Goal: Transaction & Acquisition: Purchase product/service

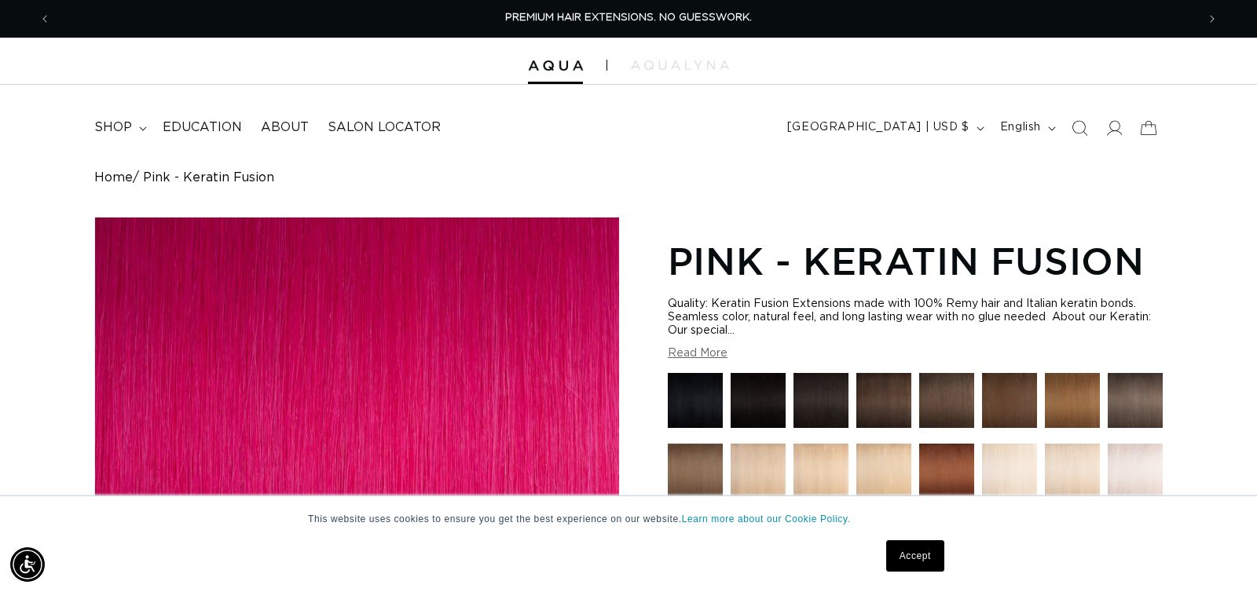
click at [696, 349] on button "Read More" at bounding box center [698, 353] width 60 height 13
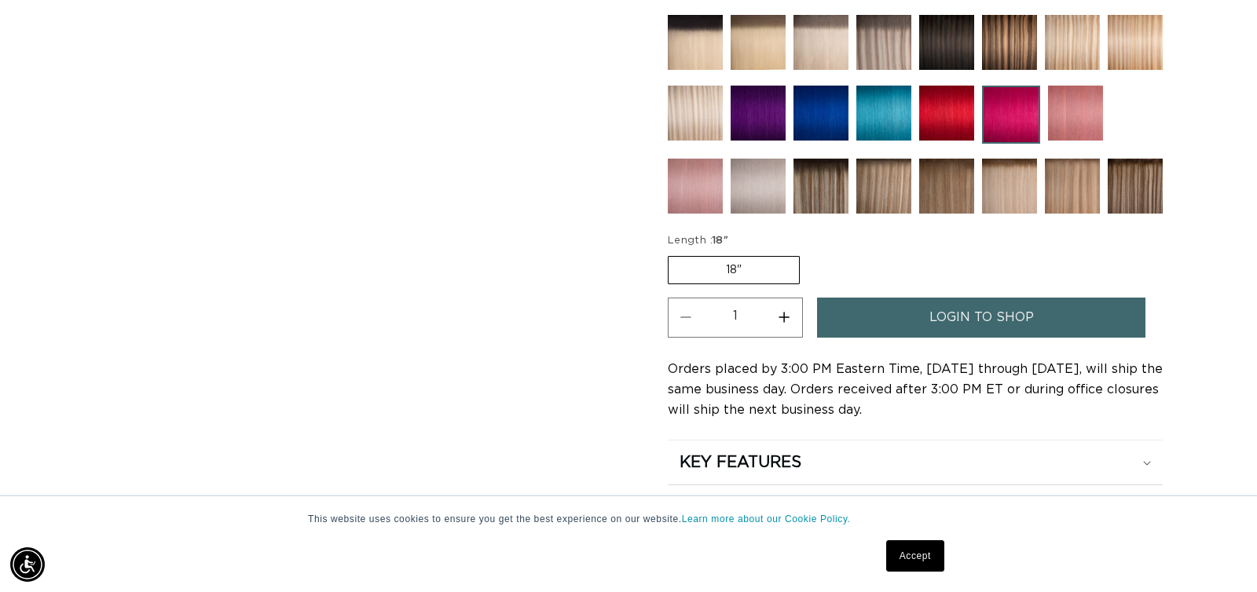
scroll to position [844, 0]
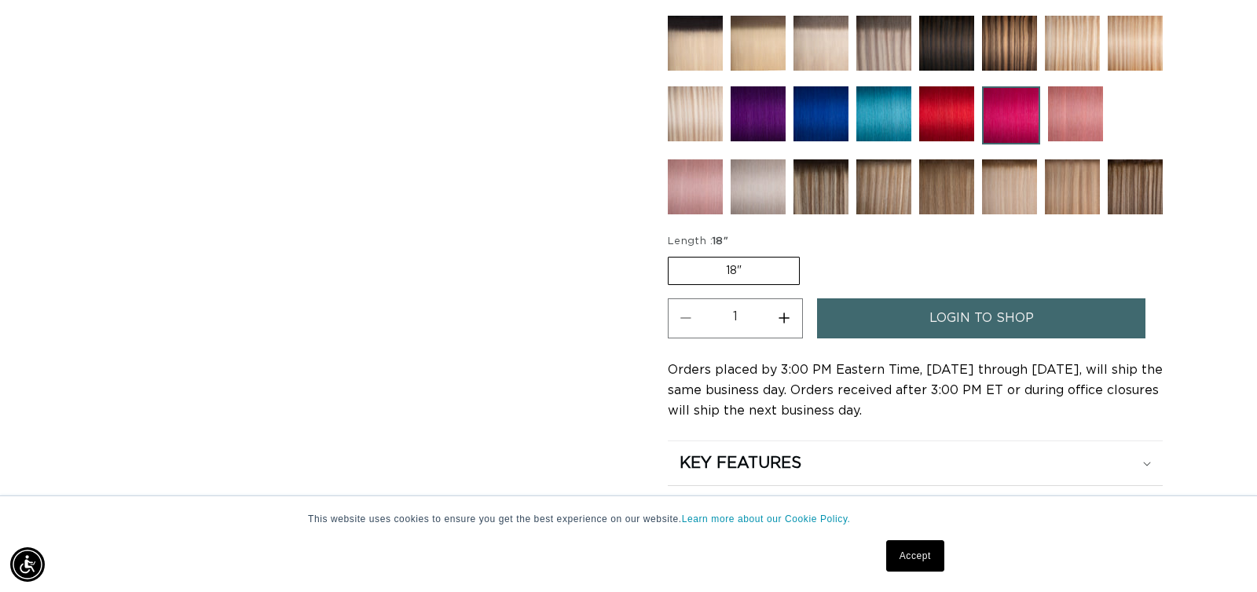
click at [787, 316] on button "Increase quantity for Pink - Keratin Fusion" at bounding box center [784, 319] width 35 height 40
type input "2"
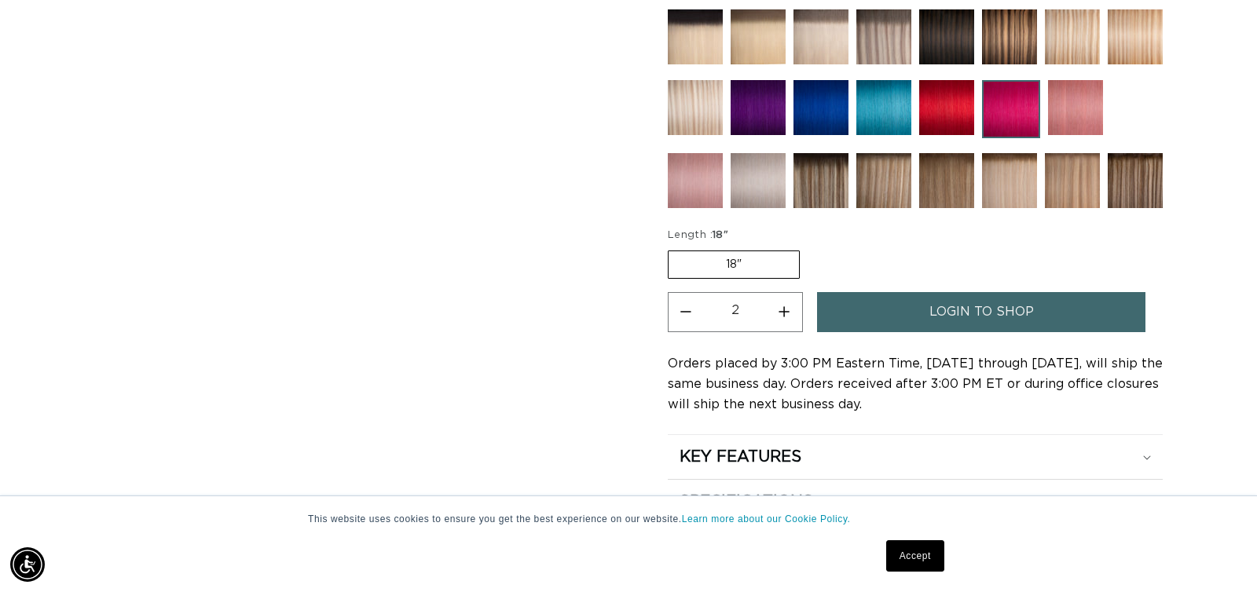
scroll to position [0, 0]
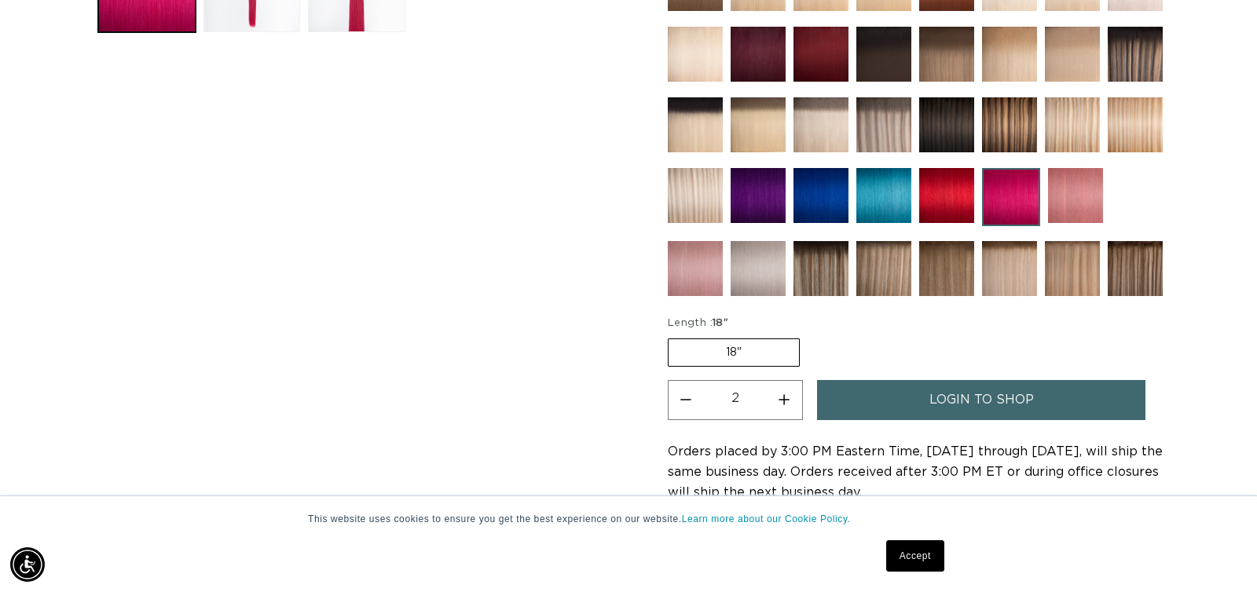
click at [905, 401] on link "login to shop" at bounding box center [981, 400] width 328 height 40
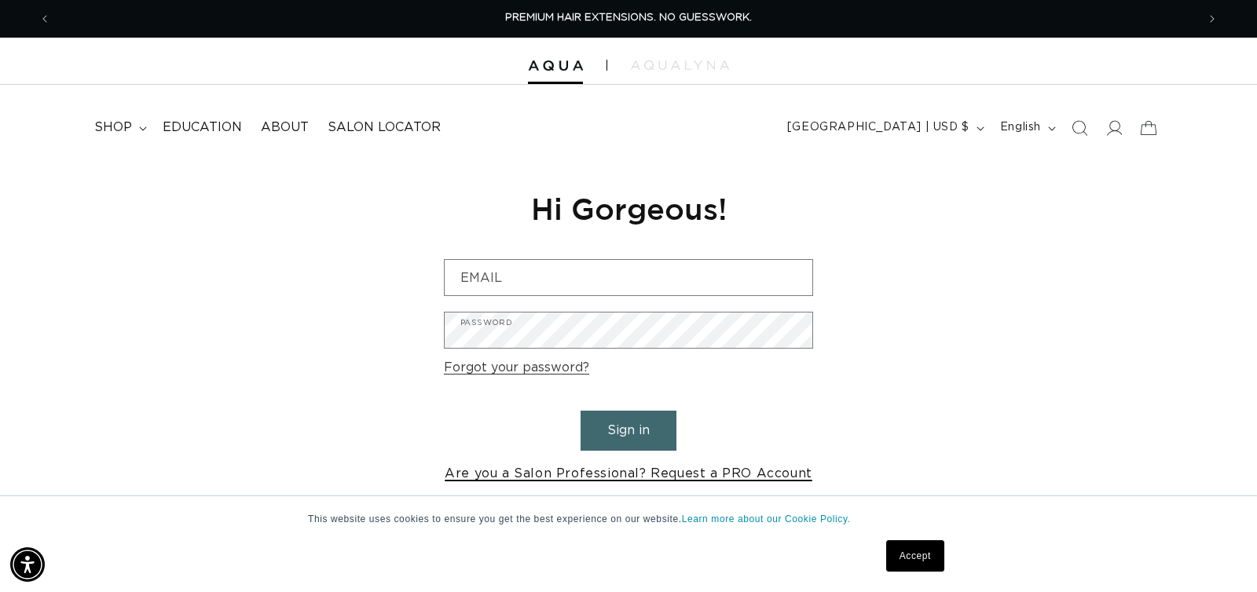
click at [645, 473] on link "Are you a Salon Professional? Request a PRO Account" at bounding box center [629, 474] width 368 height 23
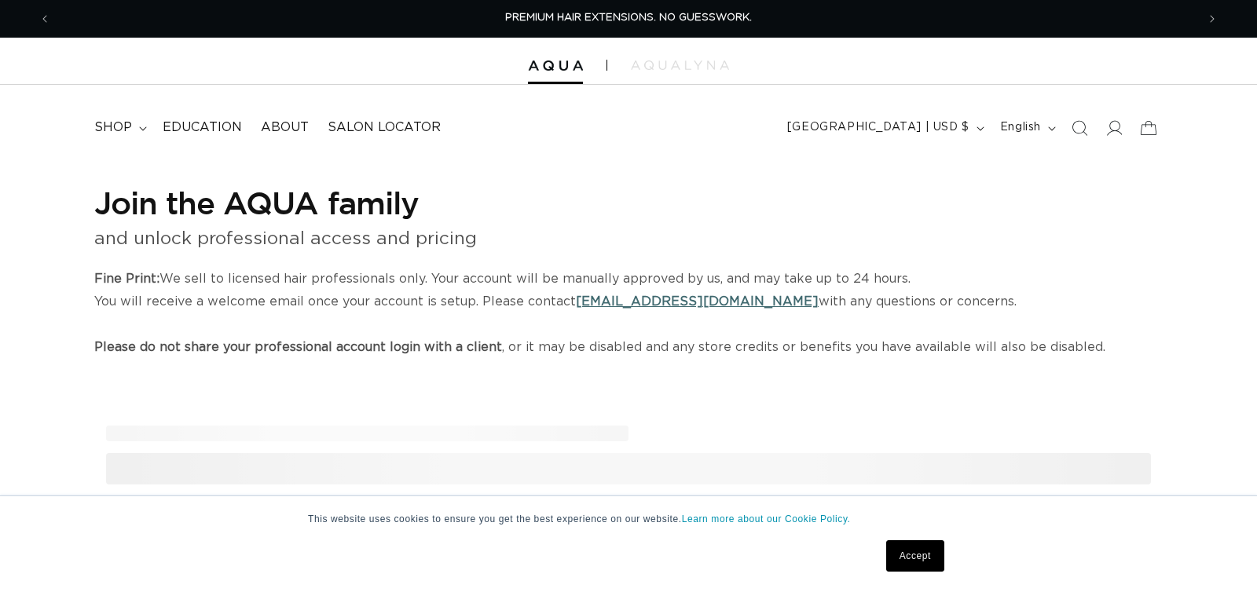
select select "US"
select select "[GEOGRAPHIC_DATA]"
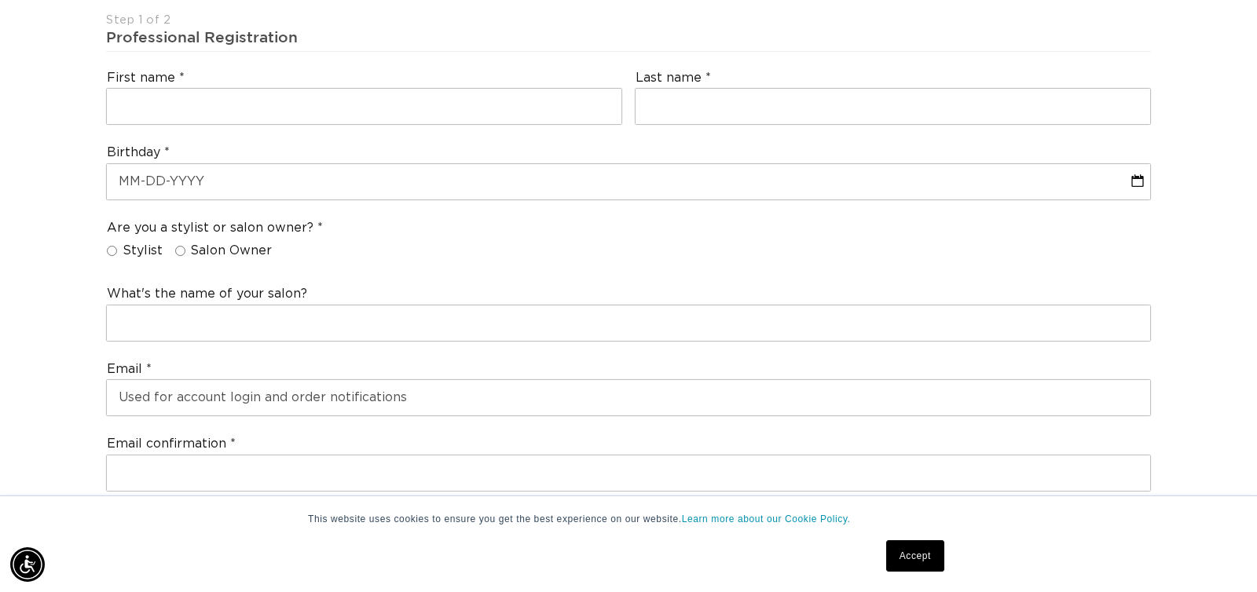
click at [119, 249] on label "Stylist" at bounding box center [135, 251] width 56 height 16
click at [117, 249] on input "Stylist" at bounding box center [112, 251] width 10 height 10
radio input "true"
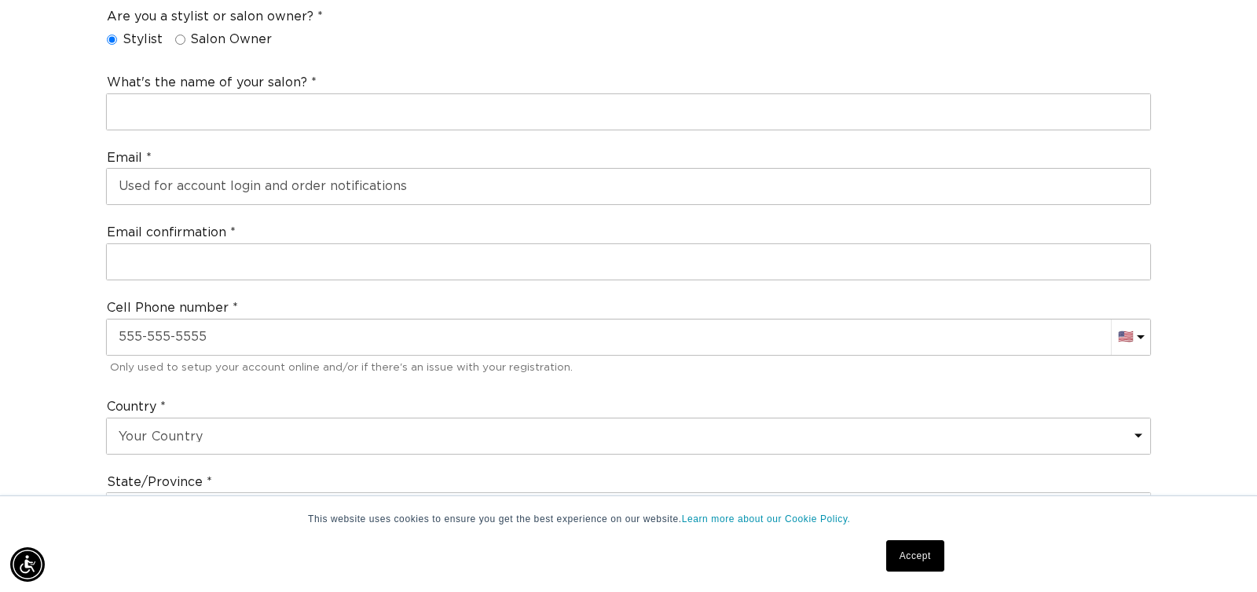
click at [308, 218] on div "Email confirmation" at bounding box center [628, 252] width 1057 height 69
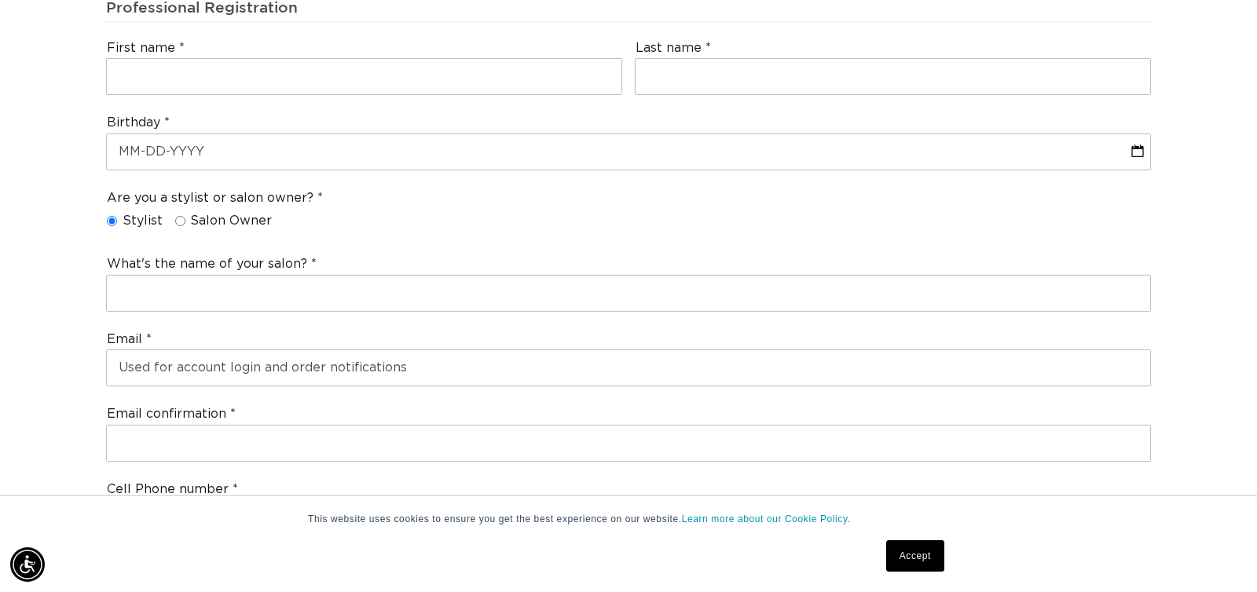
click at [205, 96] on div "First name" at bounding box center [364, 67] width 529 height 69
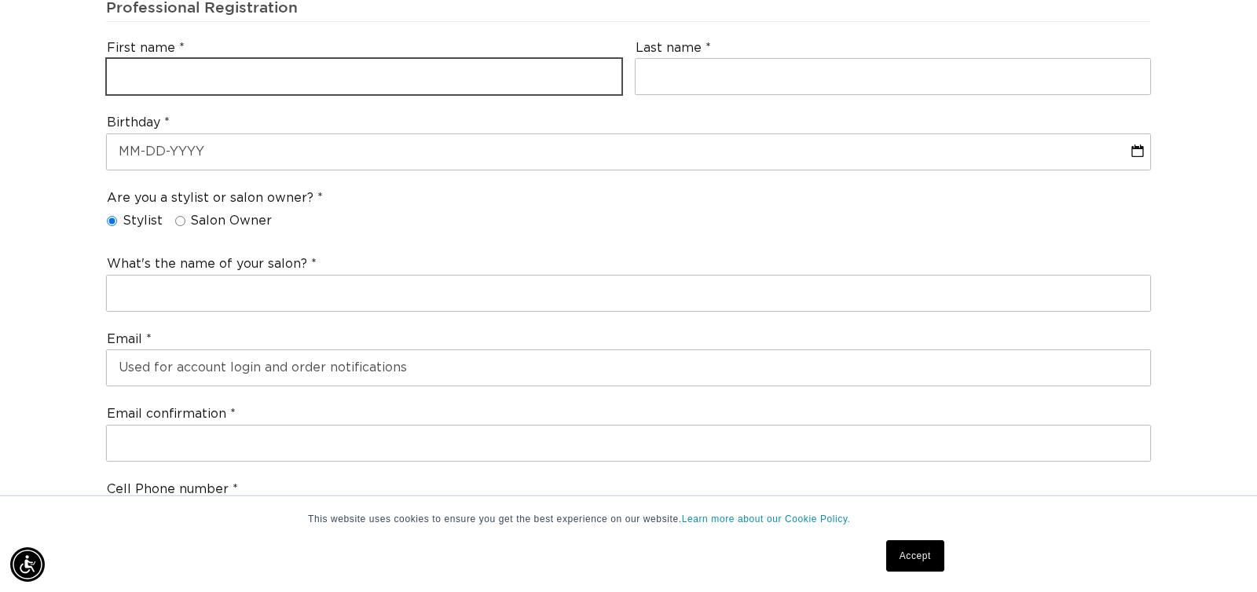
click at [211, 86] on input "text" at bounding box center [364, 76] width 515 height 35
type input "Kristina"
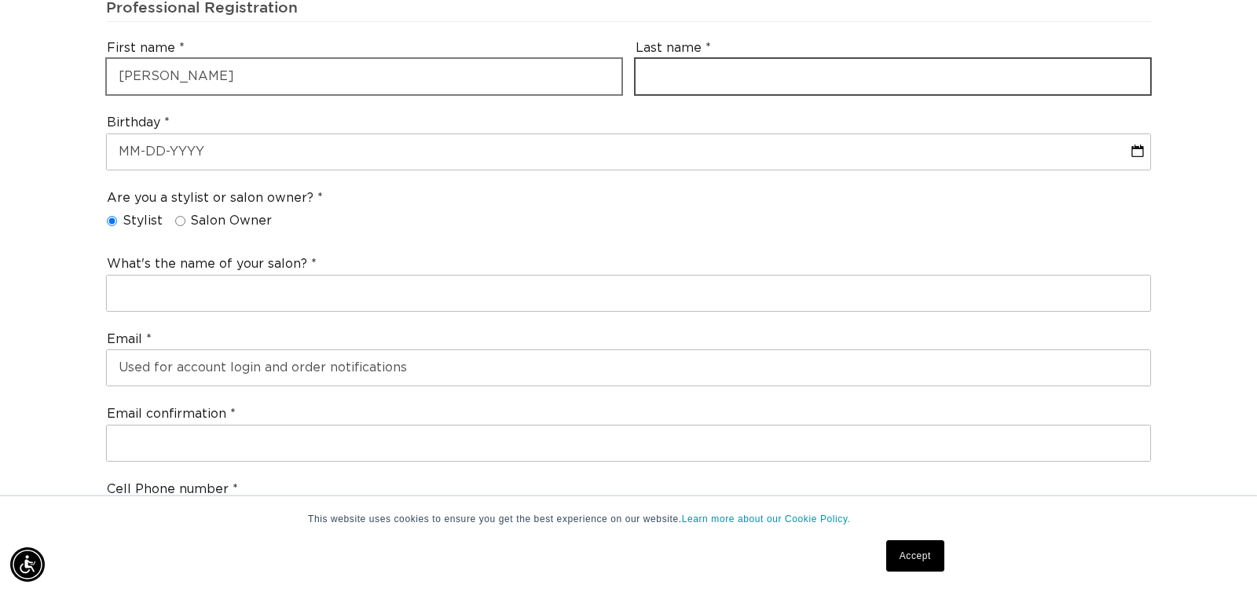
type input "Hankins"
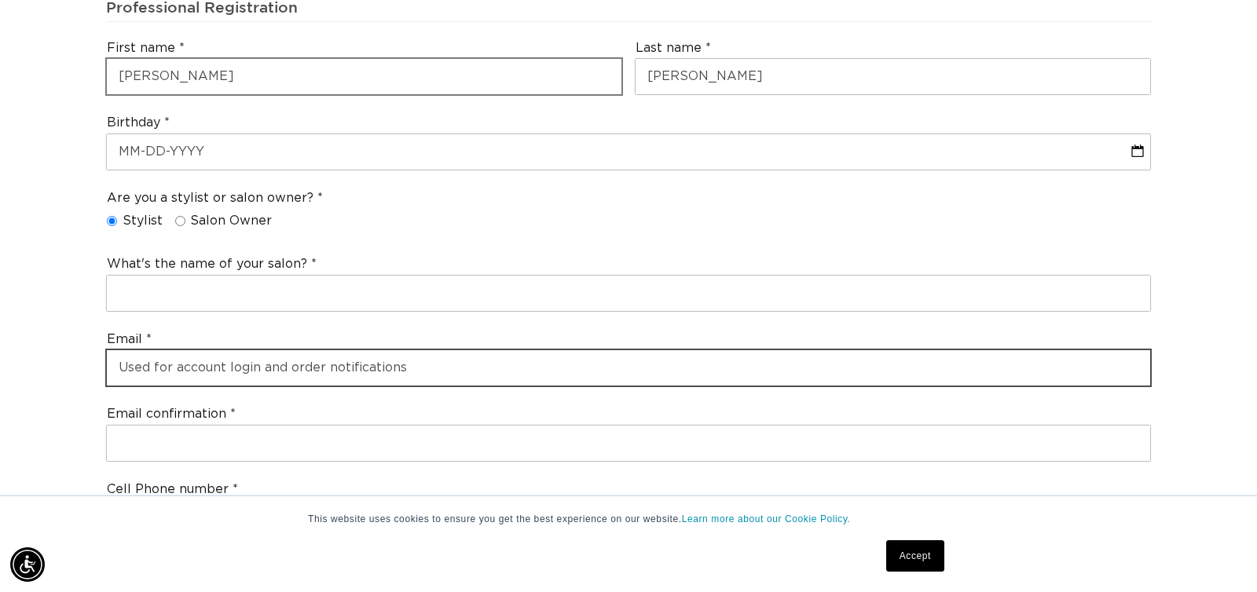
type input "kristinahankins@ymail.com"
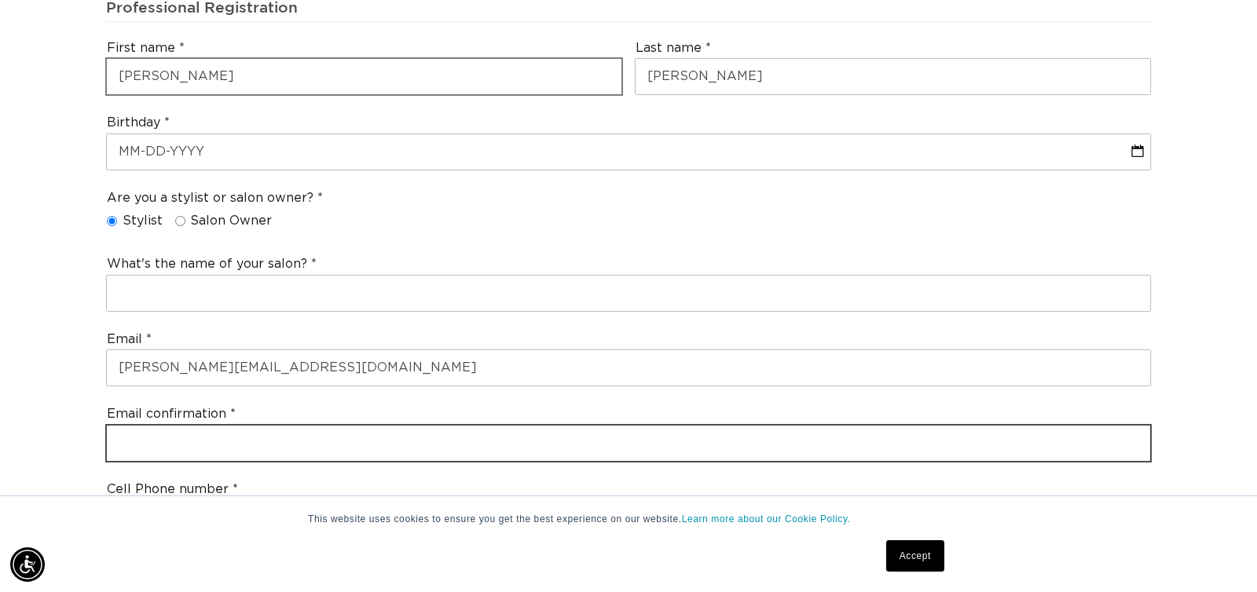
type input "kristinahankins@ymail.com"
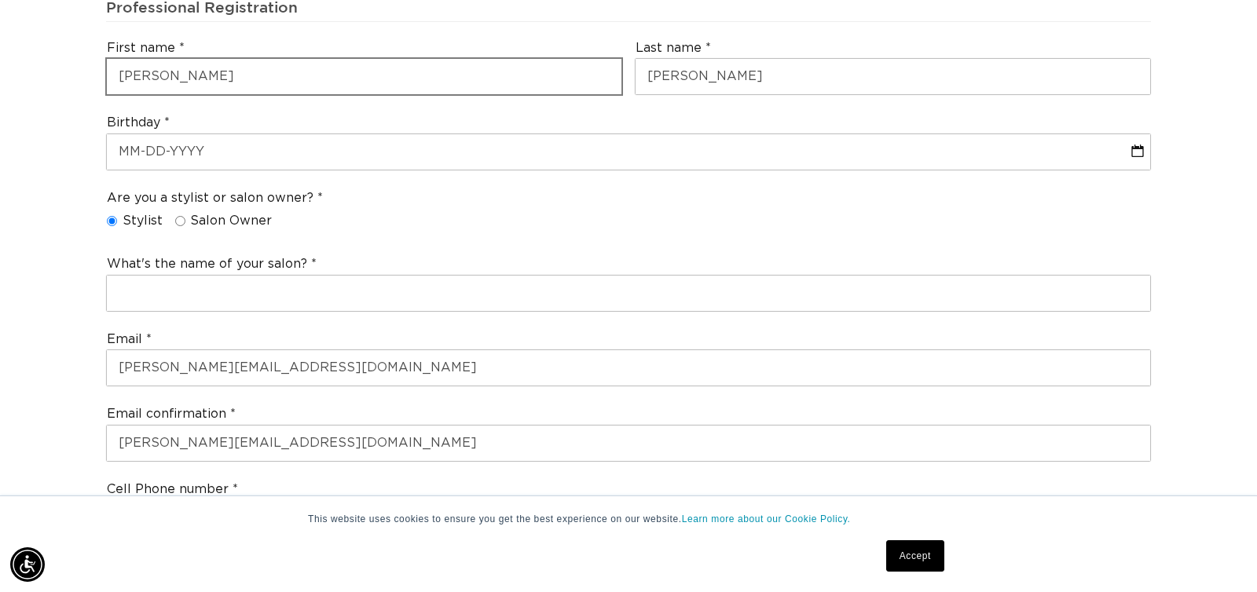
type input "+1 757 266 0270"
select select "Virginia"
type input "23509"
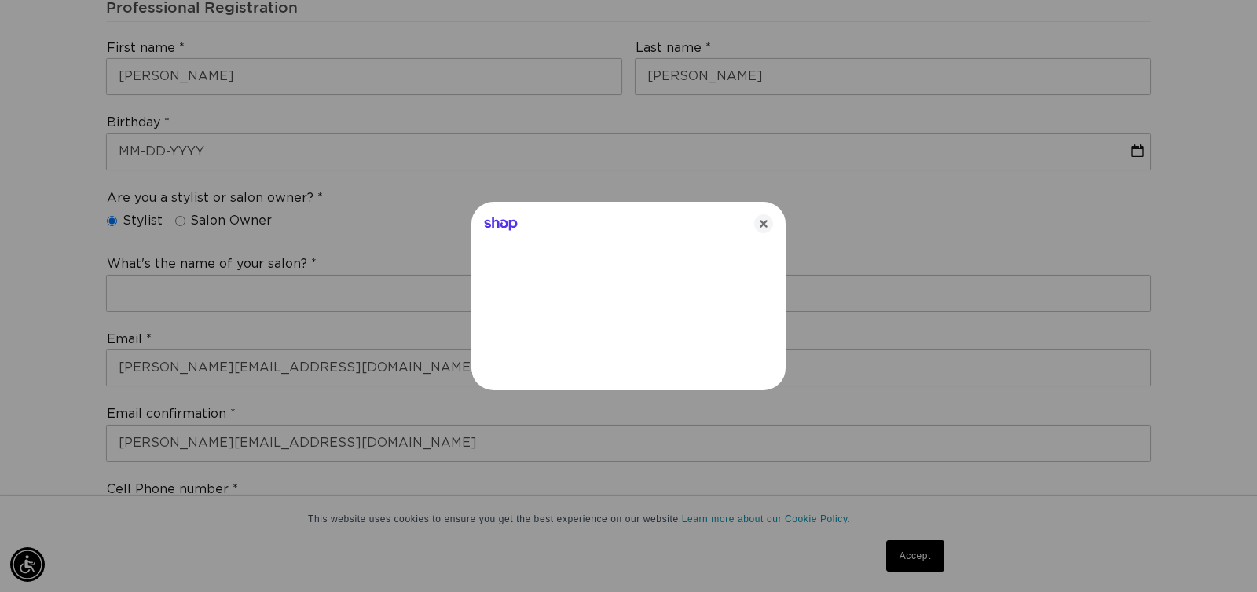
click at [185, 158] on div at bounding box center [628, 296] width 1257 height 592
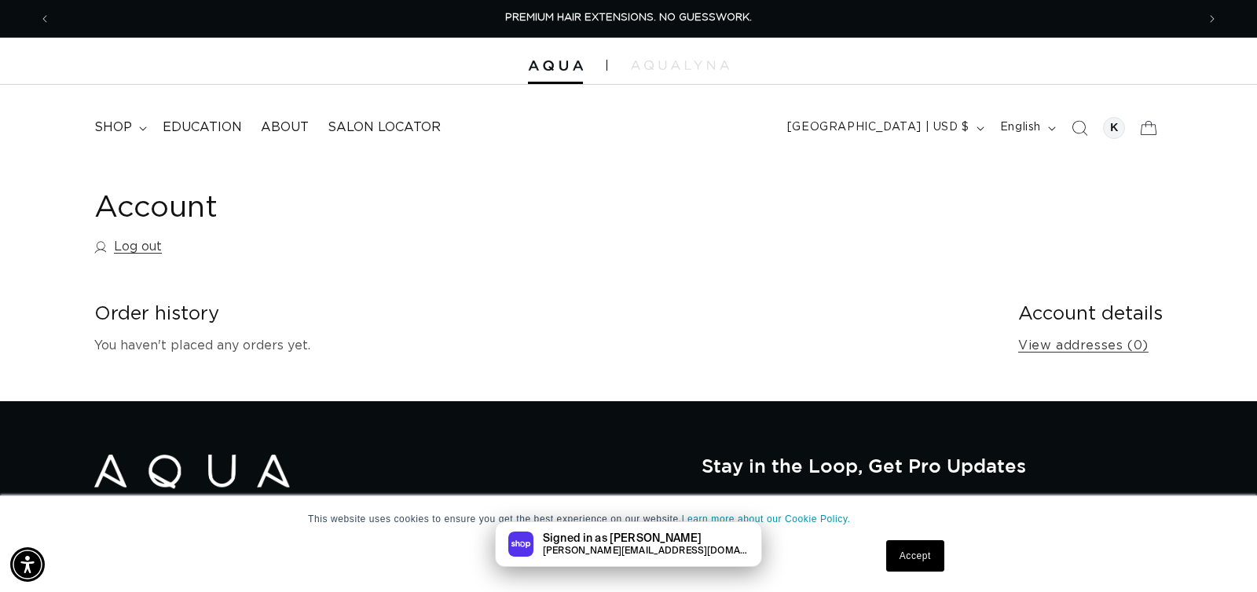
drag, startPoint x: 202, startPoint y: 147, endPoint x: 678, endPoint y: 245, distance: 486.1
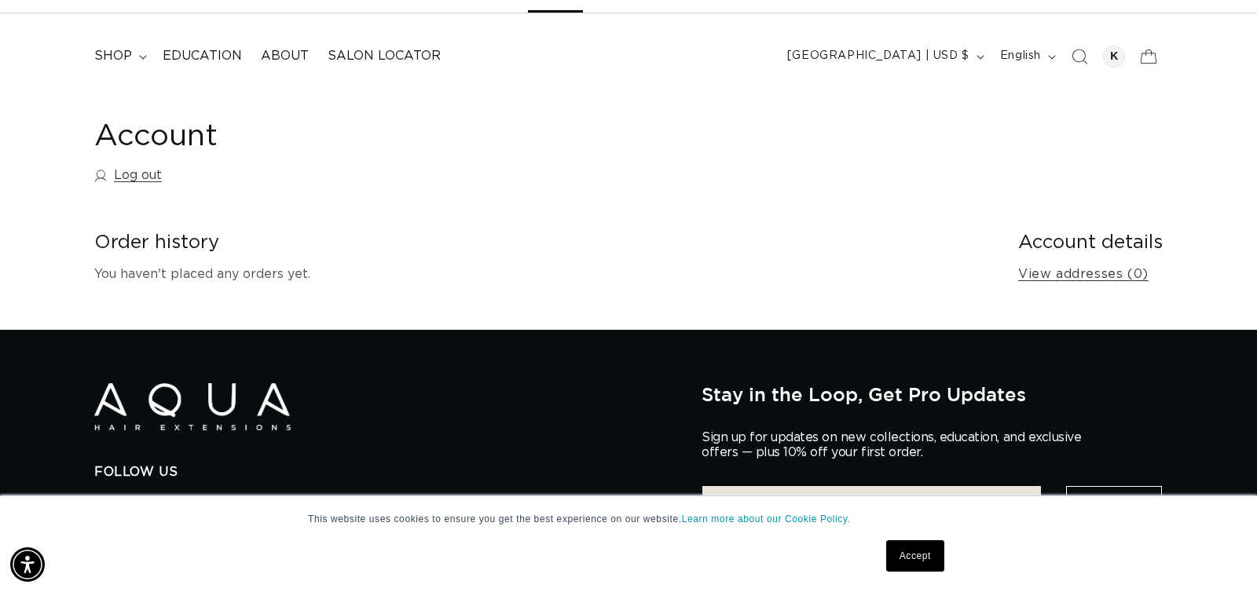
scroll to position [28, 0]
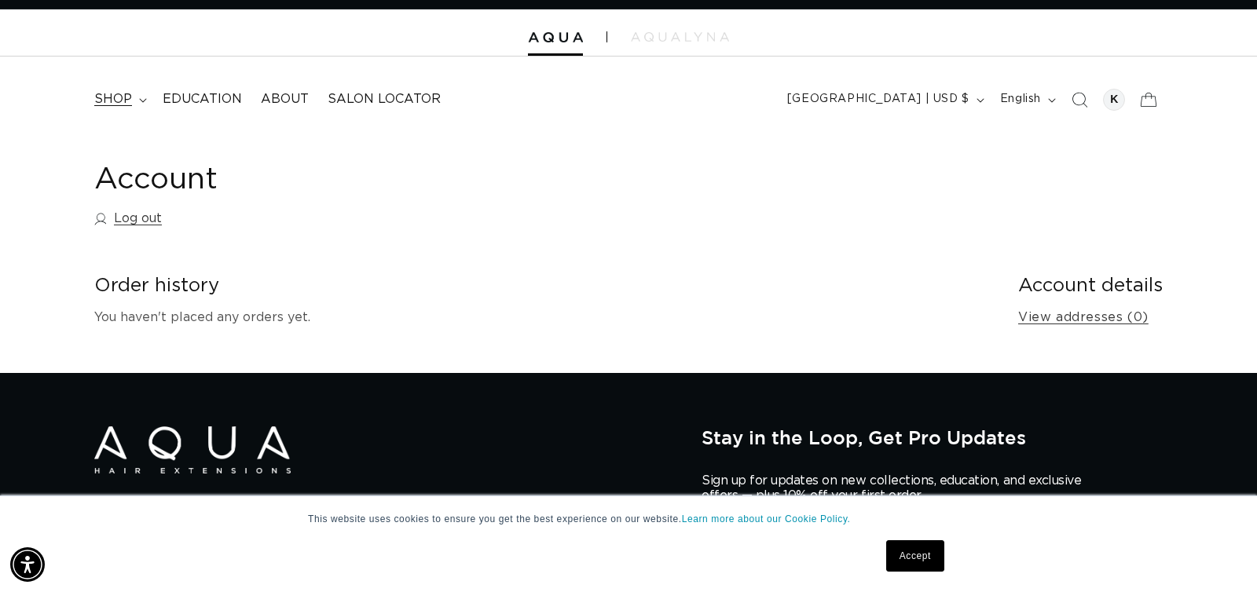
click at [139, 101] on icon at bounding box center [143, 100] width 8 height 5
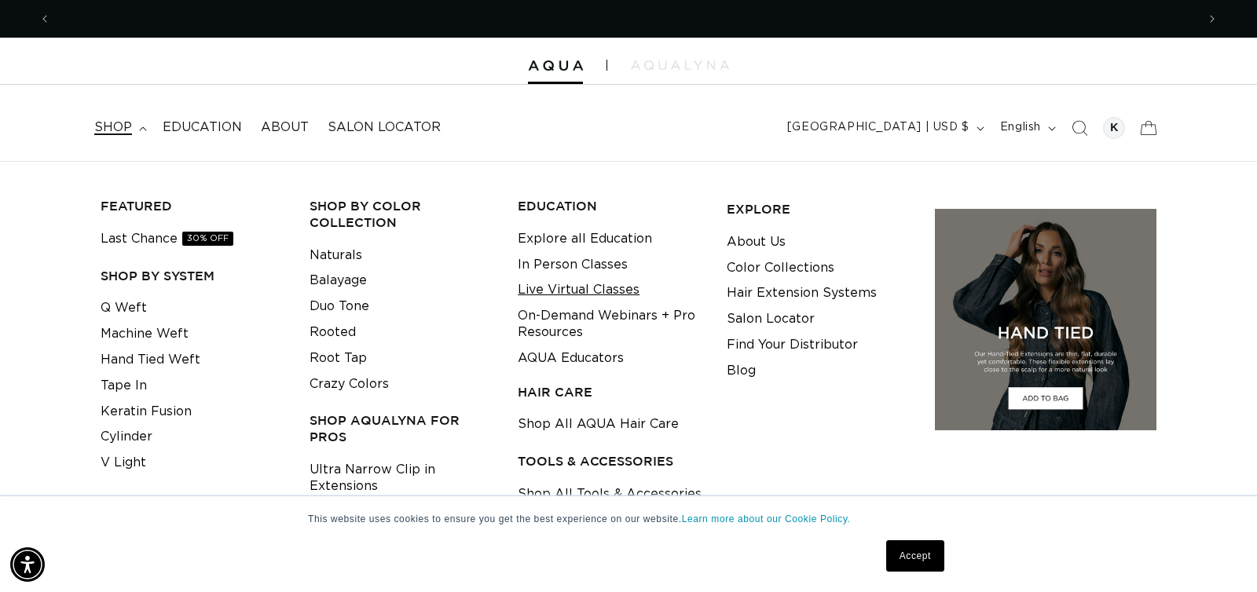
scroll to position [0, 2291]
click at [350, 258] on link "Naturals" at bounding box center [336, 256] width 53 height 26
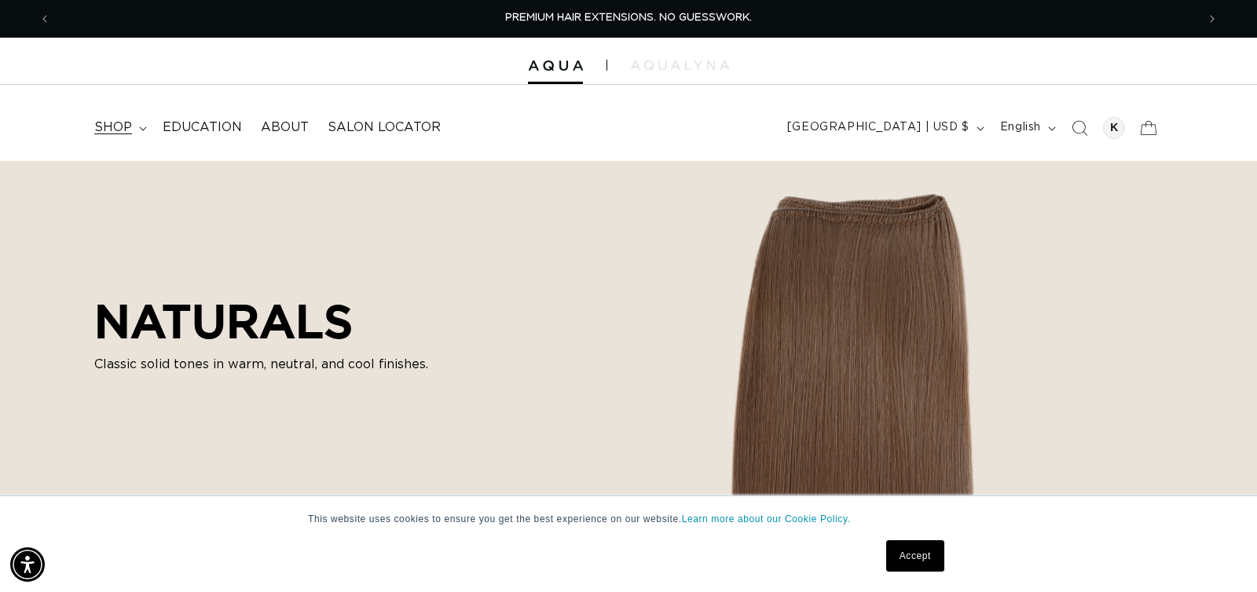
click at [130, 128] on span "shop" at bounding box center [113, 127] width 38 height 16
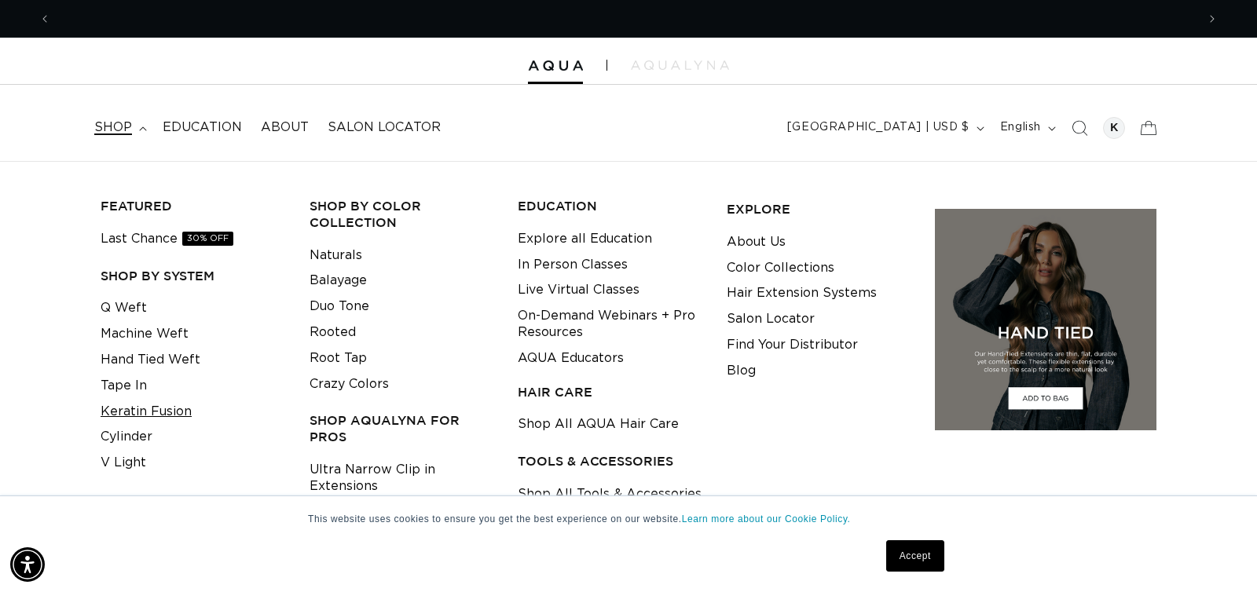
scroll to position [0, 2291]
click at [152, 416] on link "Keratin Fusion" at bounding box center [146, 412] width 91 height 26
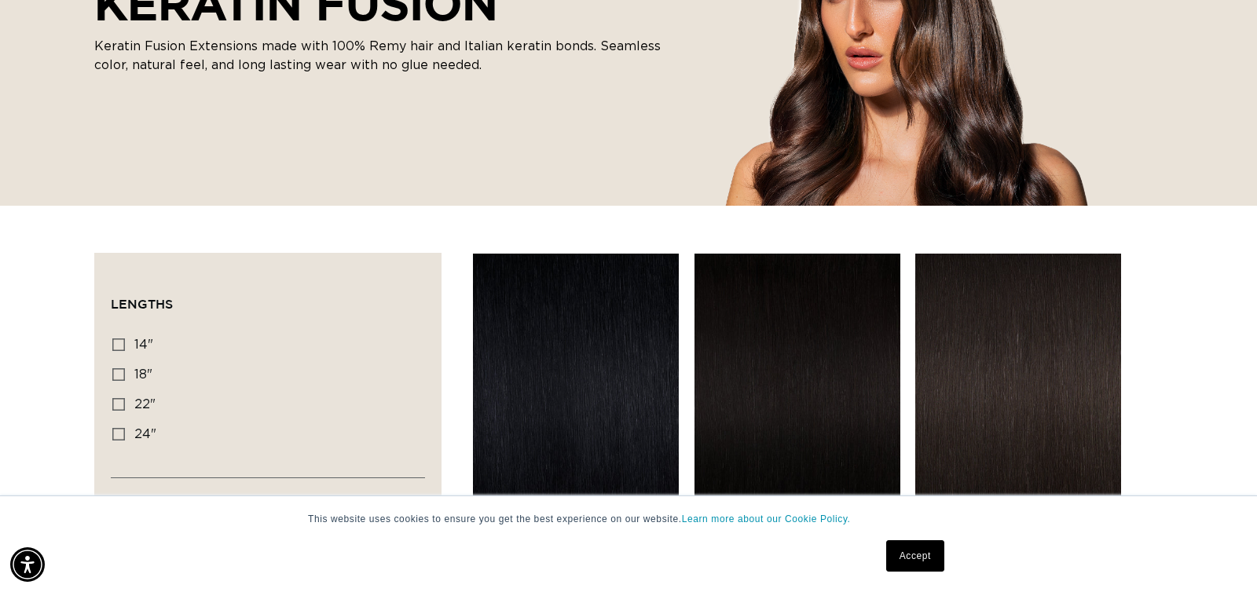
scroll to position [342, 0]
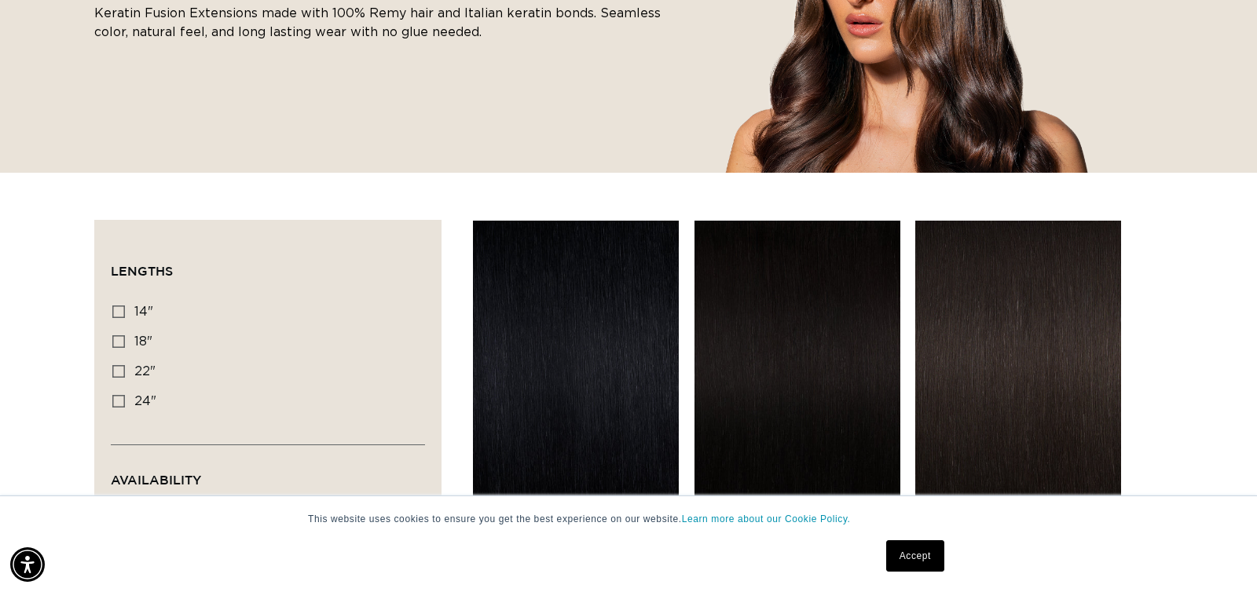
click at [118, 338] on icon at bounding box center [118, 341] width 13 height 13
click at [118, 338] on input "18" 18" (47 products)" at bounding box center [118, 341] width 13 height 13
checkbox input "true"
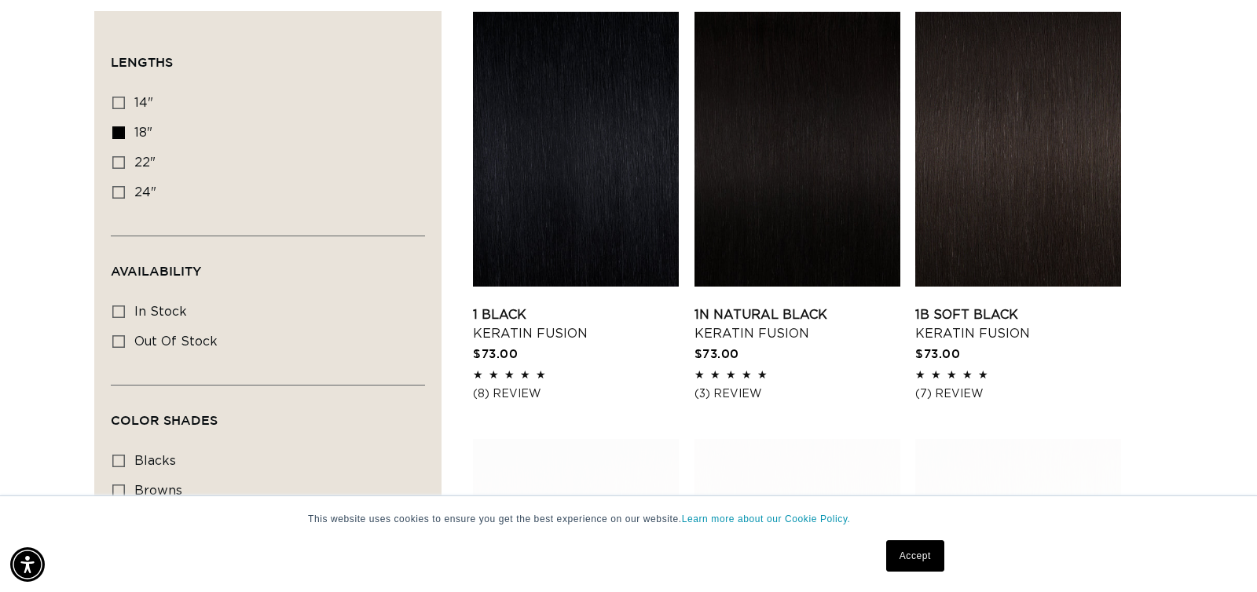
scroll to position [566, 0]
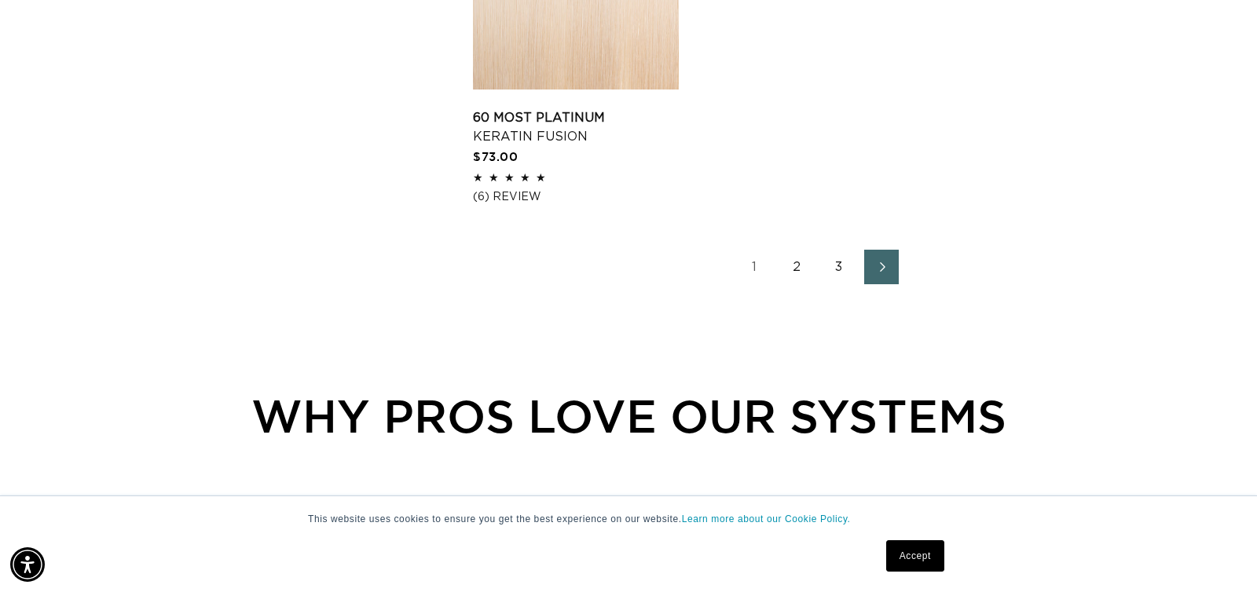
scroll to position [0, 2291]
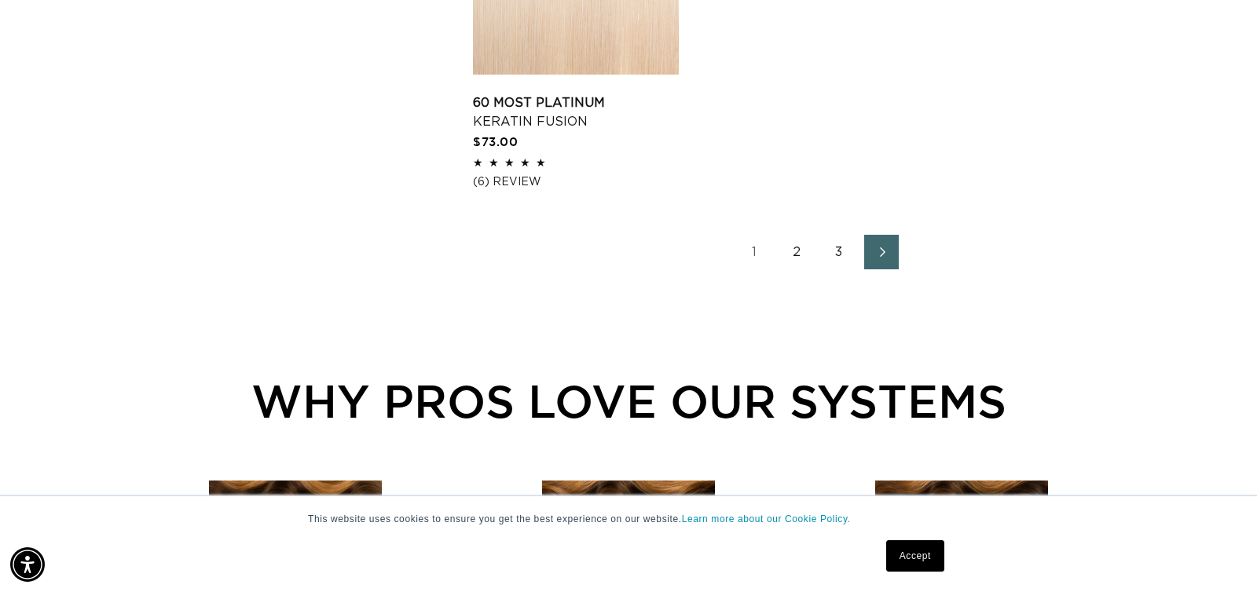
click at [780, 262] on link "2" at bounding box center [796, 252] width 35 height 35
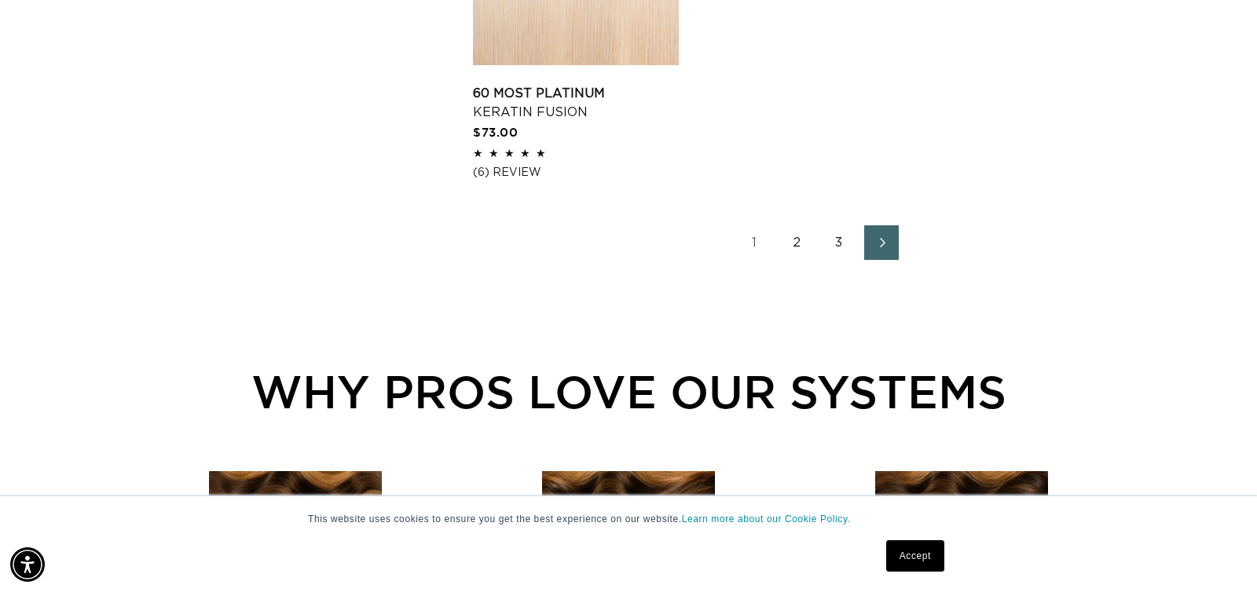
scroll to position [2838, 0]
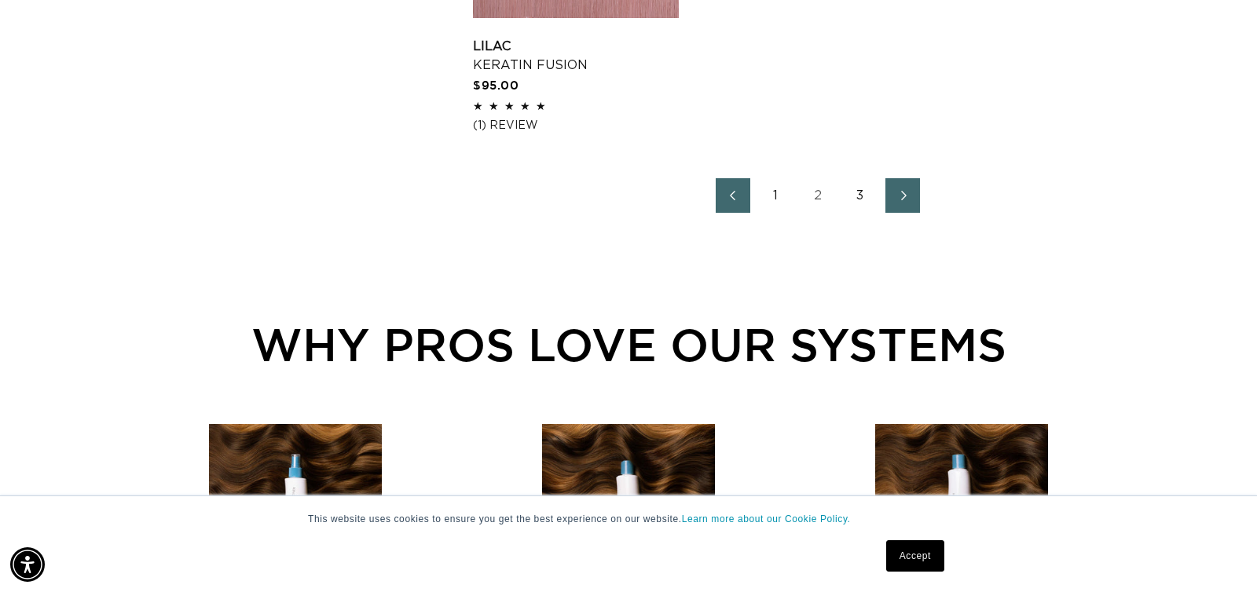
scroll to position [0, 1145]
click at [860, 200] on link "3" at bounding box center [860, 195] width 35 height 35
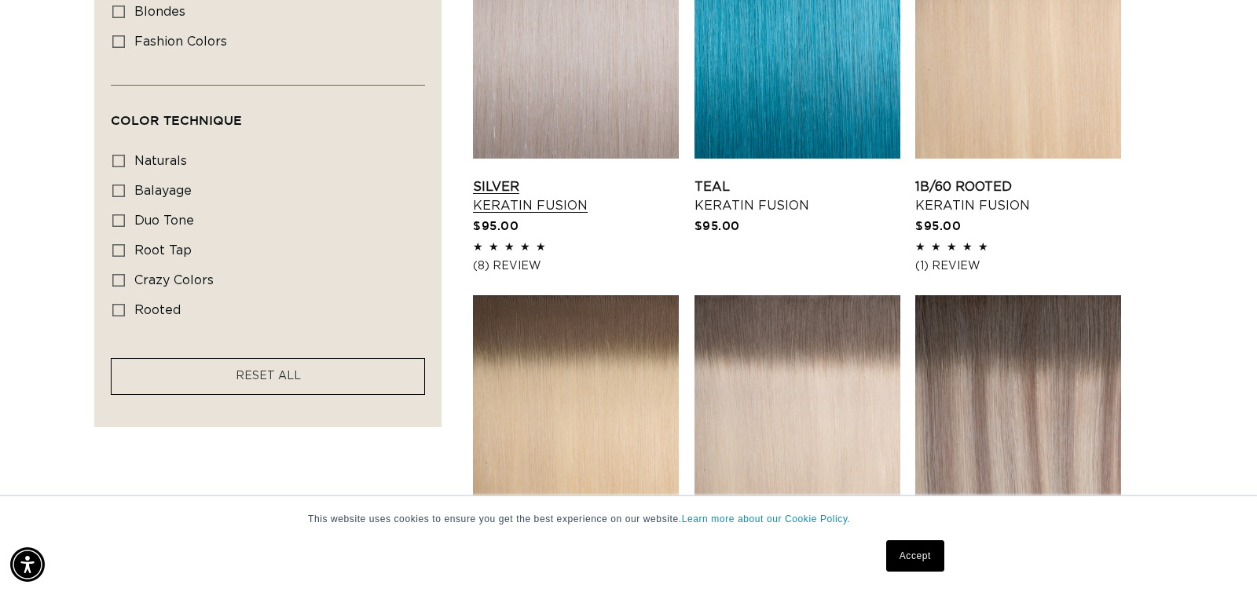
scroll to position [1091, 0]
click at [566, 177] on link "Silver Keratin Fusion" at bounding box center [576, 196] width 206 height 38
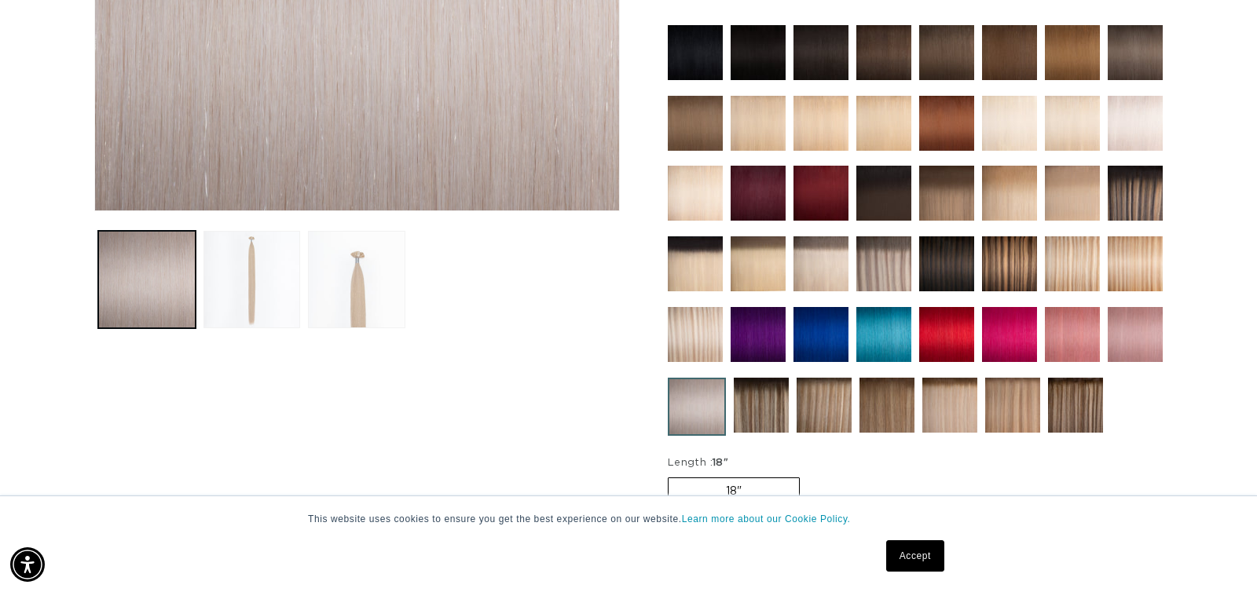
scroll to position [463, 0]
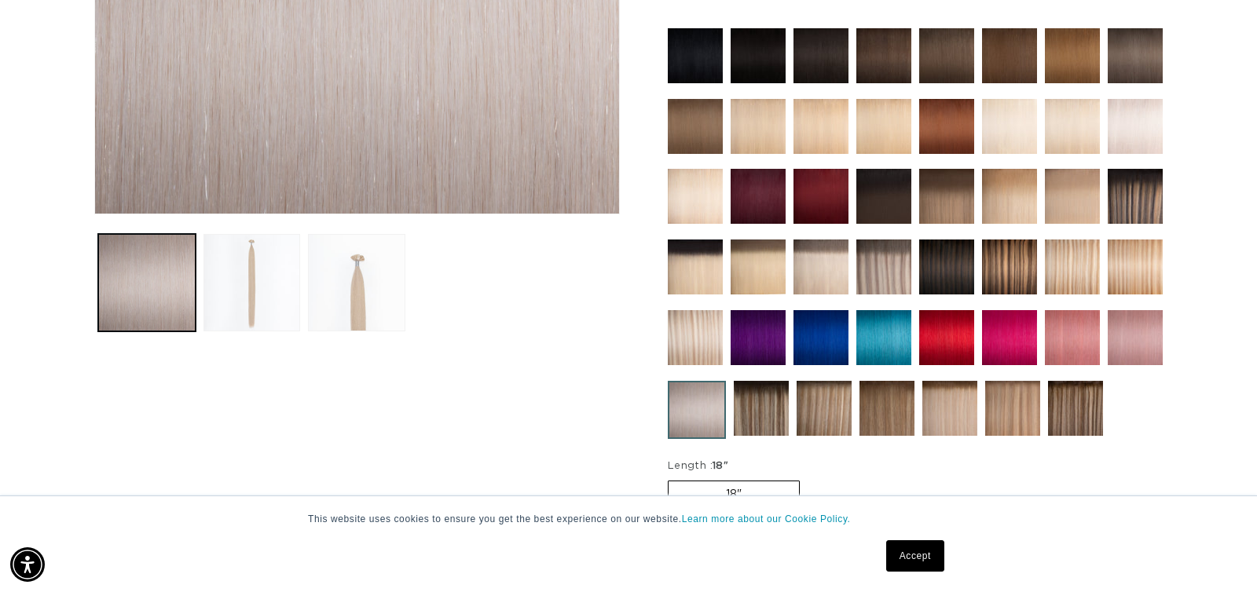
click at [1006, 343] on img at bounding box center [1009, 337] width 55 height 55
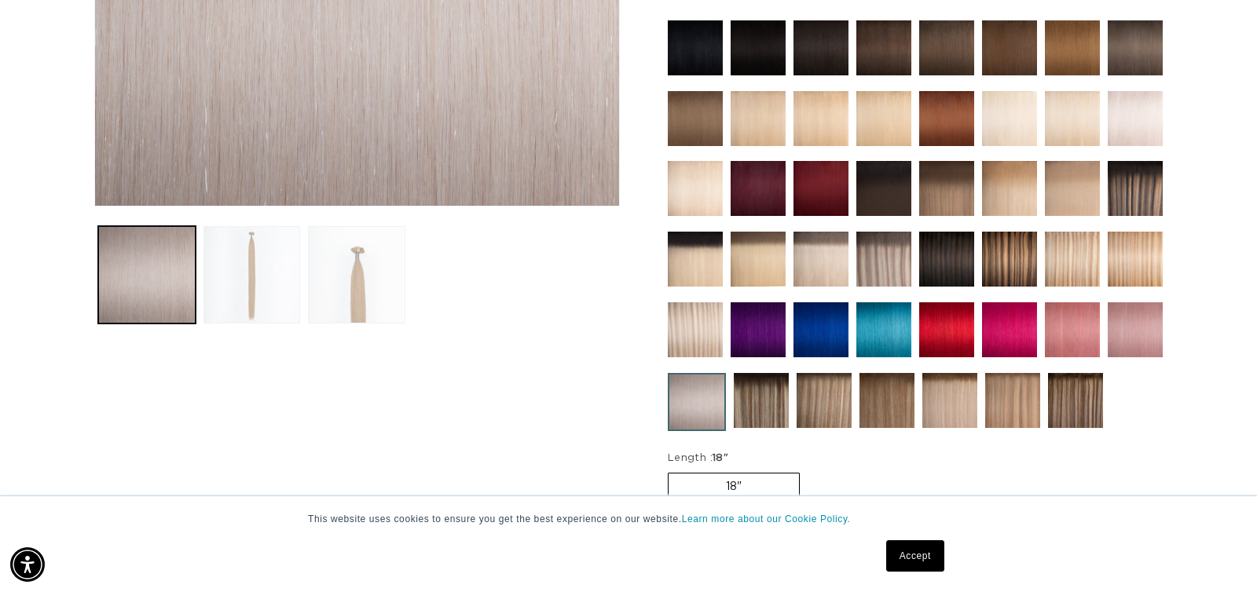
scroll to position [0, 2291]
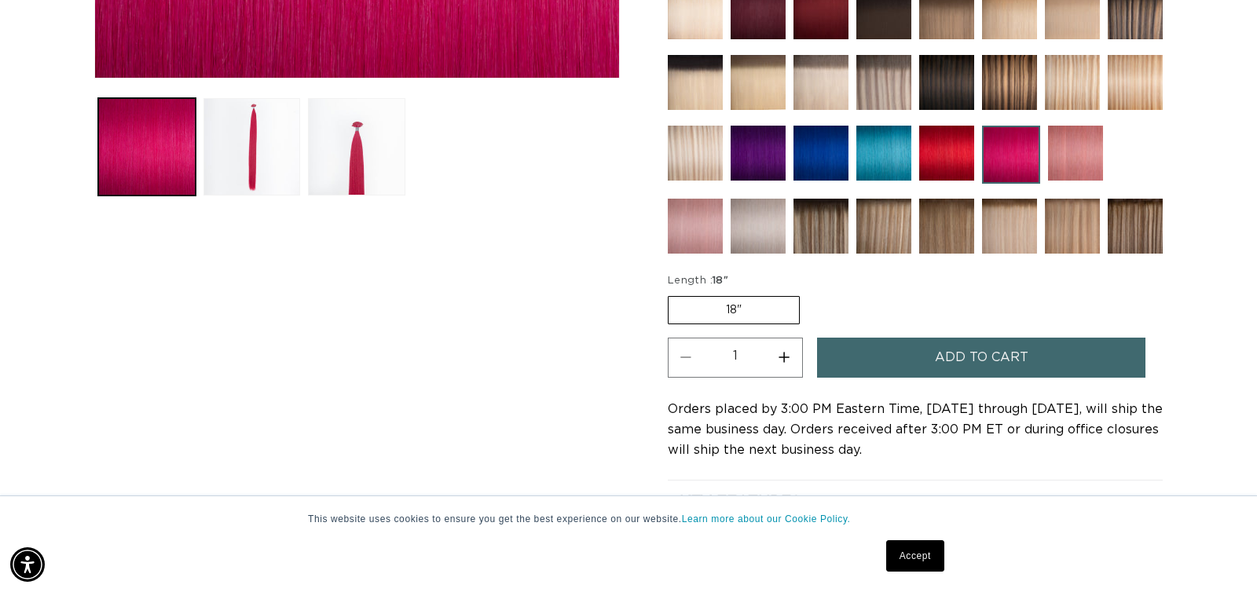
scroll to position [608, 0]
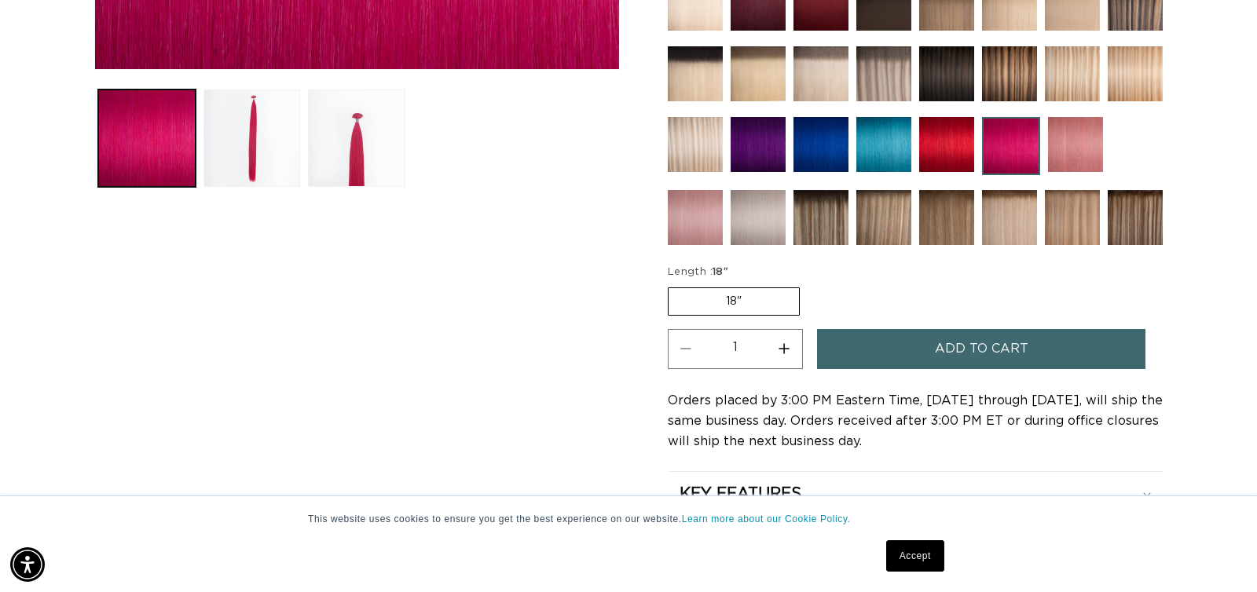
click at [787, 347] on button "Increase quantity for Pink - Keratin Fusion" at bounding box center [784, 349] width 35 height 40
type input "2"
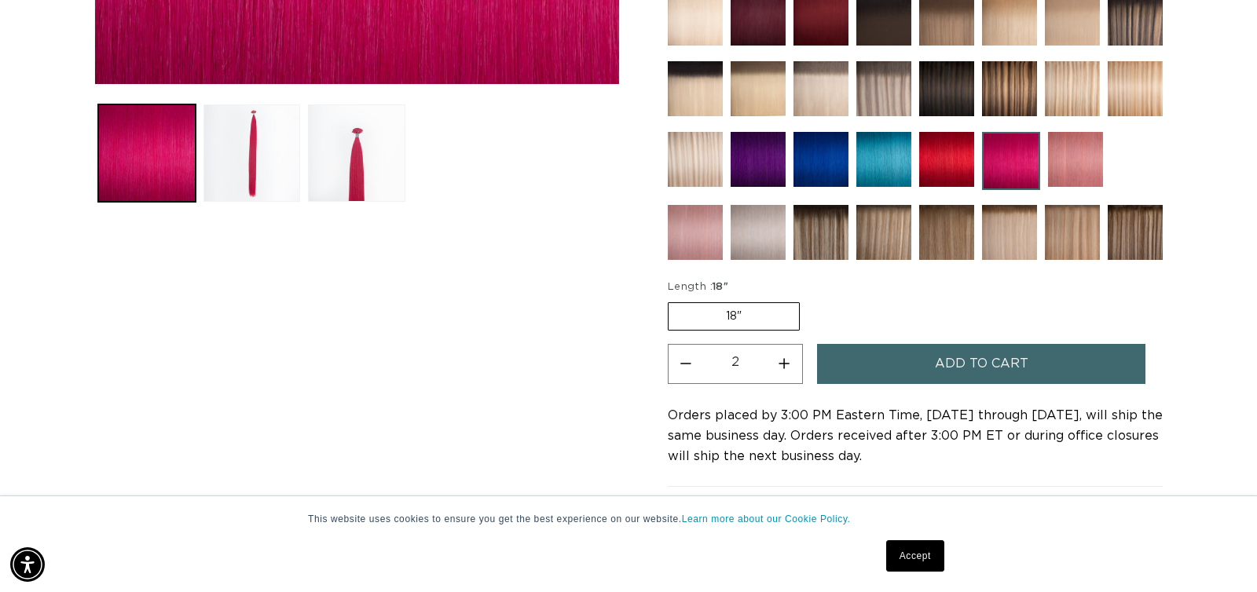
scroll to position [611, 0]
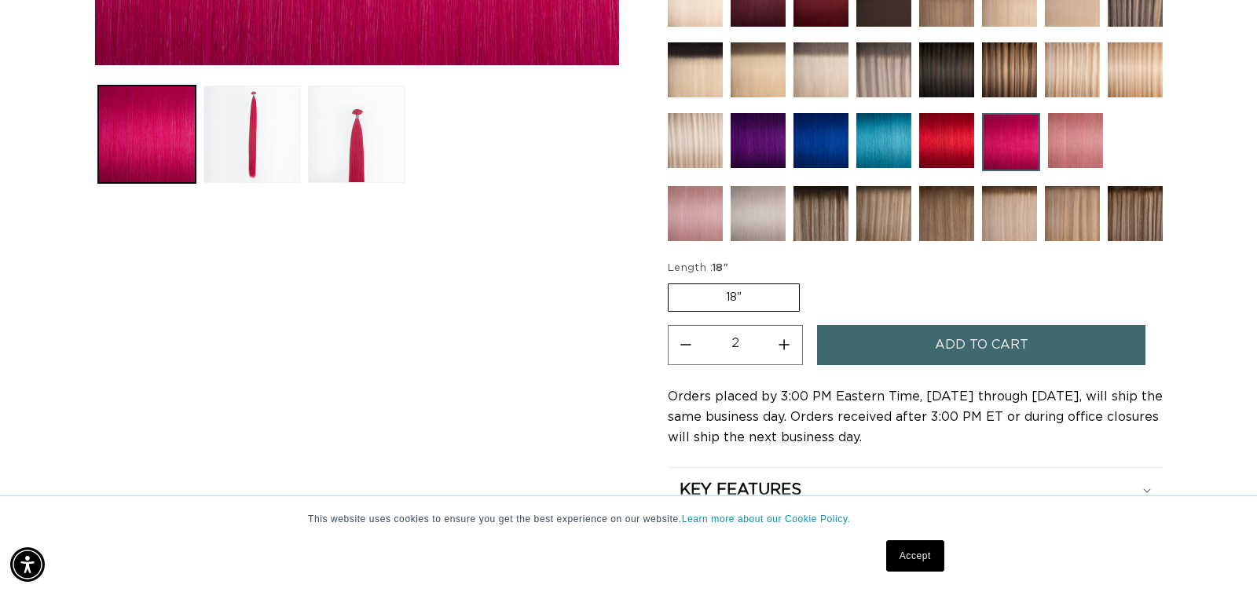
click at [963, 358] on span "Add to cart" at bounding box center [981, 345] width 93 height 40
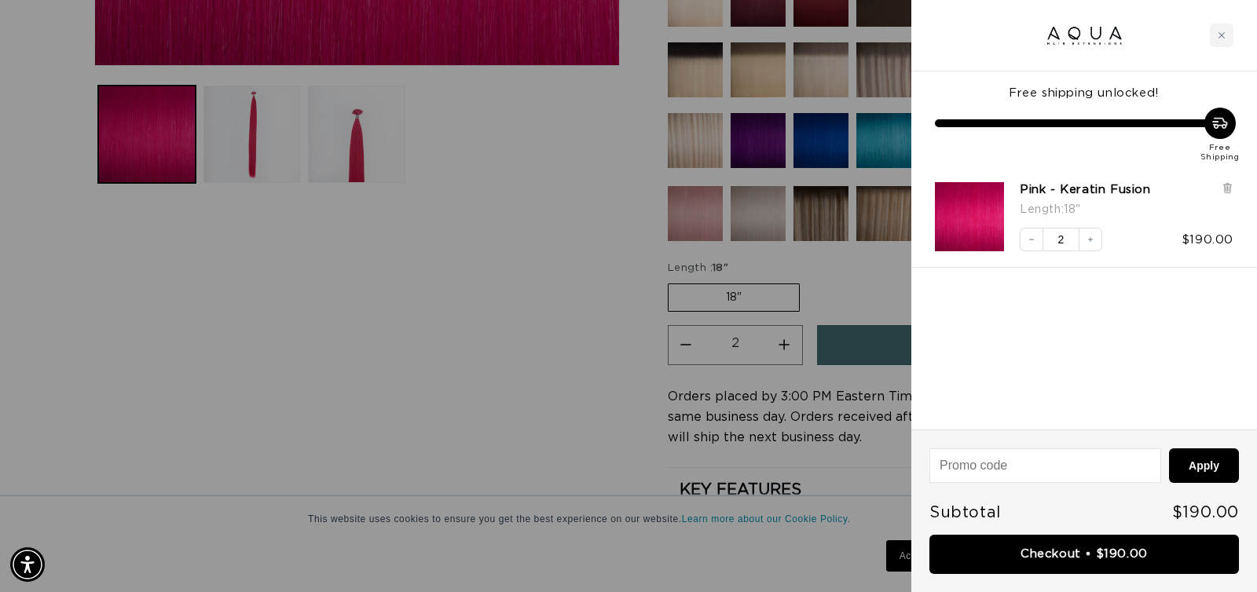
scroll to position [0, 1145]
click at [576, 343] on div at bounding box center [628, 296] width 1257 height 592
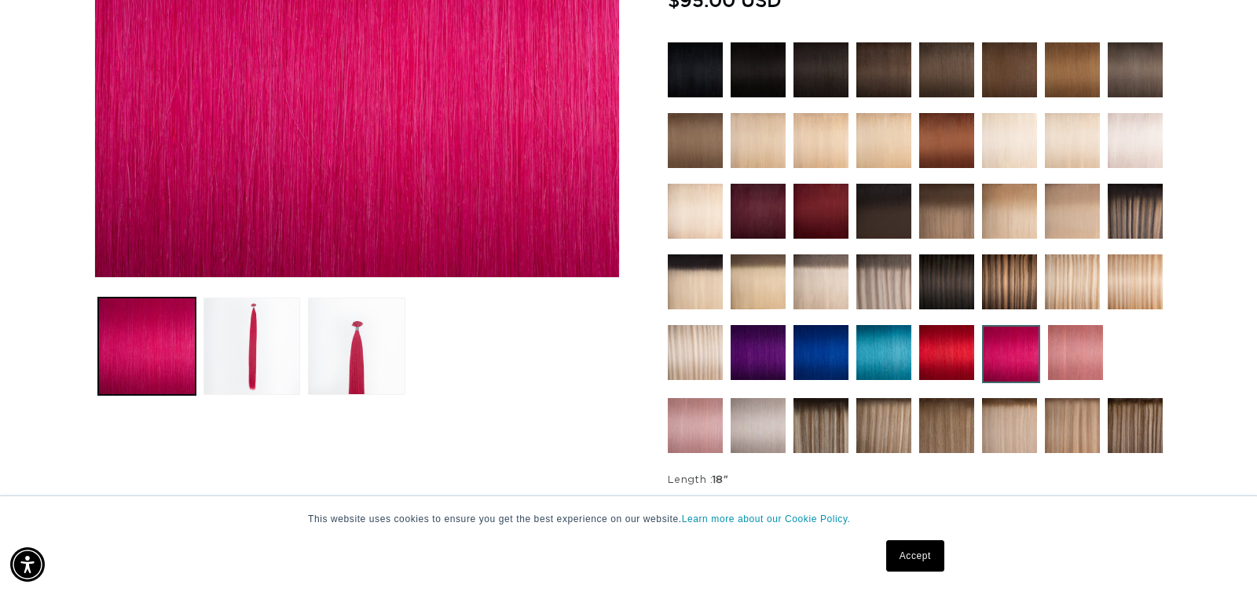
scroll to position [0, 2291]
click at [702, 340] on img at bounding box center [695, 352] width 55 height 55
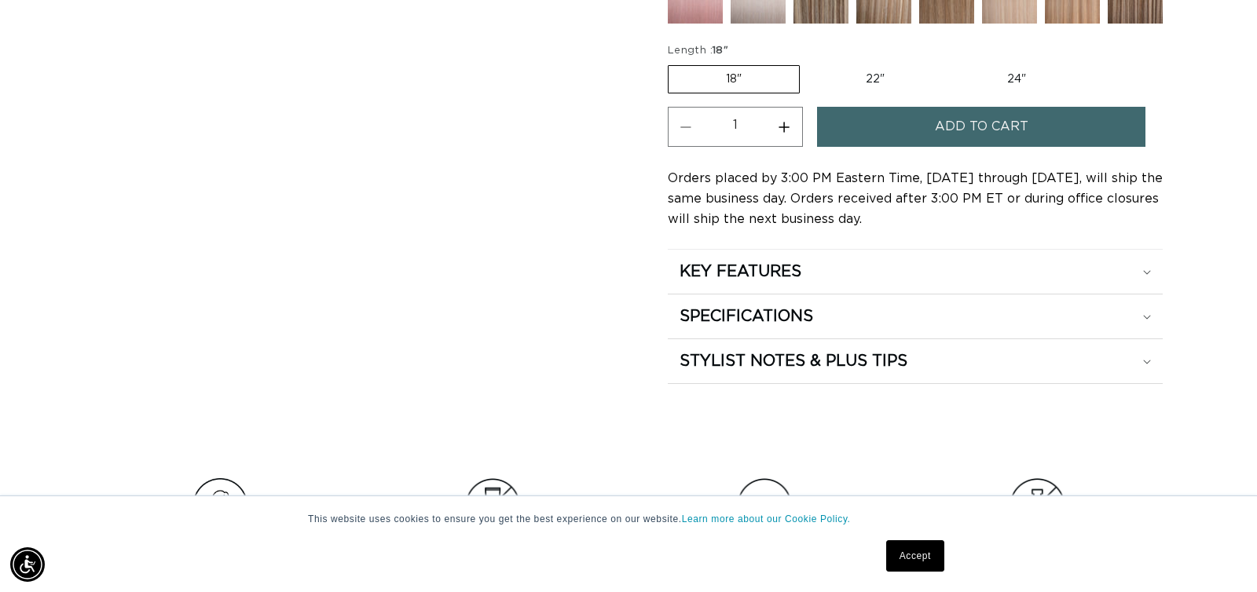
scroll to position [0, 2291]
click at [788, 132] on button "Increase quantity for Atlantic Duo Tone - Keratin Fusion" at bounding box center [784, 127] width 35 height 40
click at [788, 136] on button "Increase quantity for Atlantic Duo Tone - Keratin Fusion" at bounding box center [784, 127] width 35 height 40
click at [788, 137] on button "Increase quantity for Atlantic Duo Tone - Keratin Fusion" at bounding box center [784, 127] width 35 height 40
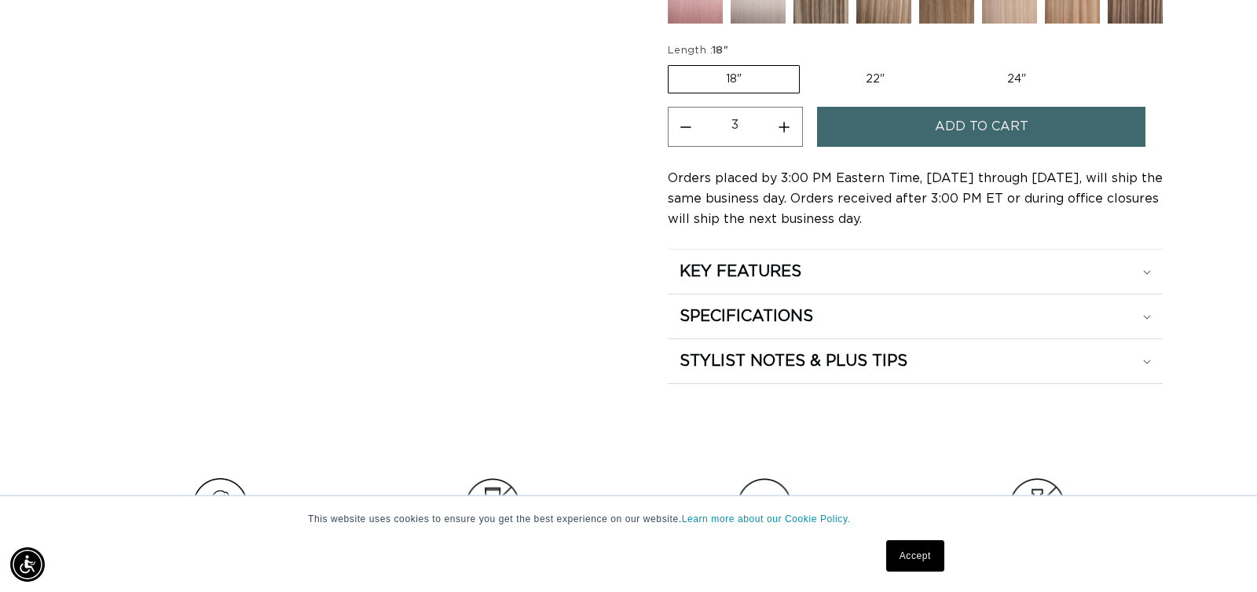
type input "4"
click at [937, 137] on span "Add to cart" at bounding box center [981, 126] width 93 height 40
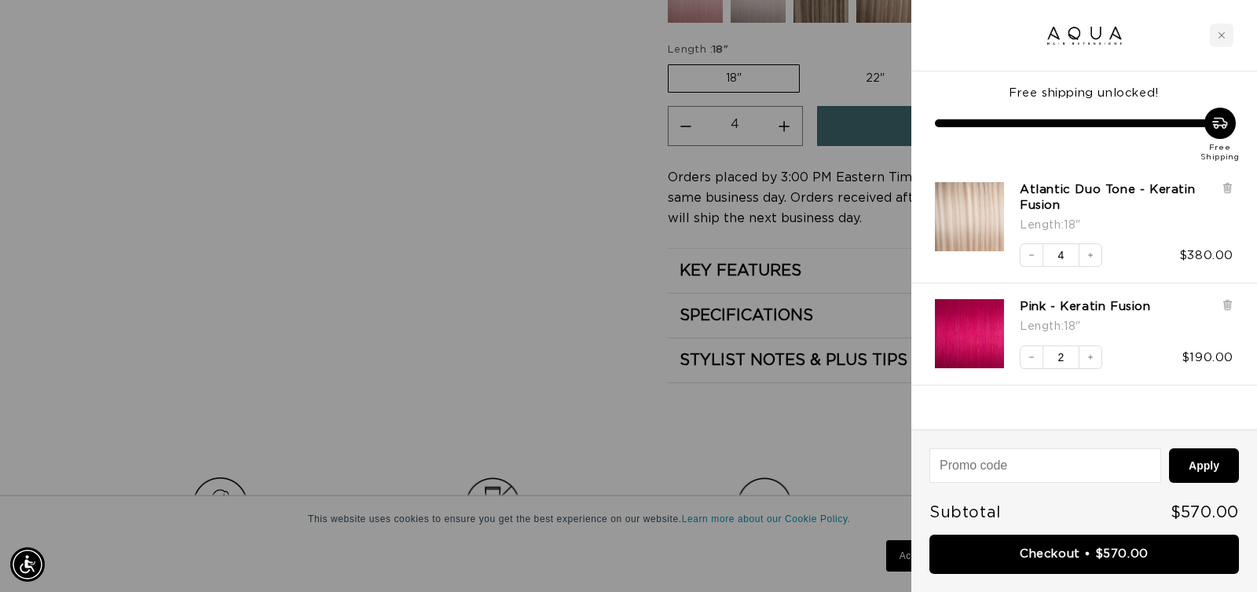
scroll to position [0, 0]
click at [651, 295] on div at bounding box center [628, 296] width 1257 height 592
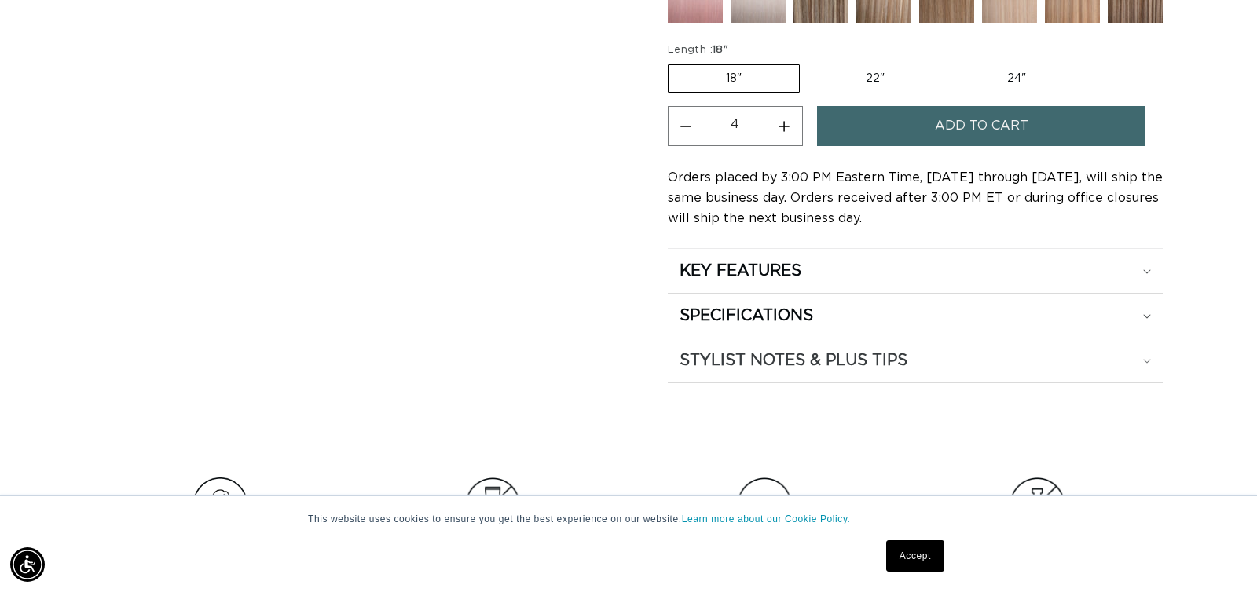
click at [756, 361] on h2 "STYLIST NOTES & PLUS TIPS" at bounding box center [794, 360] width 228 height 20
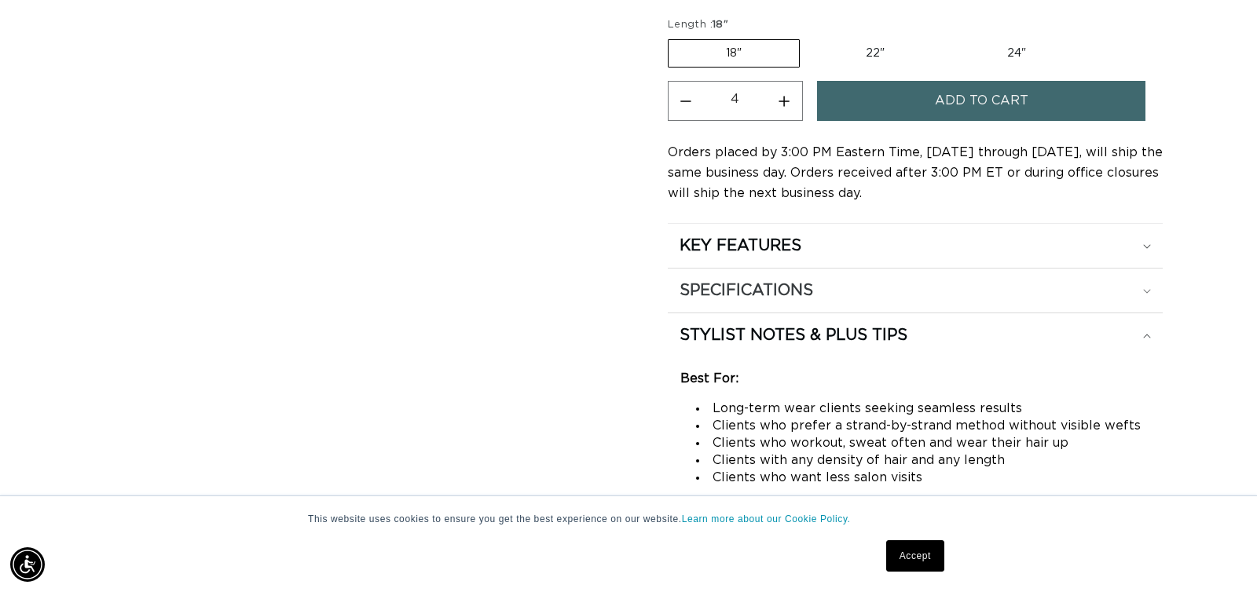
scroll to position [888, 0]
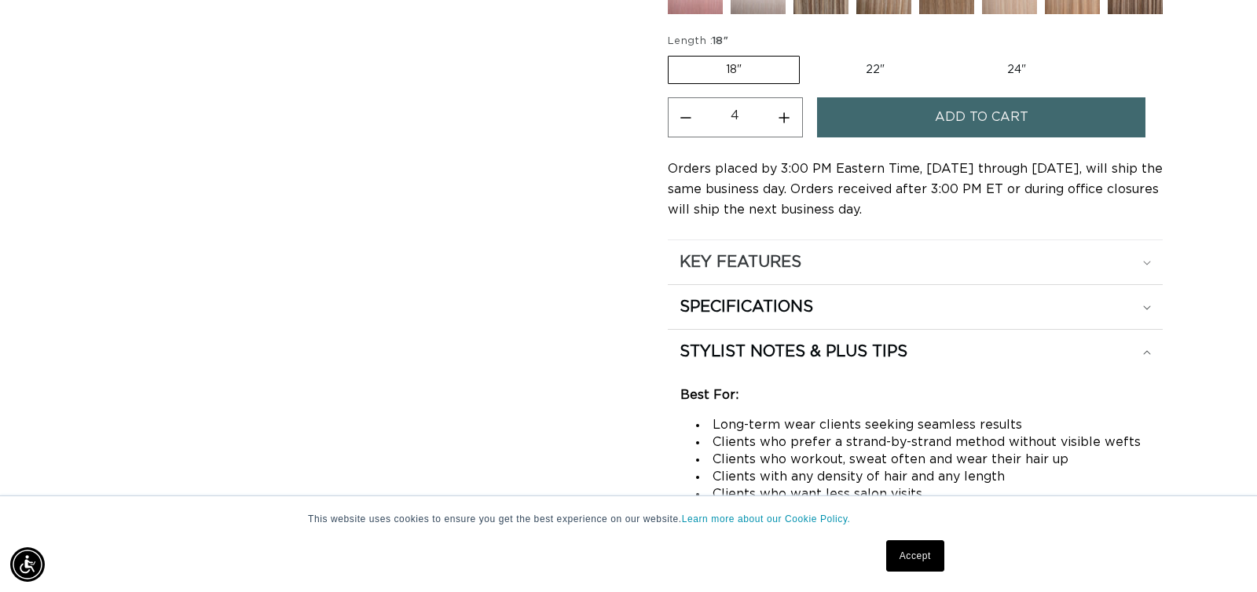
click at [800, 280] on summary "KEY FEATURES" at bounding box center [915, 262] width 495 height 44
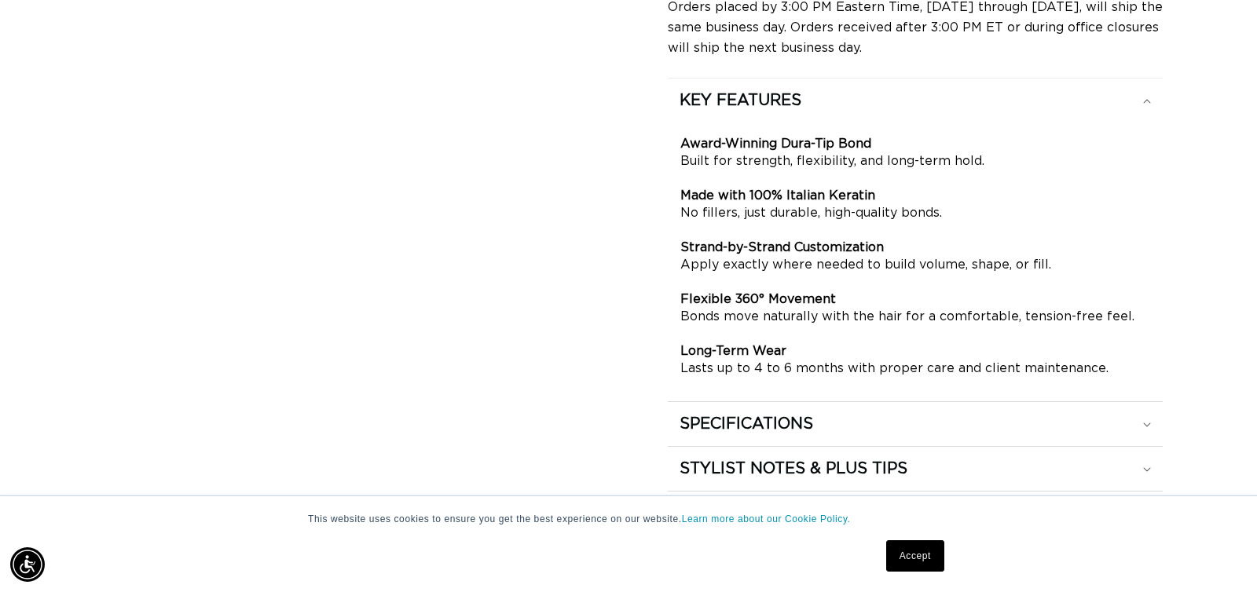
scroll to position [1133, 0]
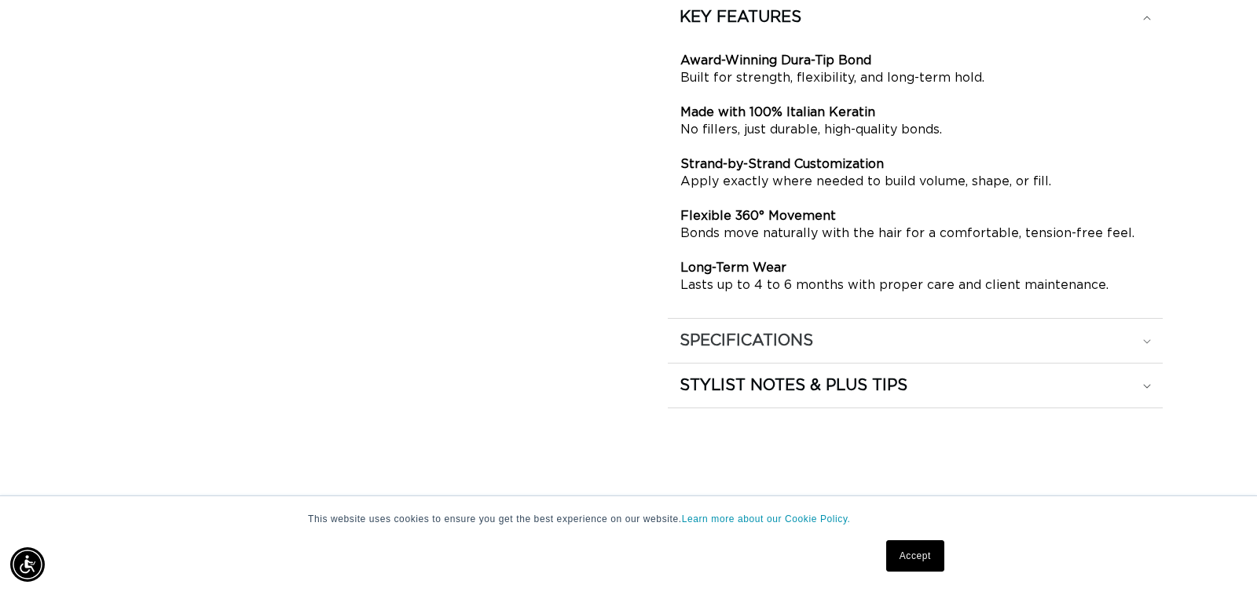
click at [782, 335] on h2 "SPECIFICATIONS" at bounding box center [747, 341] width 134 height 20
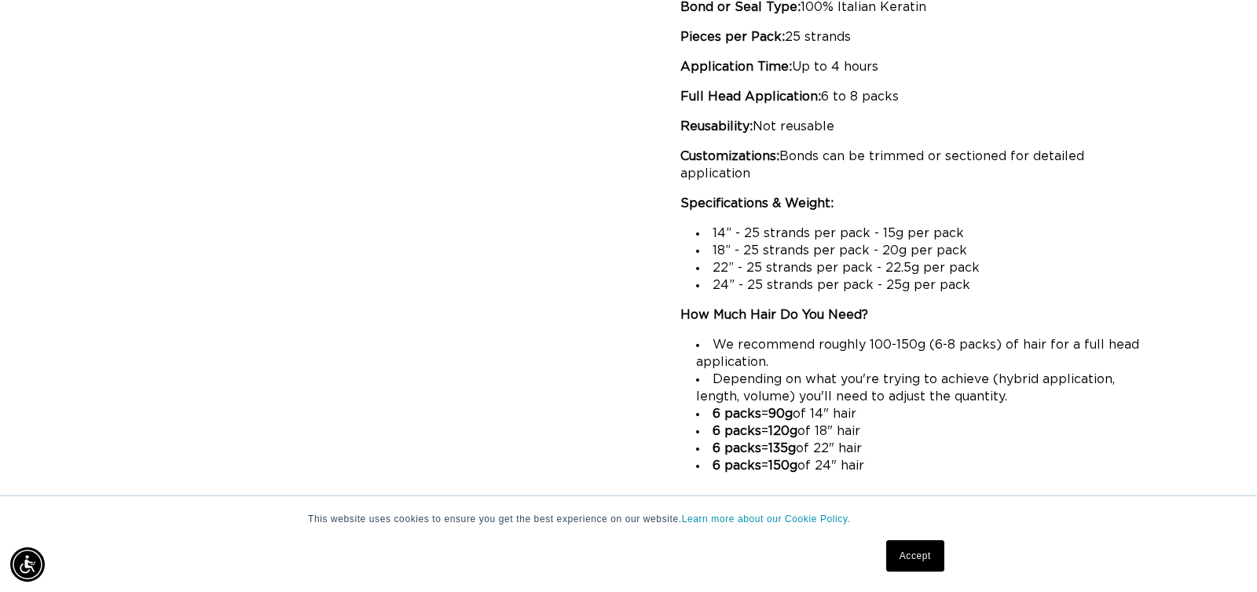
scroll to position [0, 0]
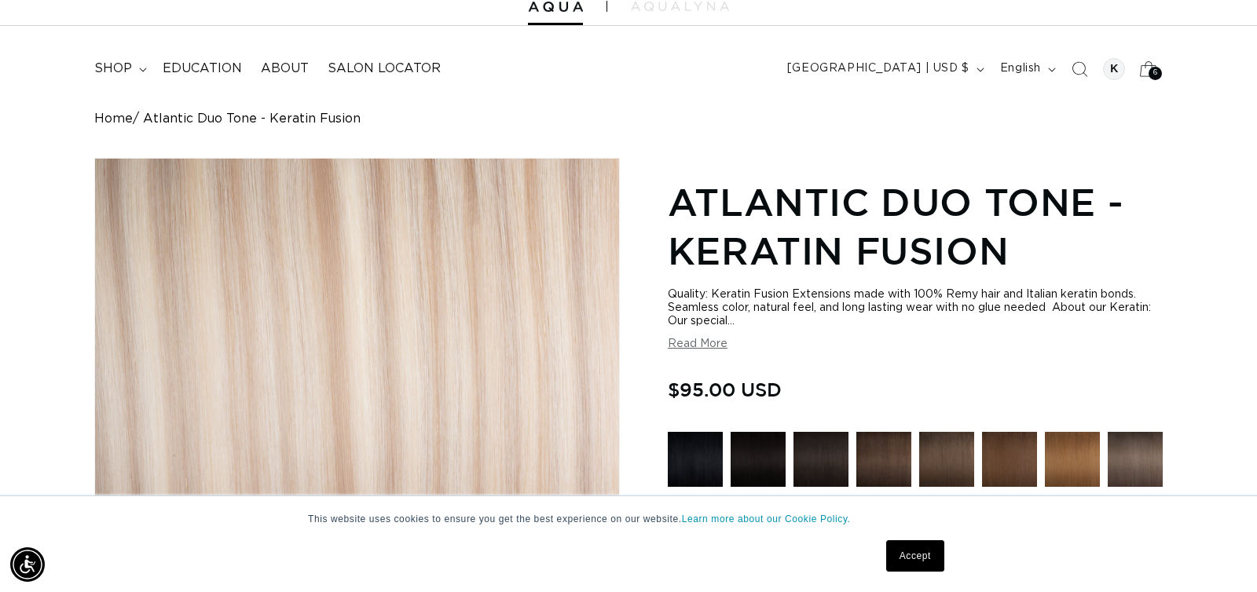
click at [1149, 65] on icon at bounding box center [1148, 68] width 17 height 15
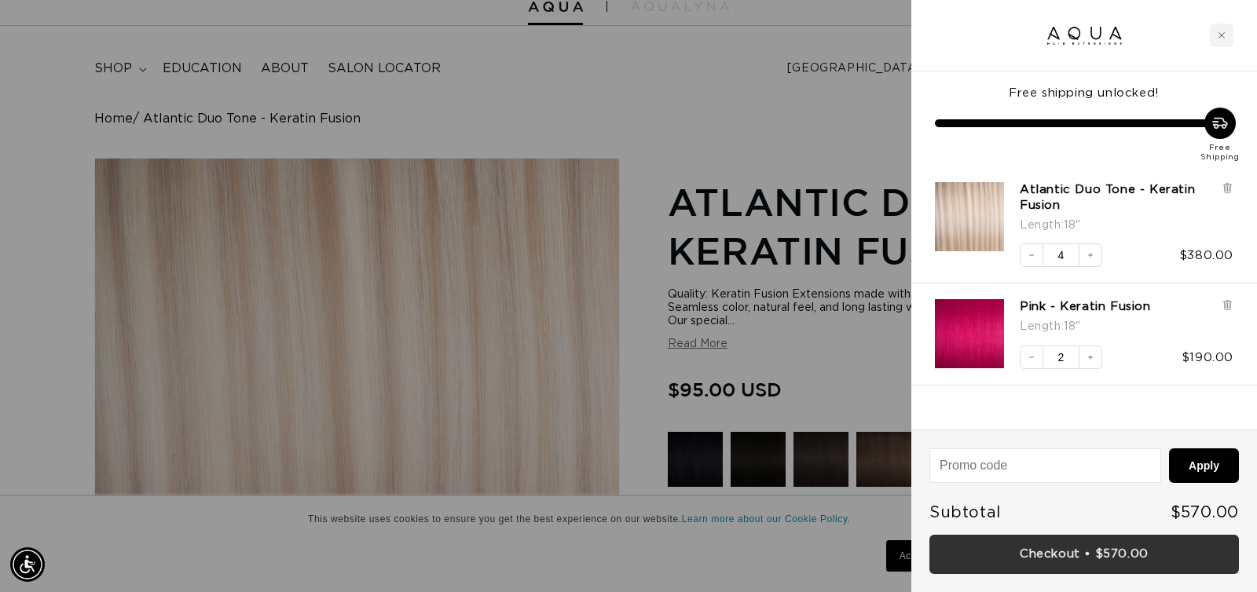
click at [1037, 553] on link "Checkout • $570.00" at bounding box center [1084, 555] width 310 height 40
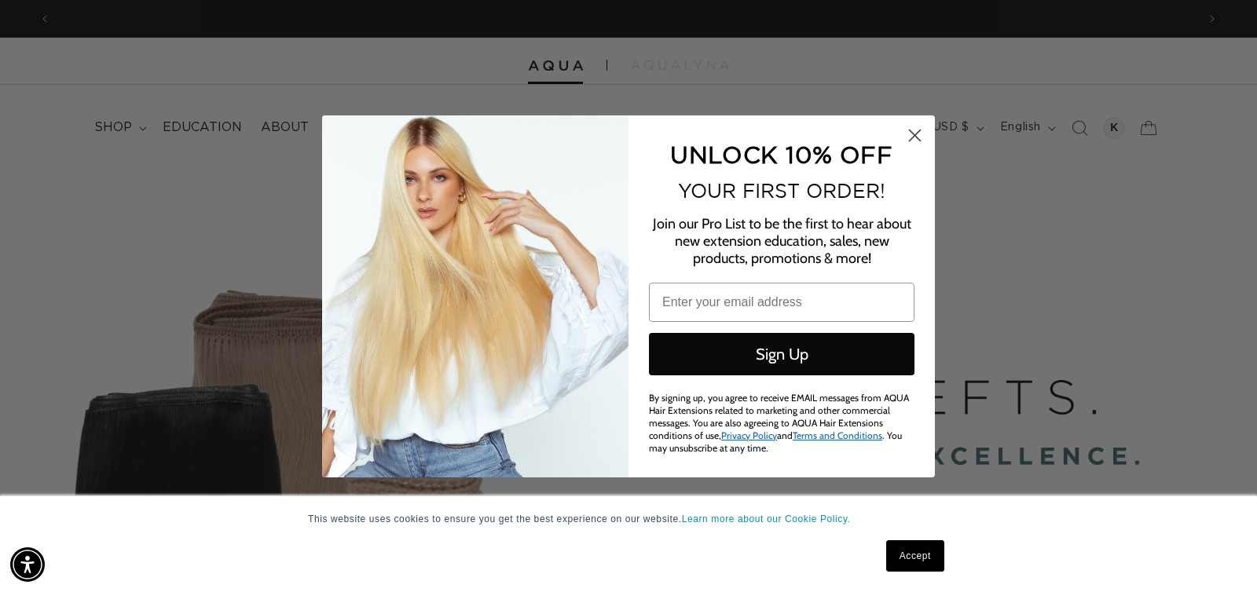
scroll to position [0, 2291]
click at [905, 143] on circle "Close dialog" at bounding box center [915, 135] width 26 height 26
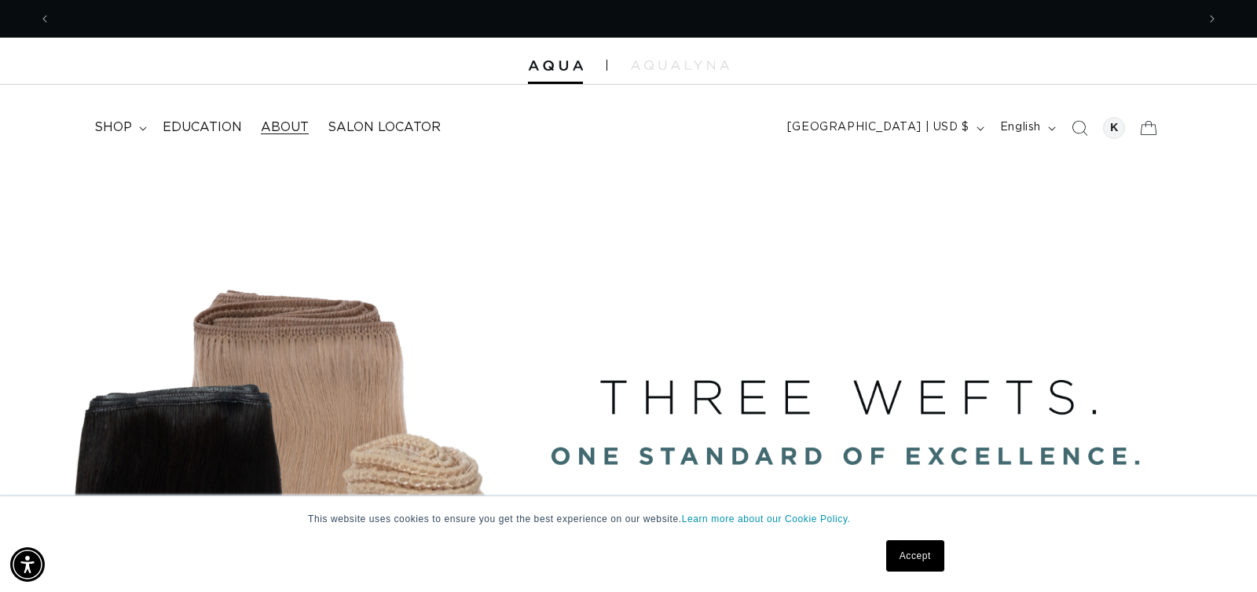
scroll to position [0, 0]
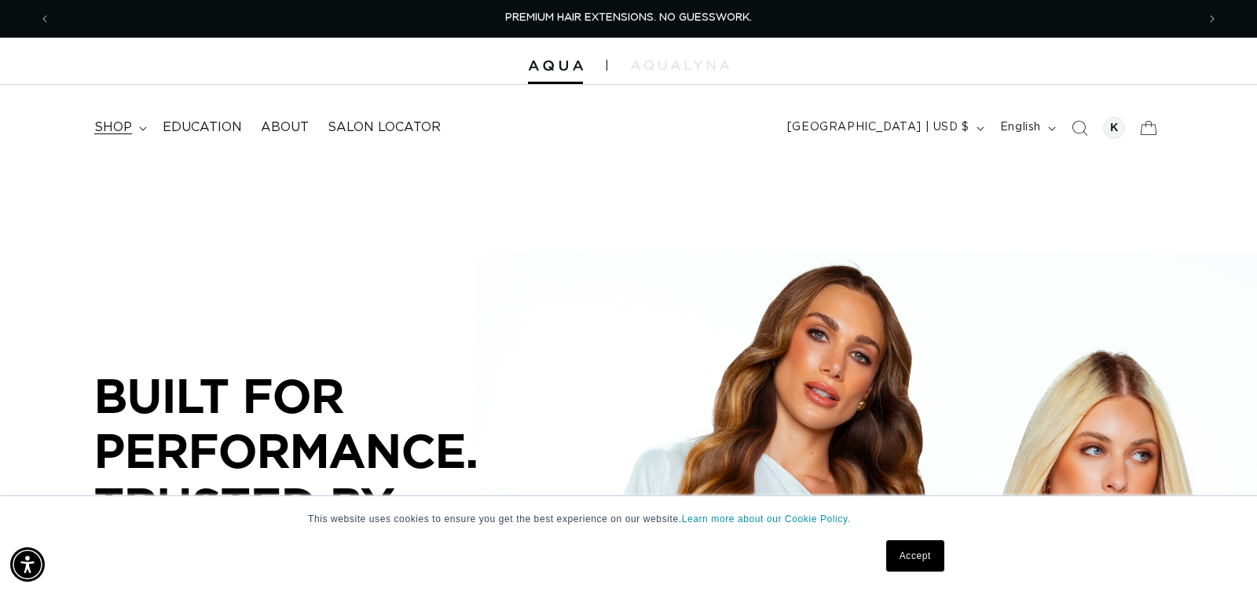
drag, startPoint x: 154, startPoint y: 126, endPoint x: 133, endPoint y: 126, distance: 21.2
click at [153, 126] on link "Education" at bounding box center [202, 127] width 98 height 35
click at [133, 126] on summary "shop" at bounding box center [119, 127] width 68 height 35
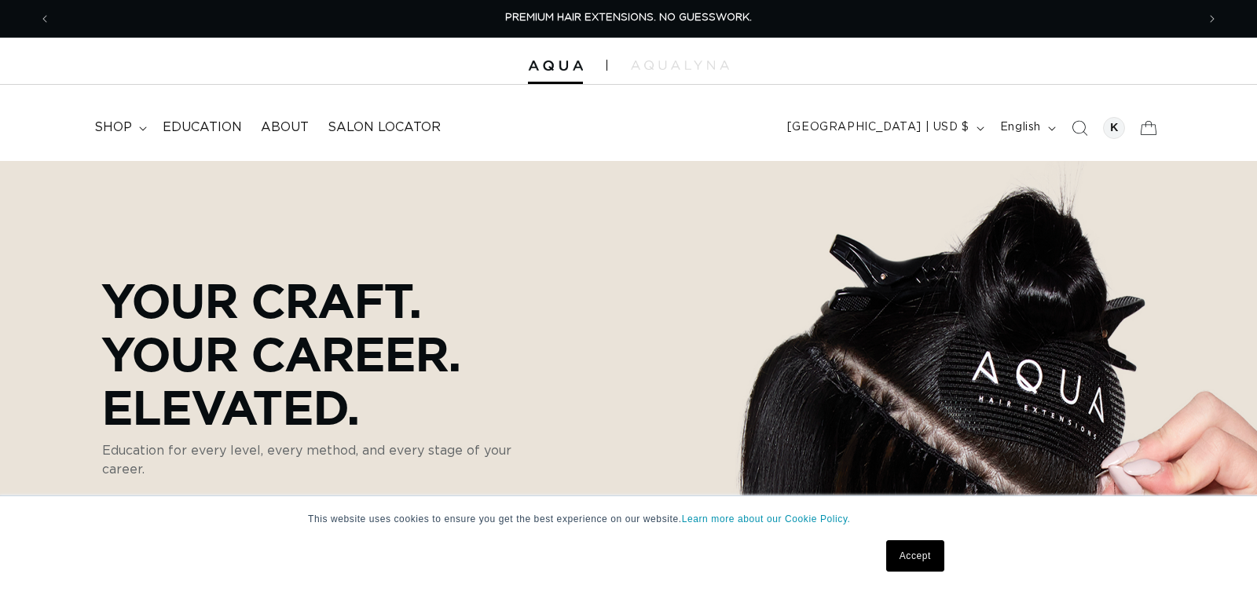
click at [133, 126] on summary "shop" at bounding box center [119, 127] width 68 height 35
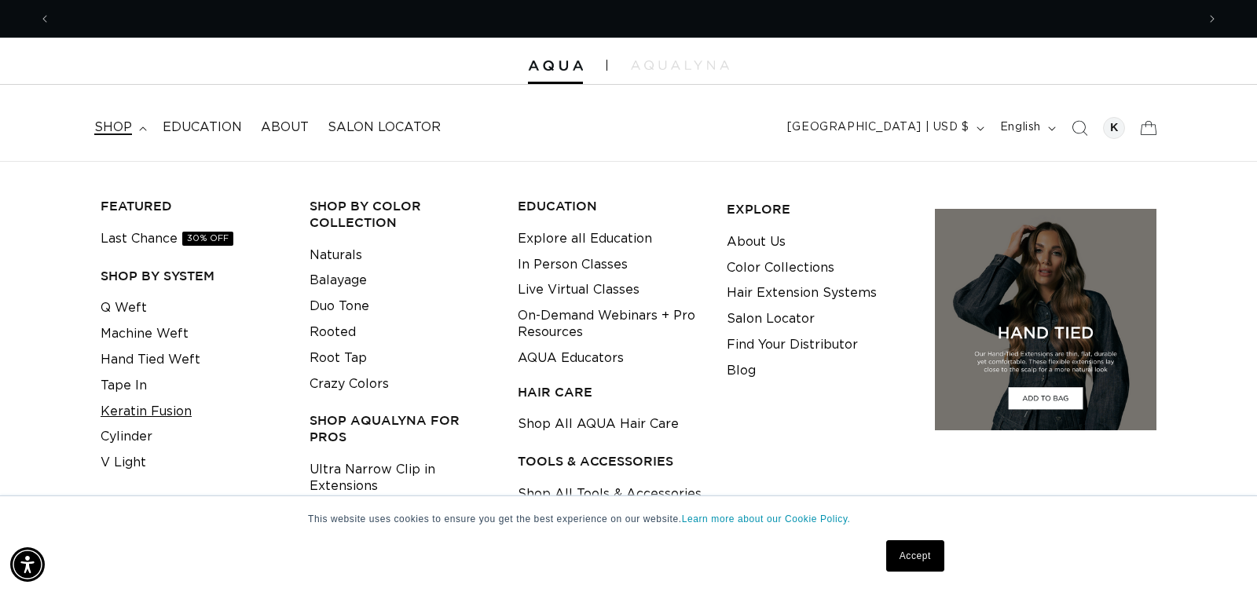
scroll to position [0, 2291]
click at [134, 407] on link "Keratin Fusion" at bounding box center [146, 412] width 91 height 26
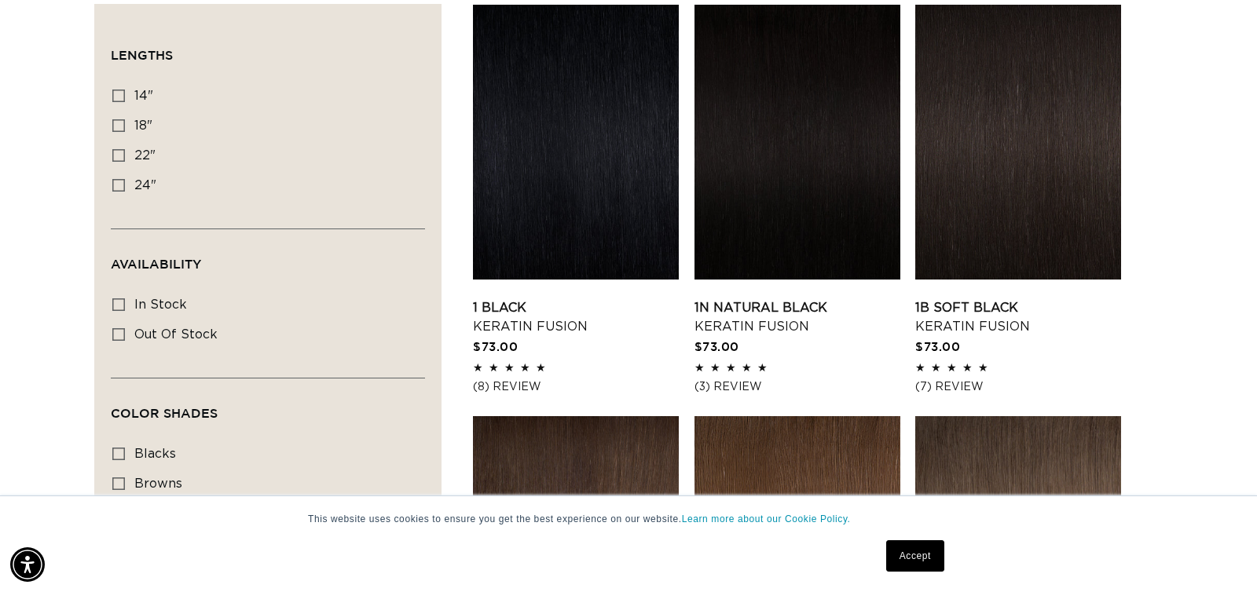
scroll to position [425, 0]
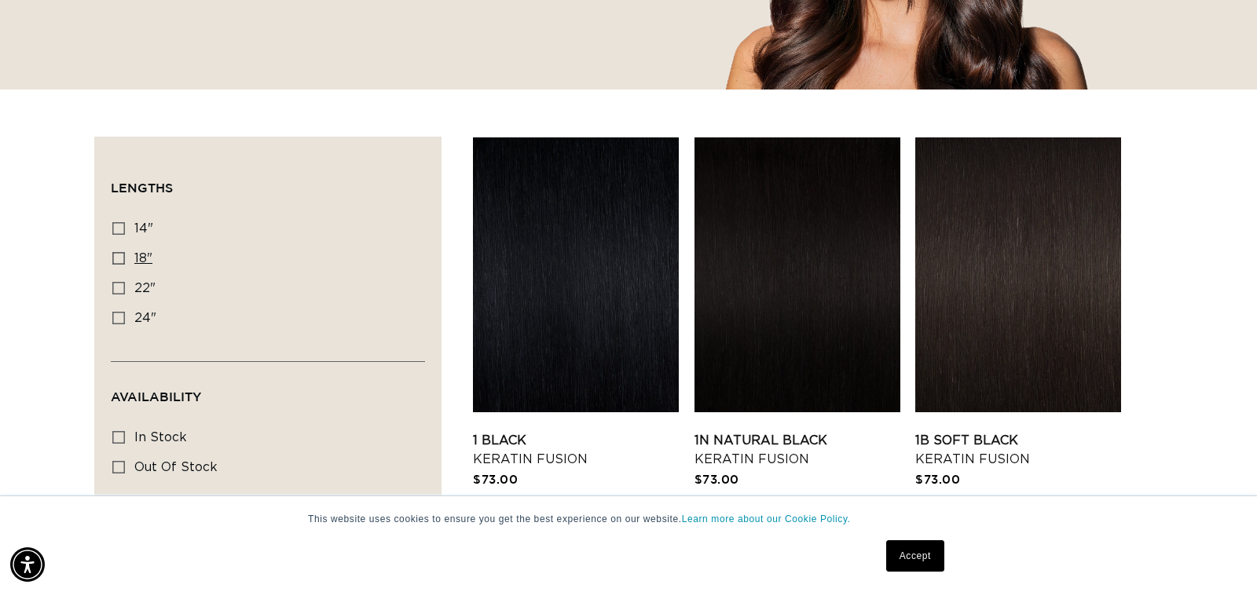
click at [119, 259] on icon at bounding box center [118, 258] width 13 height 13
click at [119, 259] on input "18" 18" (47 products)" at bounding box center [118, 258] width 13 height 13
checkbox input "true"
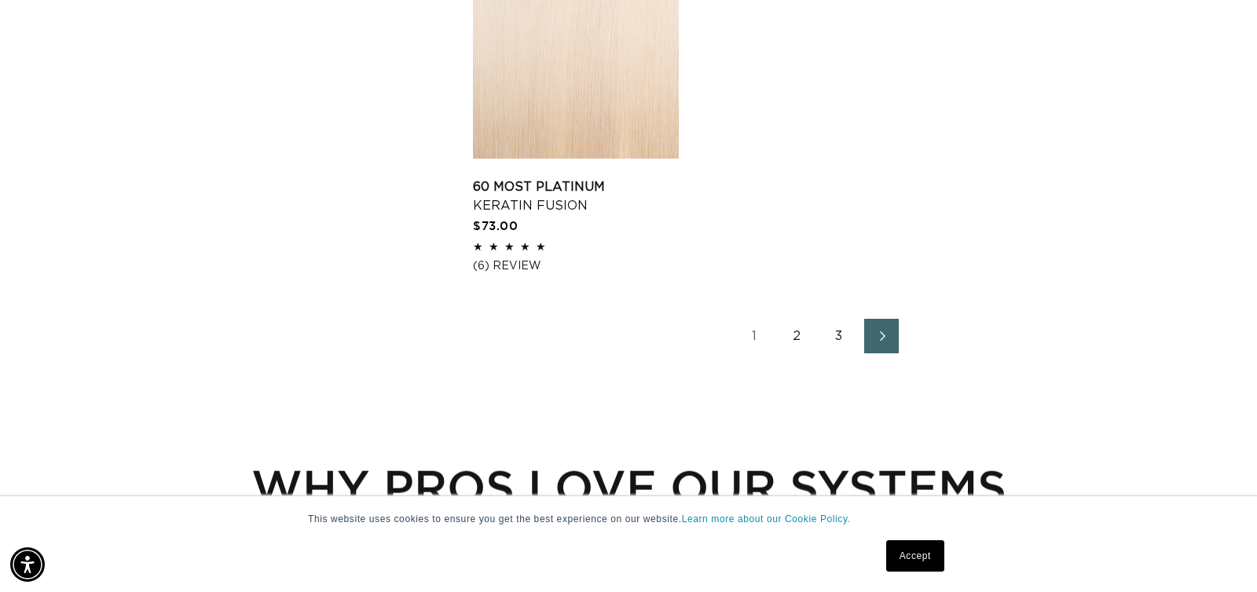
scroll to position [2667, 0]
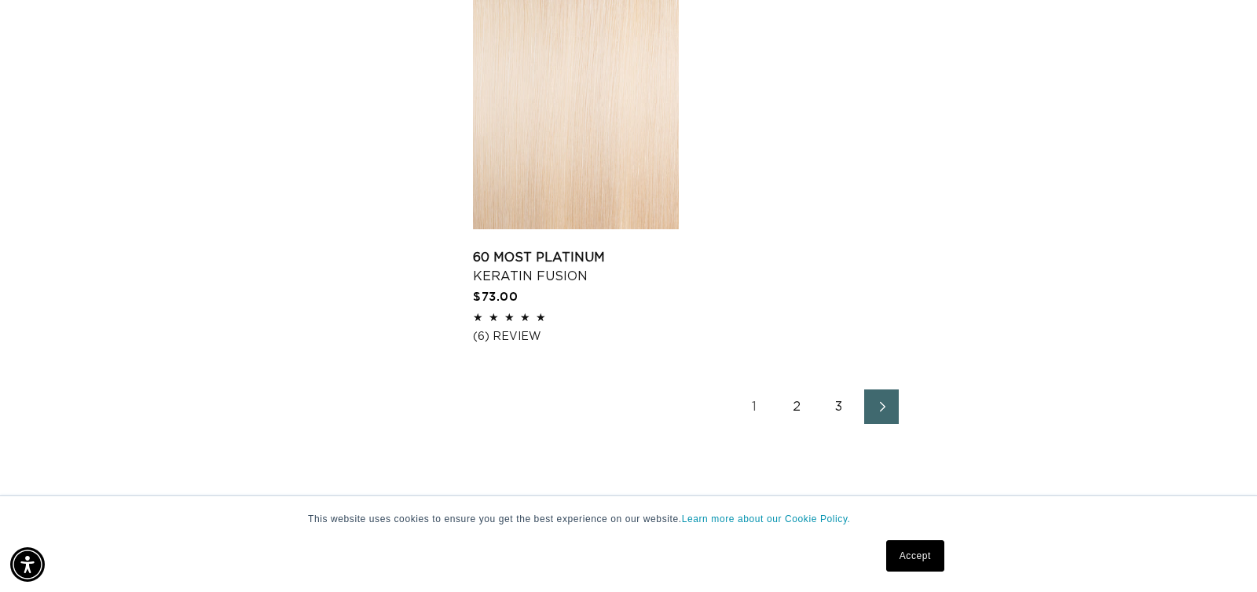
click at [881, 422] on link "Next page" at bounding box center [881, 407] width 35 height 35
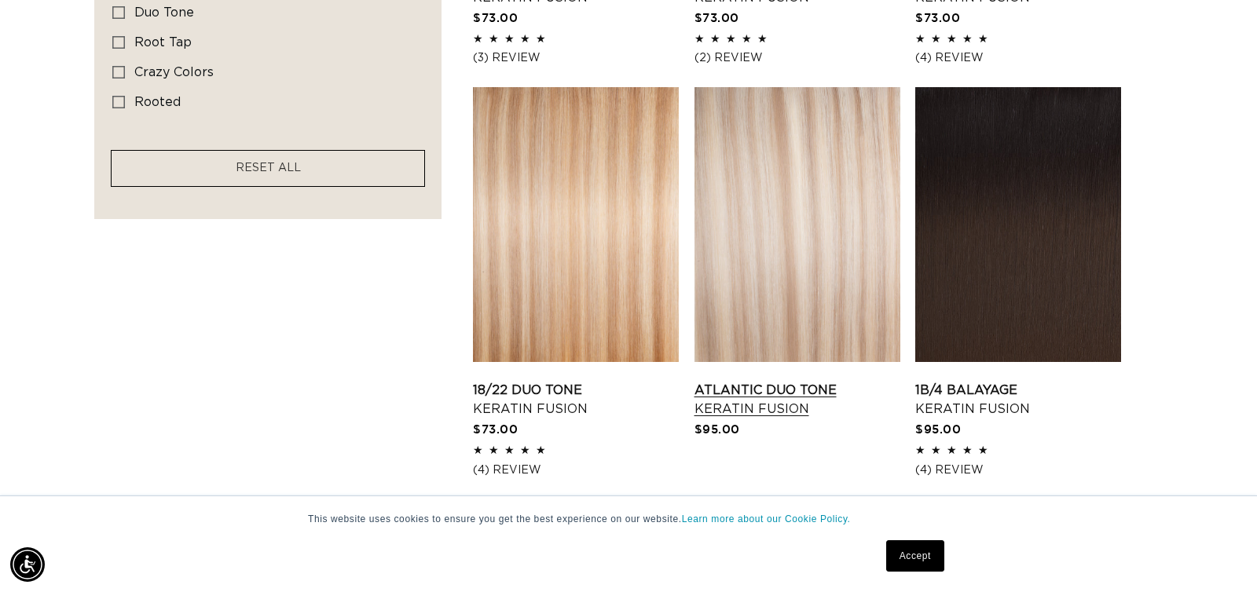
scroll to position [0, 1145]
click at [795, 383] on link "Atlantic Duo Tone Keratin Fusion" at bounding box center [797, 400] width 206 height 38
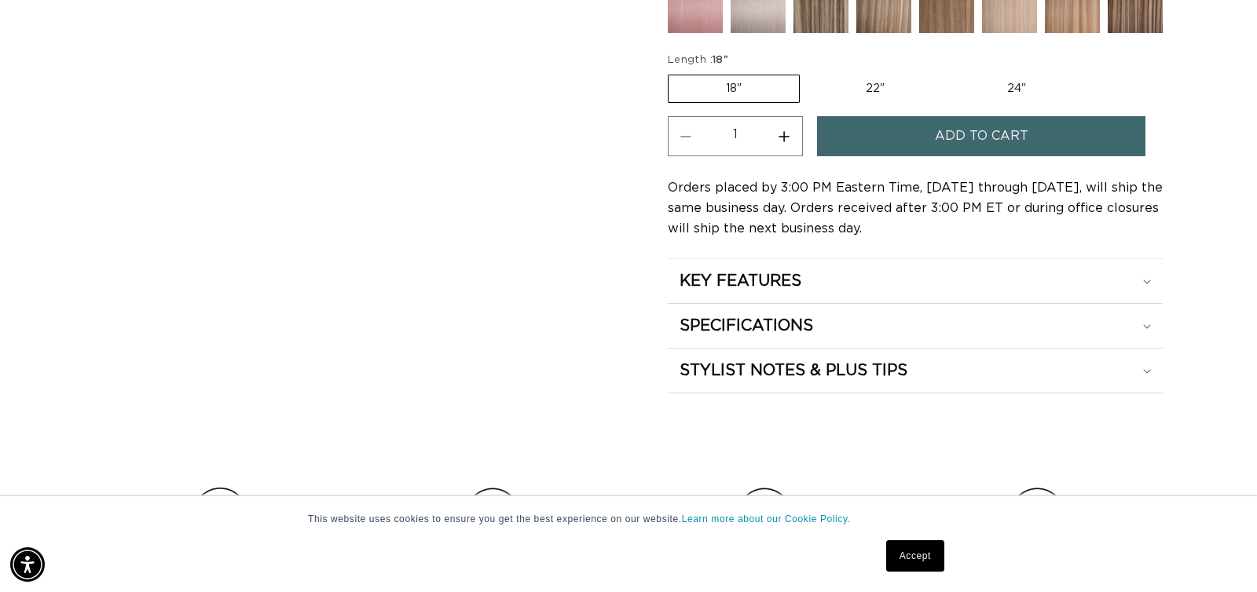
scroll to position [888, 0]
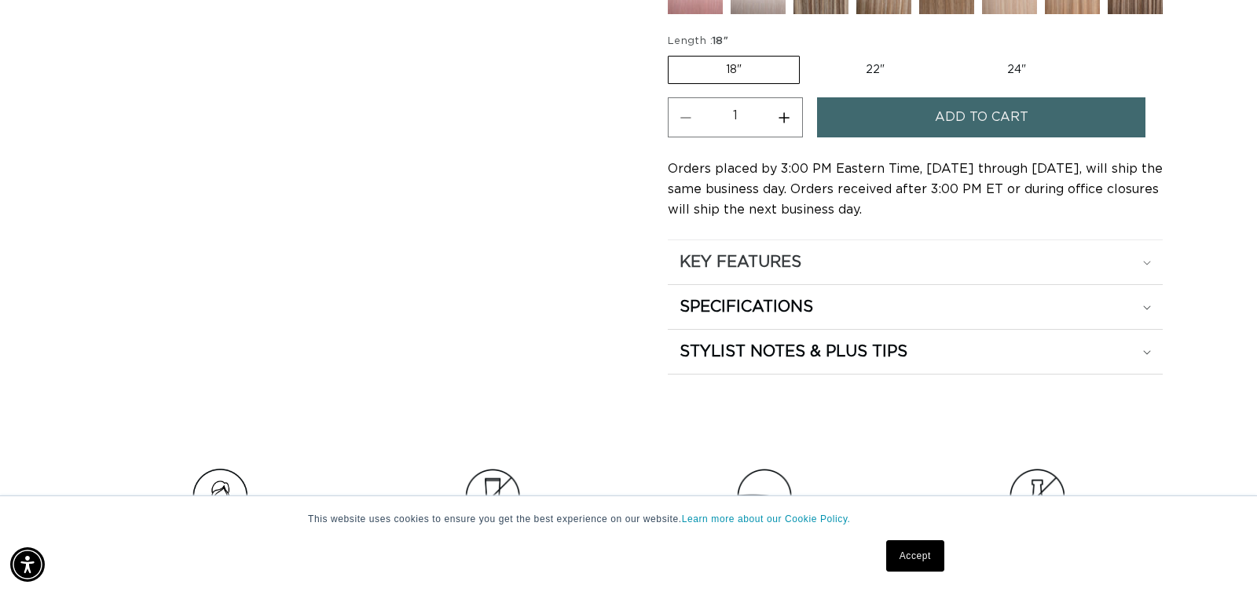
click at [925, 251] on summary "KEY FEATURES" at bounding box center [915, 262] width 495 height 44
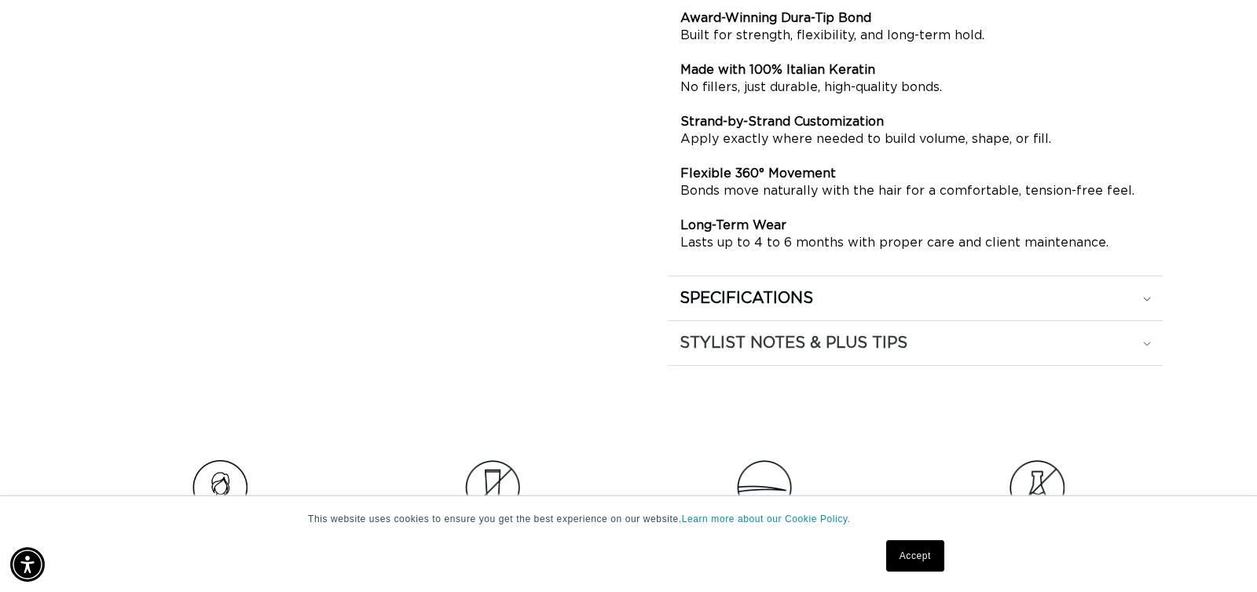
scroll to position [1174, 0]
click at [875, 317] on summary "SPECIFICATIONS" at bounding box center [915, 300] width 495 height 44
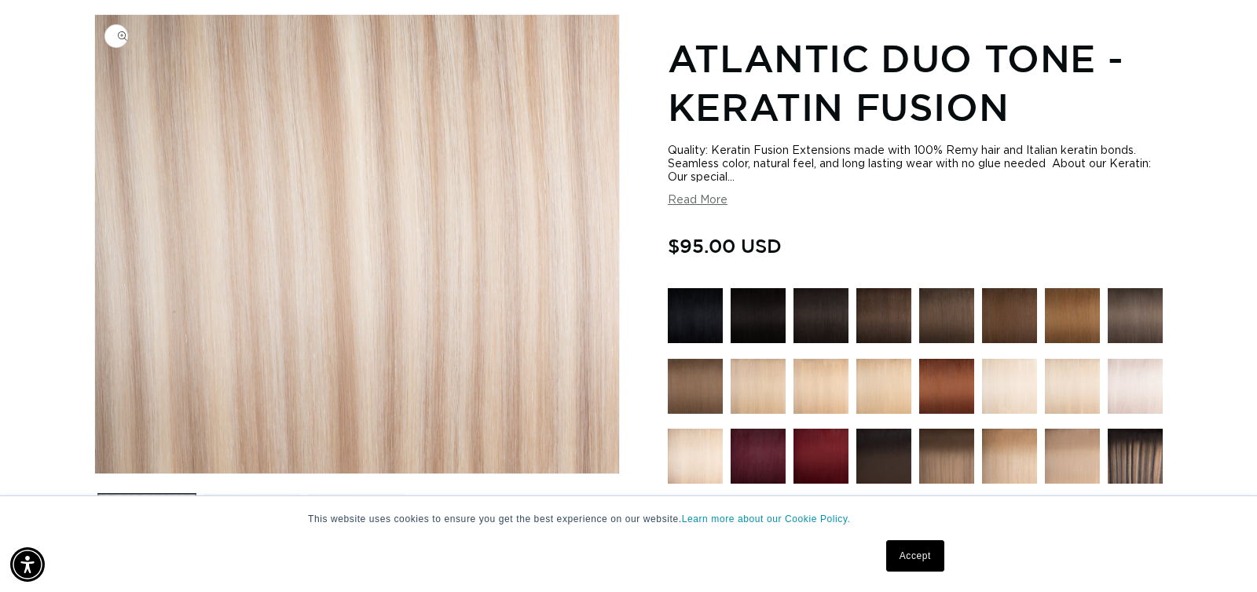
scroll to position [0, 2291]
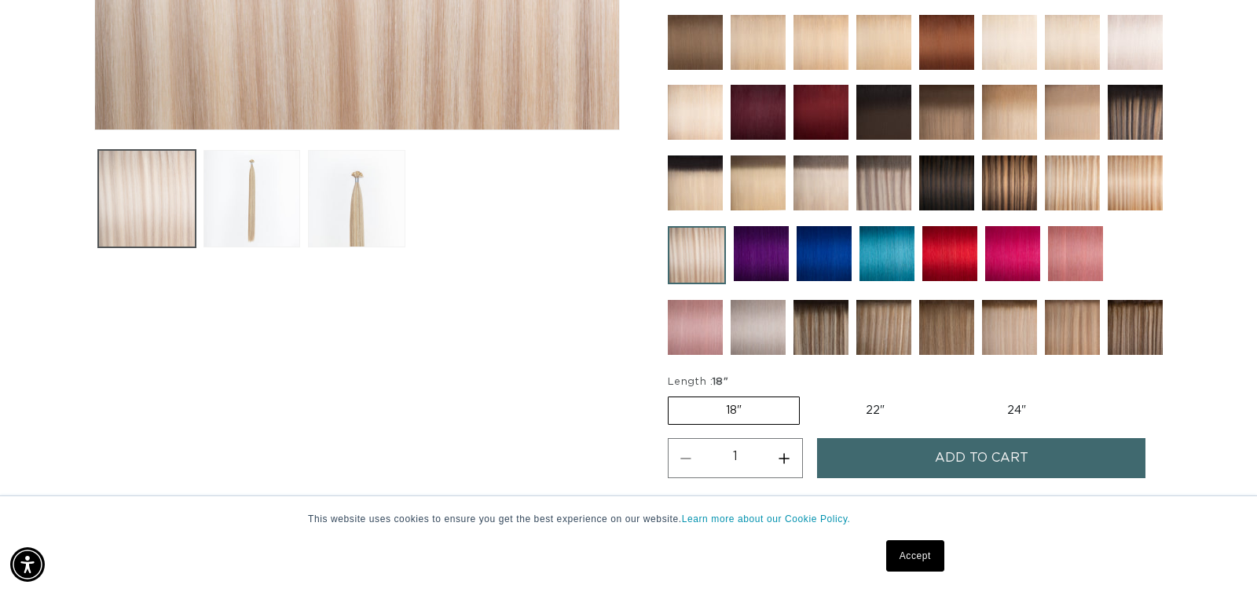
click at [134, 231] on button "Load image 1 in gallery view" at bounding box center [146, 198] width 97 height 97
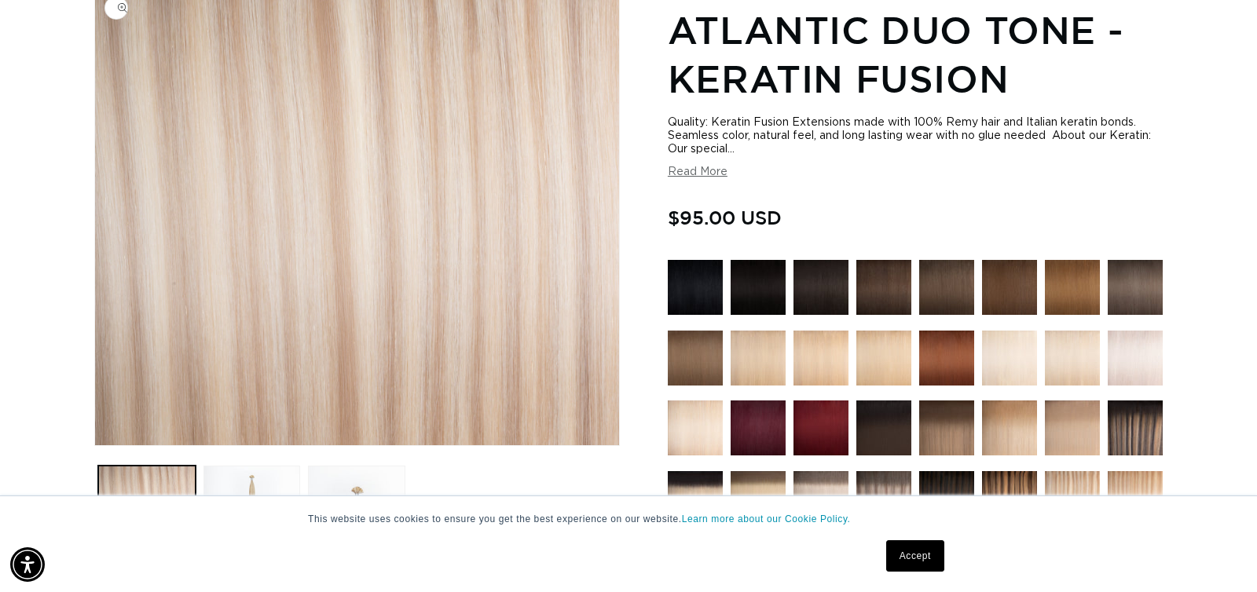
scroll to position [217, 0]
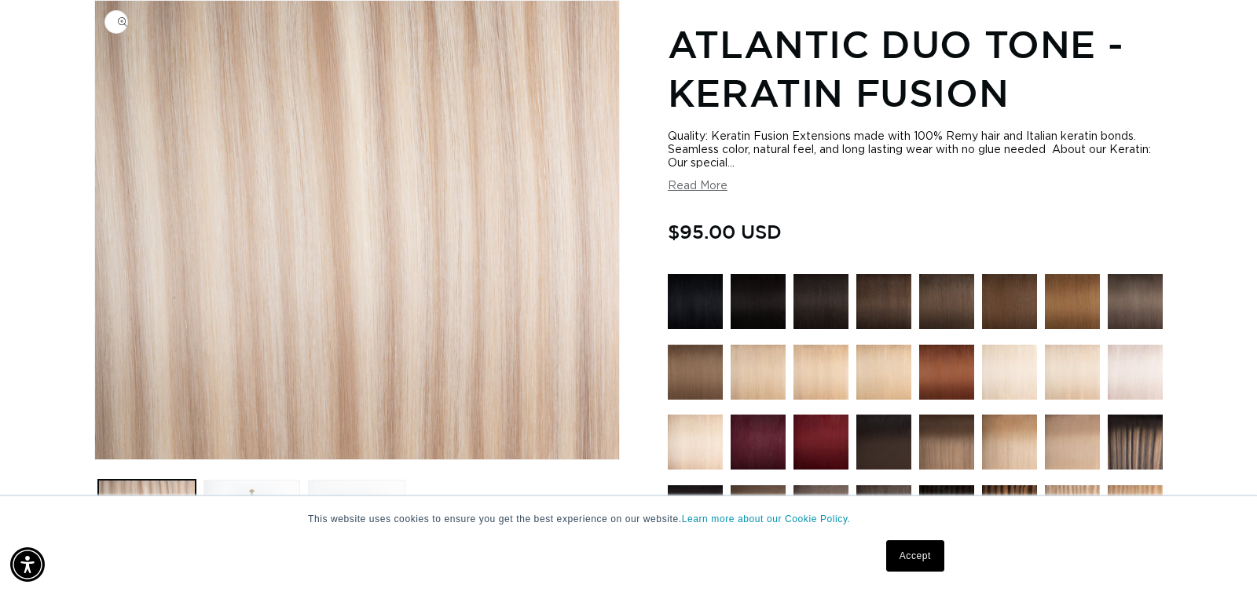
click at [350, 216] on img "Gallery Viewer" at bounding box center [357, 230] width 524 height 459
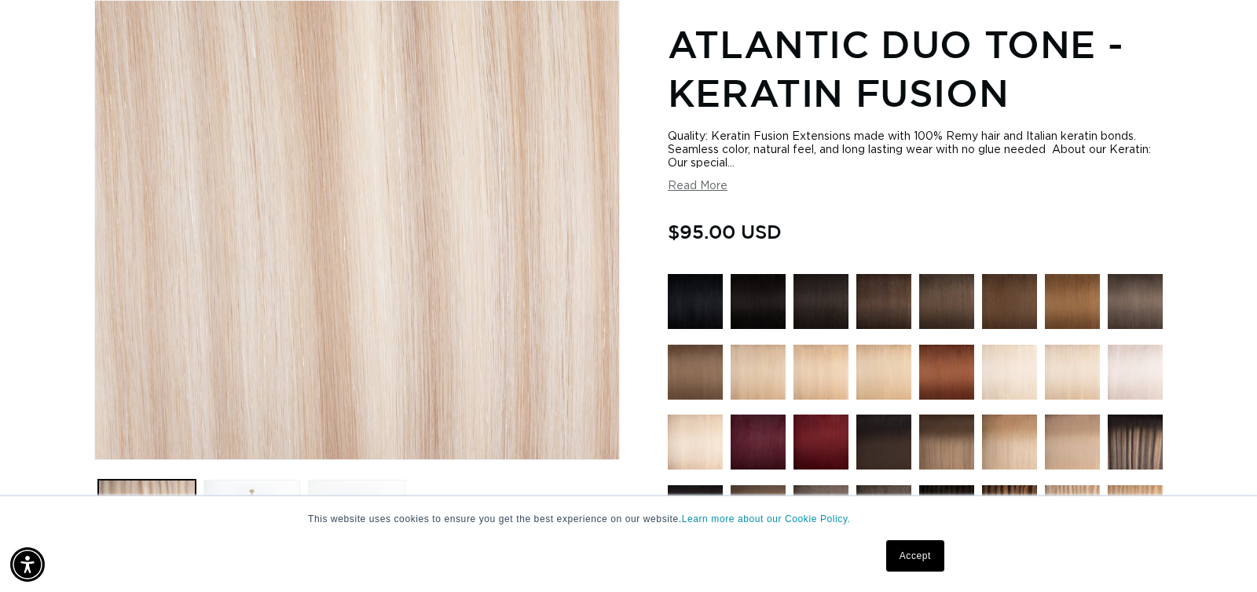
click at [350, 216] on div "Gallery Viewer" at bounding box center [357, 230] width 524 height 459
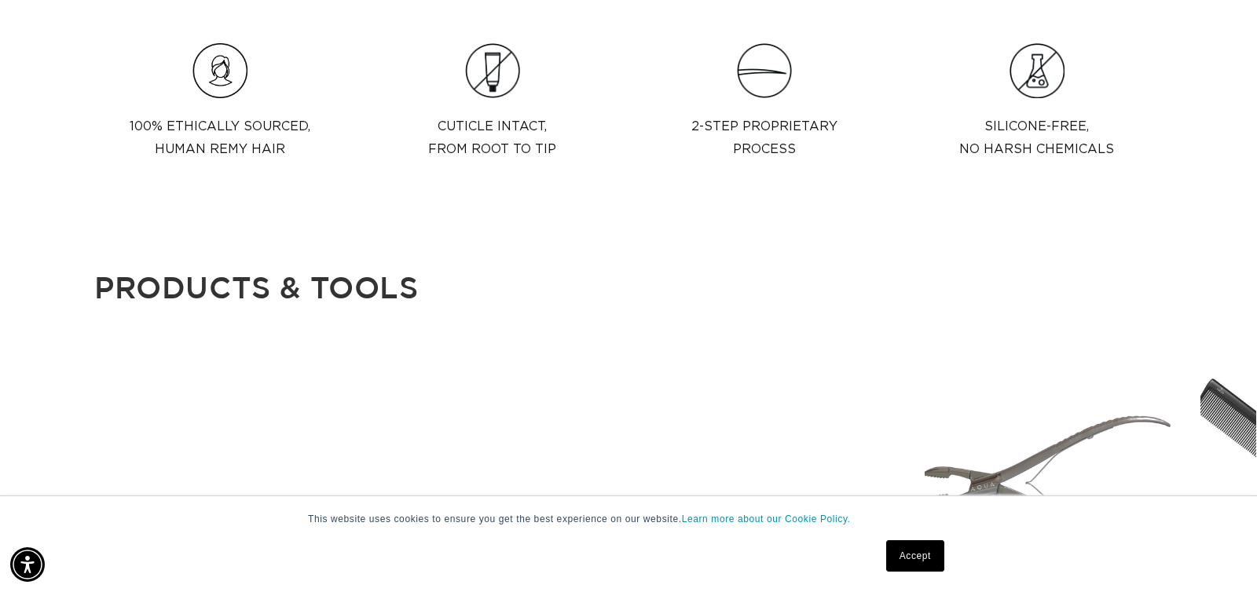
scroll to position [0, 0]
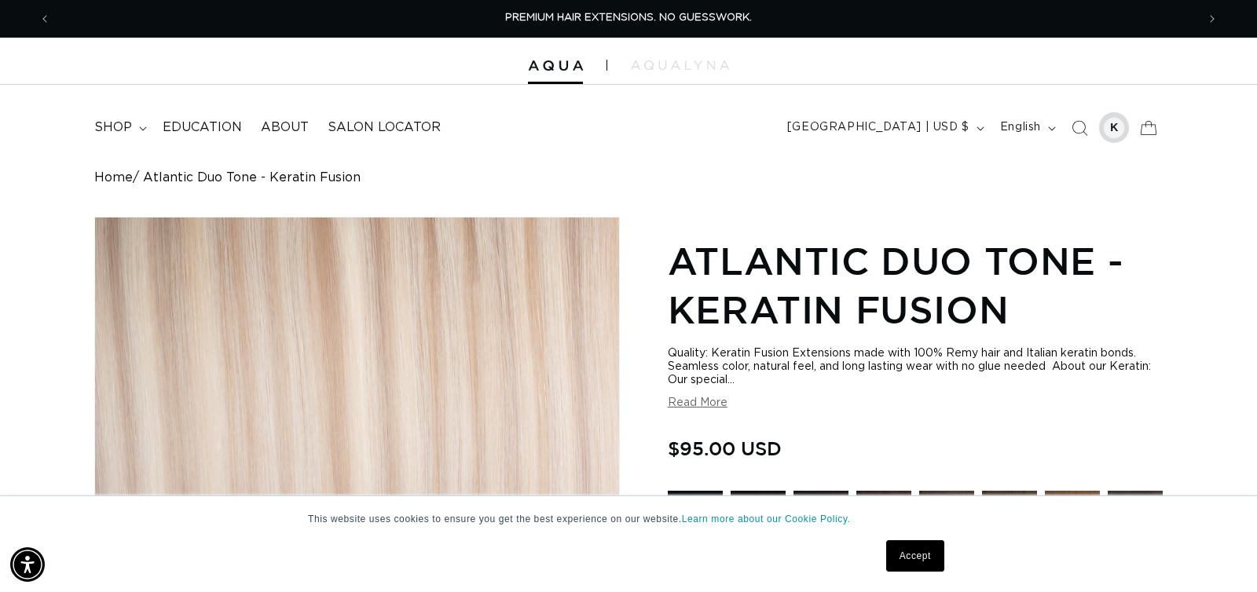
click at [1119, 123] on div at bounding box center [1114, 128] width 22 height 22
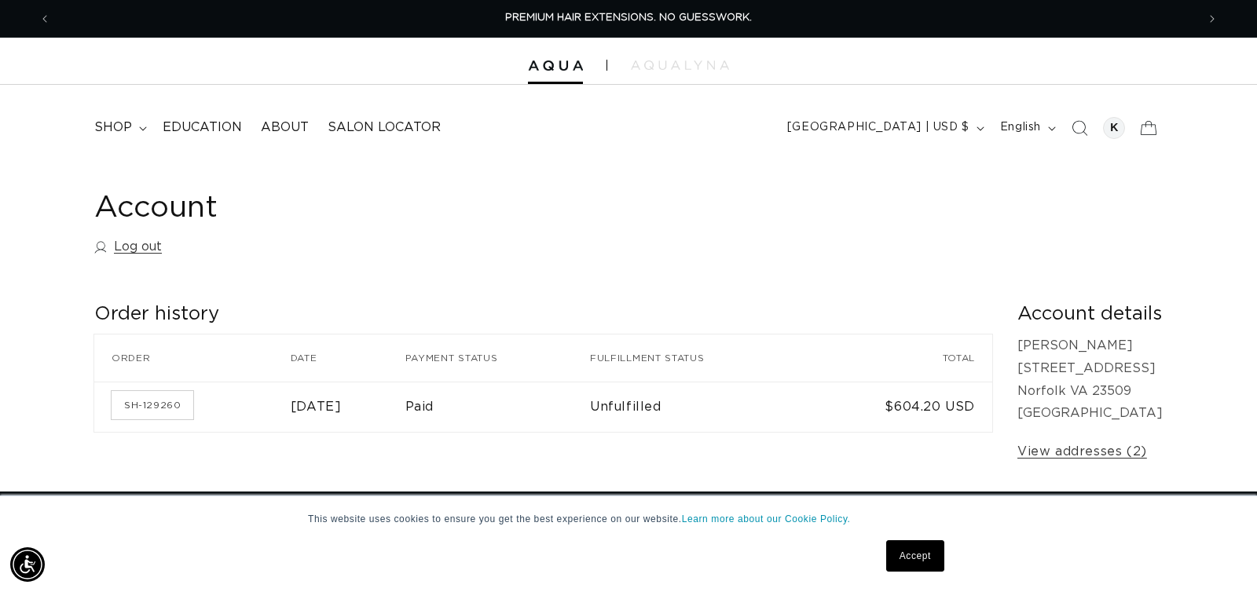
click at [653, 409] on td "Unfulfilled" at bounding box center [701, 407] width 222 height 50
click at [1017, 443] on link "View addresses (2)" at bounding box center [1082, 452] width 130 height 23
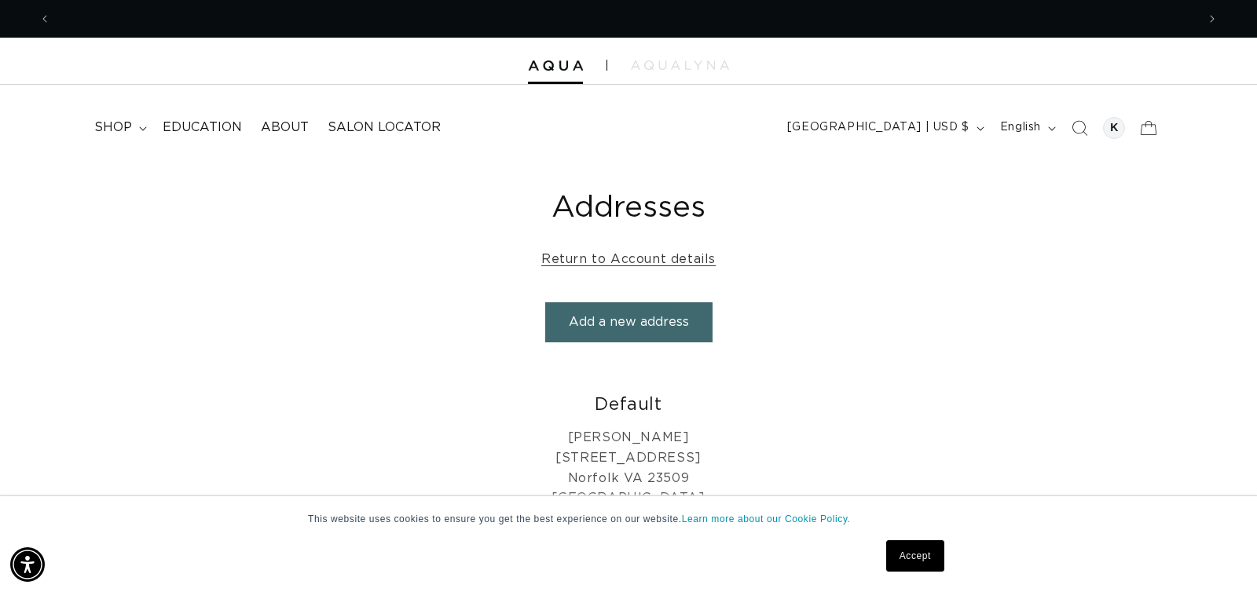
scroll to position [0, 2291]
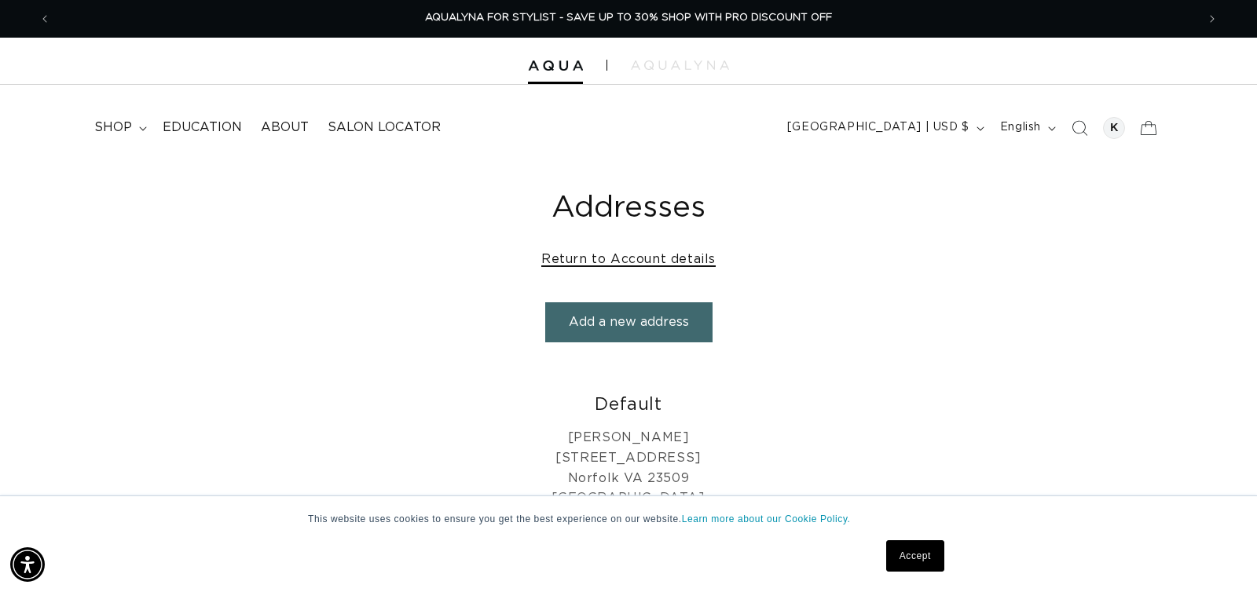
click at [684, 258] on link "Return to Account details" at bounding box center [628, 259] width 174 height 23
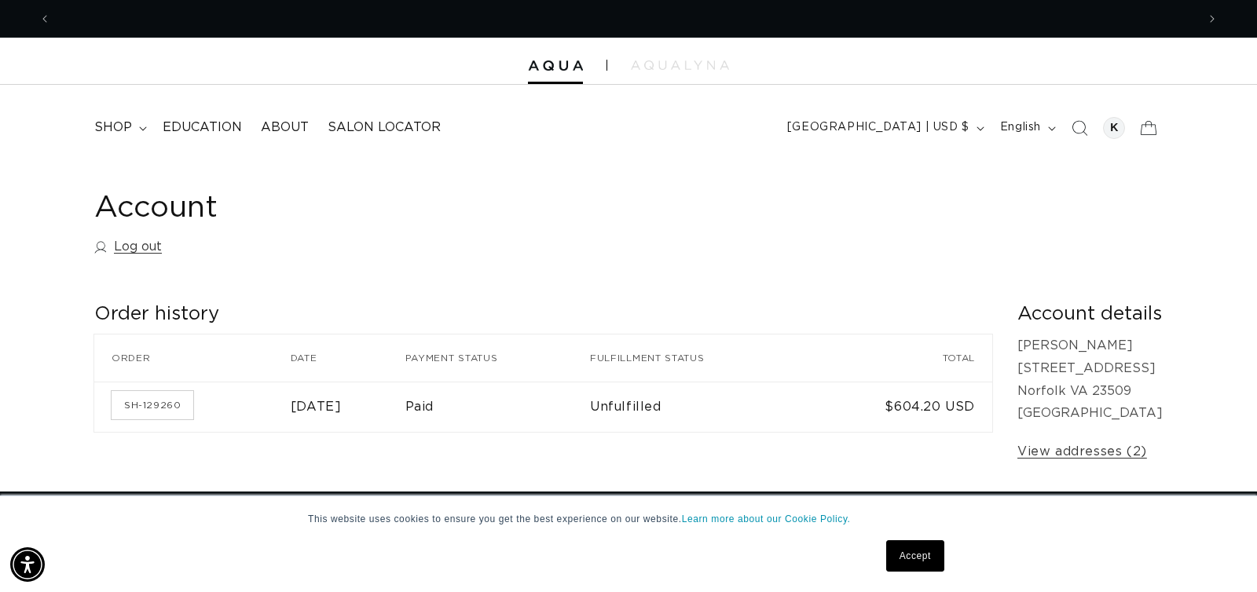
scroll to position [0, 1145]
click at [151, 405] on link "SH-129260" at bounding box center [153, 405] width 82 height 28
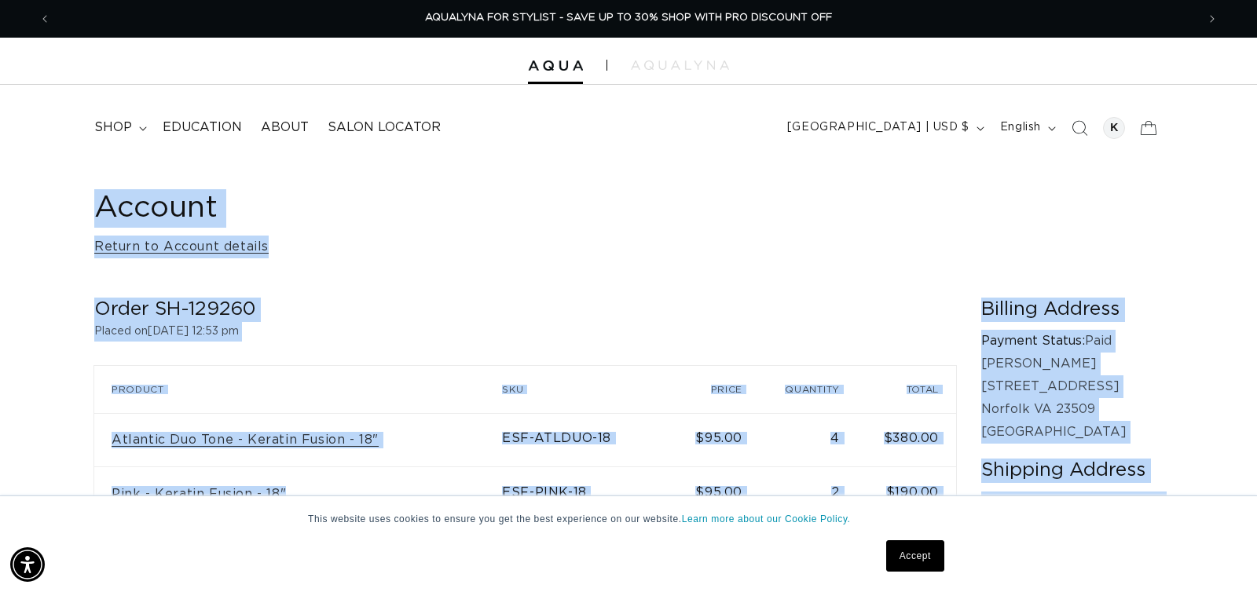
drag, startPoint x: 1049, startPoint y: 444, endPoint x: 77, endPoint y: 212, distance: 999.1
click at [77, 212] on div "Account Return to Account details Order SH-129260 Placed on [DATE] 12:53 pm Ord…" at bounding box center [628, 441] width 1257 height 561
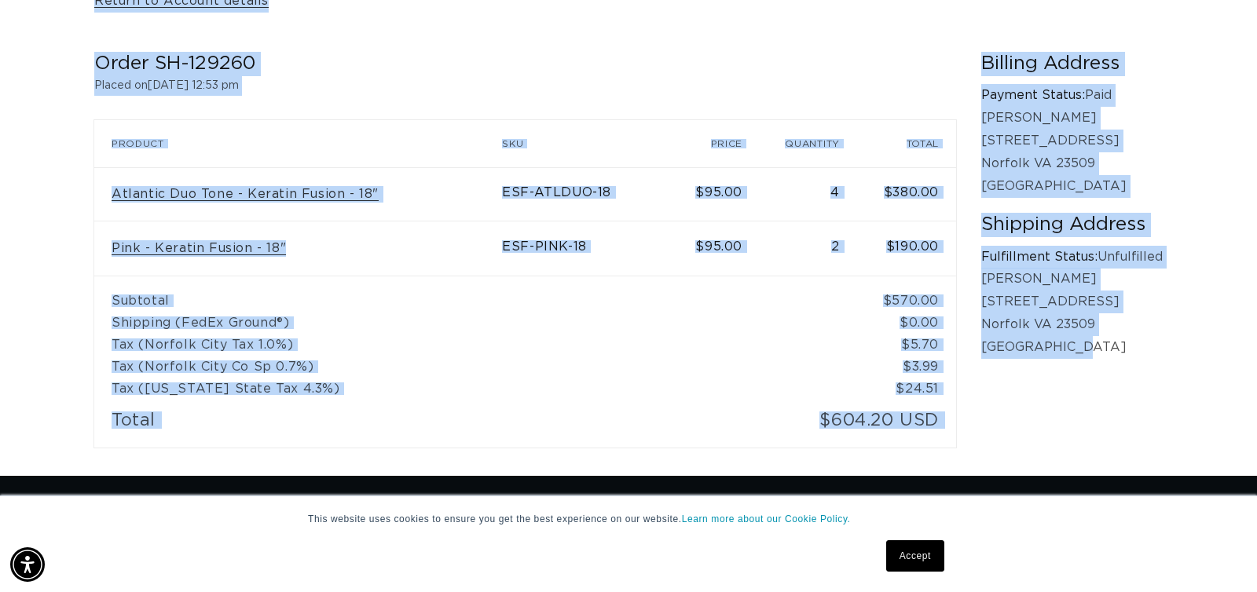
scroll to position [0, 1145]
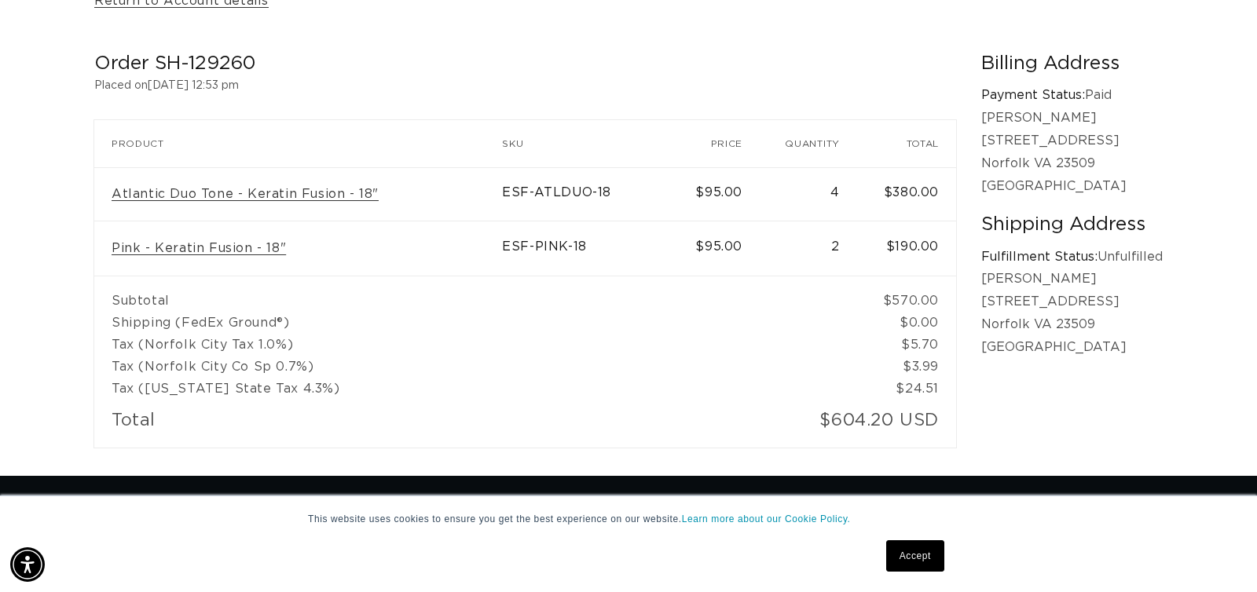
drag, startPoint x: 639, startPoint y: 378, endPoint x: 629, endPoint y: 378, distance: 9.4
click at [634, 378] on td "Tax ([US_STATE] State Tax 4.3%)" at bounding box center [475, 389] width 763 height 22
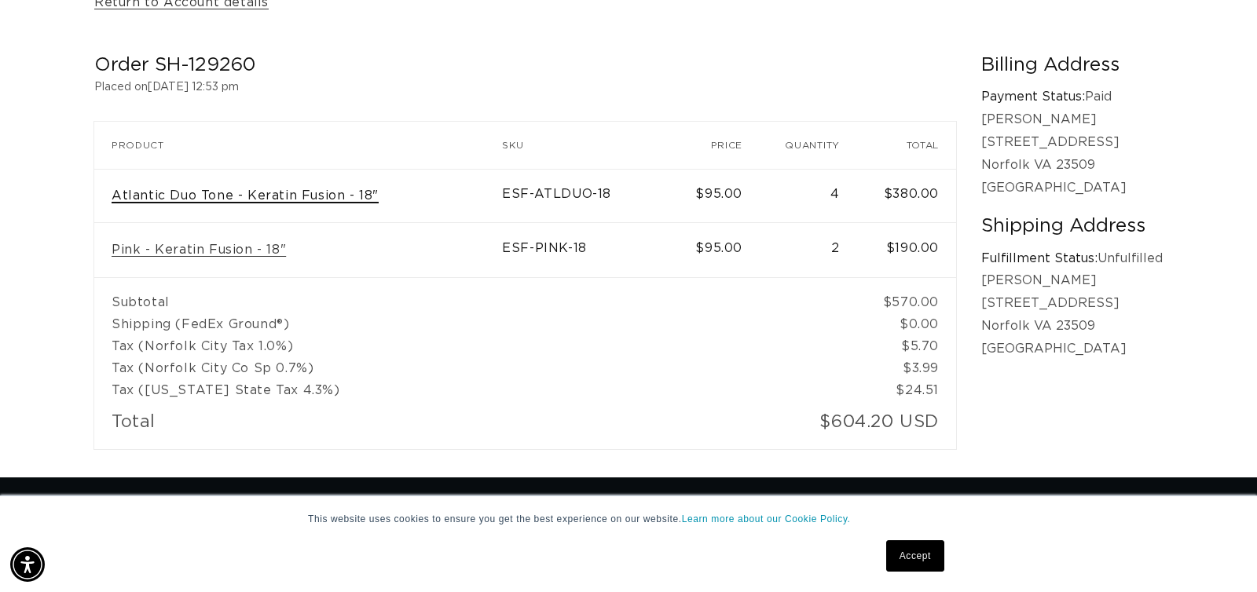
click at [282, 200] on link "Atlantic Duo Tone - Keratin Fusion - 18"" at bounding box center [245, 196] width 267 height 16
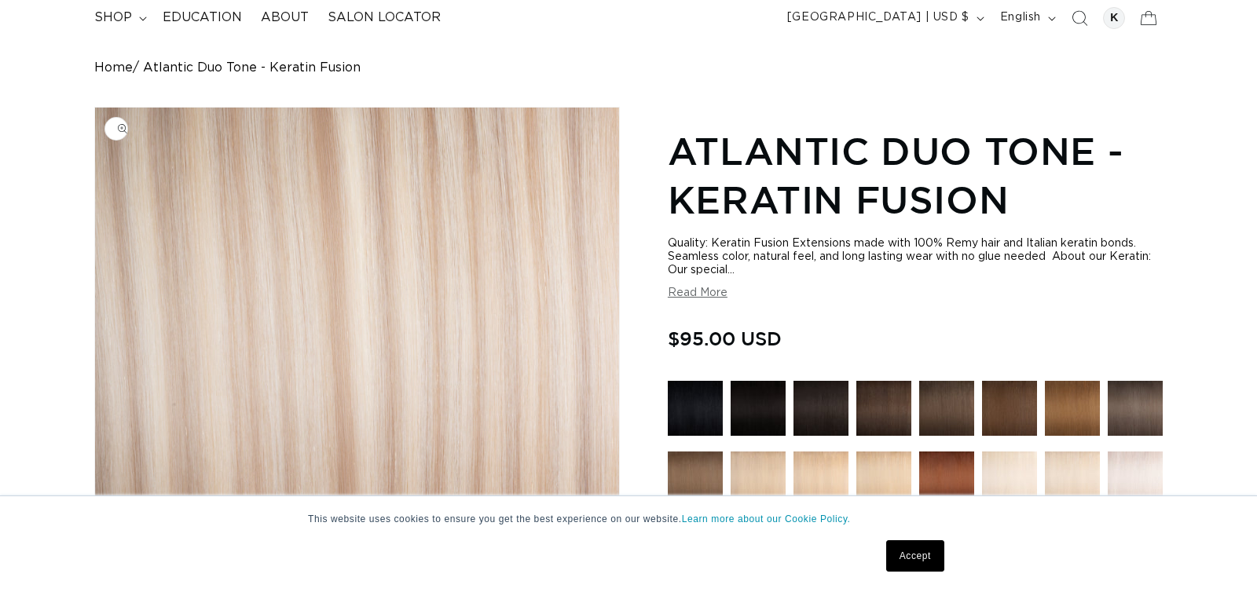
scroll to position [128, 0]
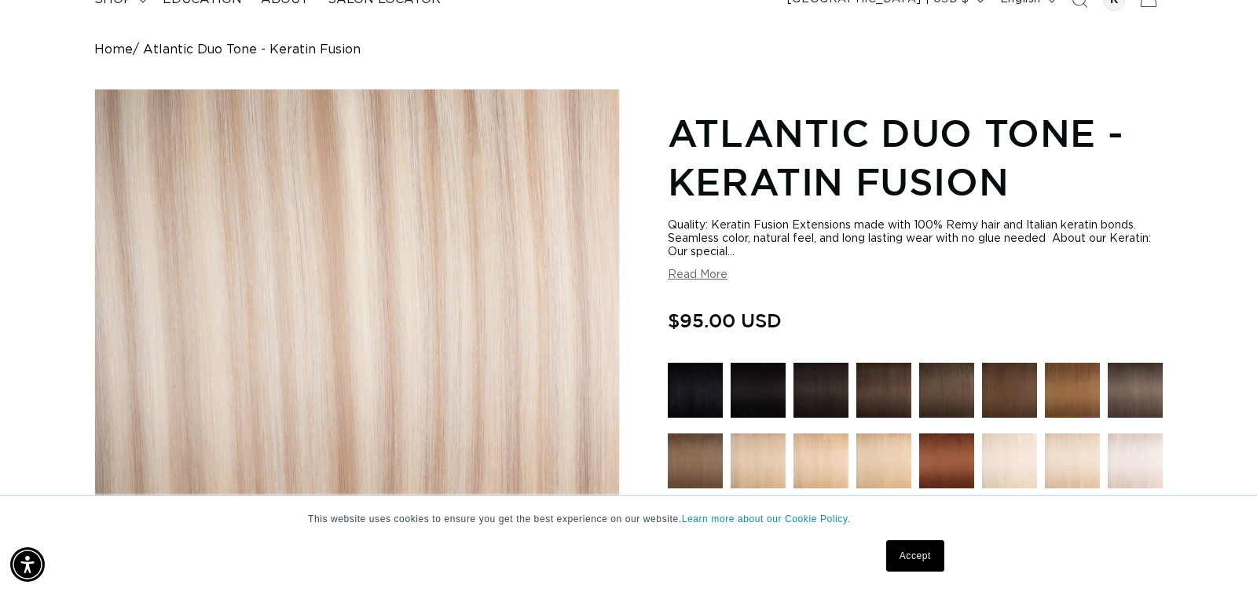
click at [701, 278] on button "Read More" at bounding box center [698, 275] width 60 height 13
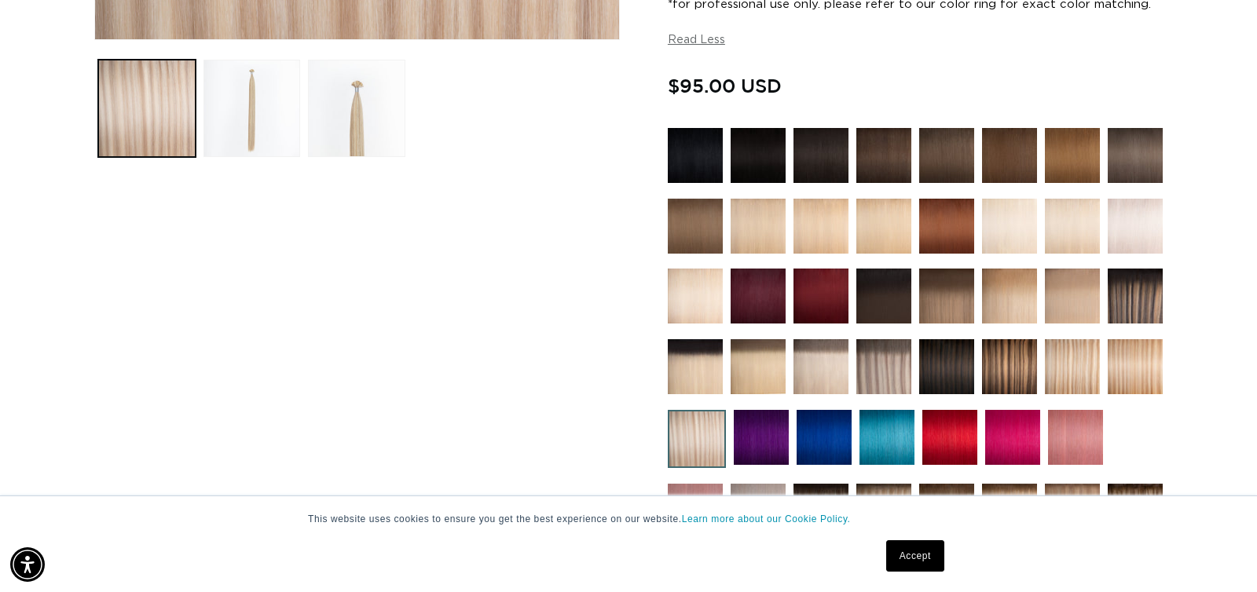
scroll to position [0, 0]
click at [1120, 373] on img at bounding box center [1135, 366] width 55 height 55
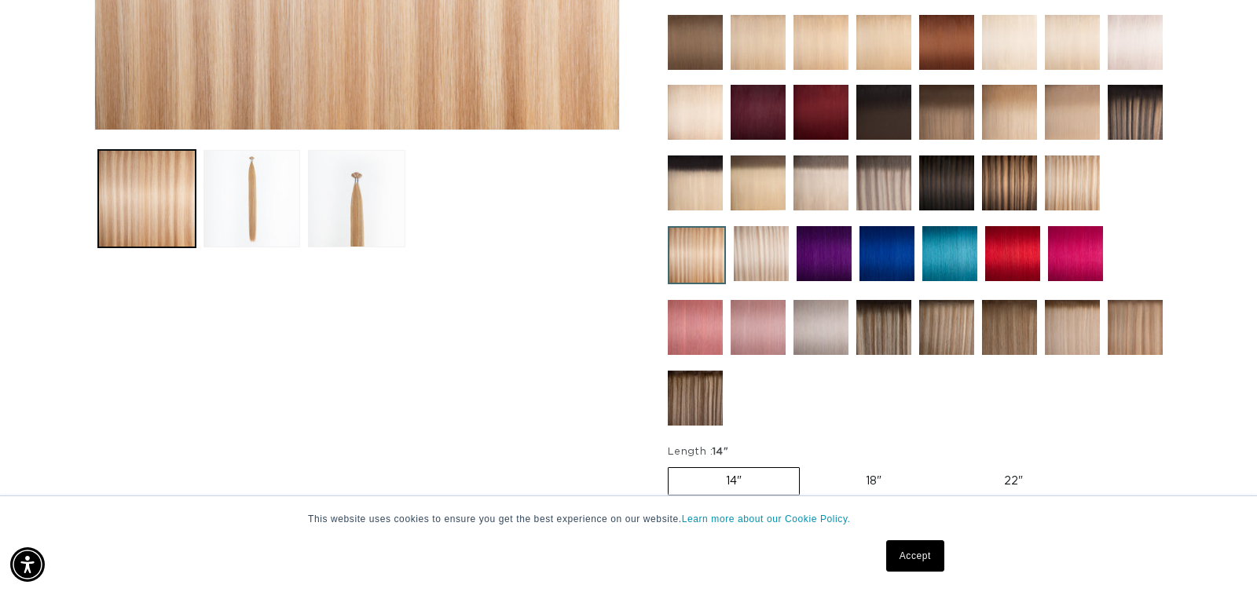
click at [1072, 178] on img at bounding box center [1072, 183] width 55 height 55
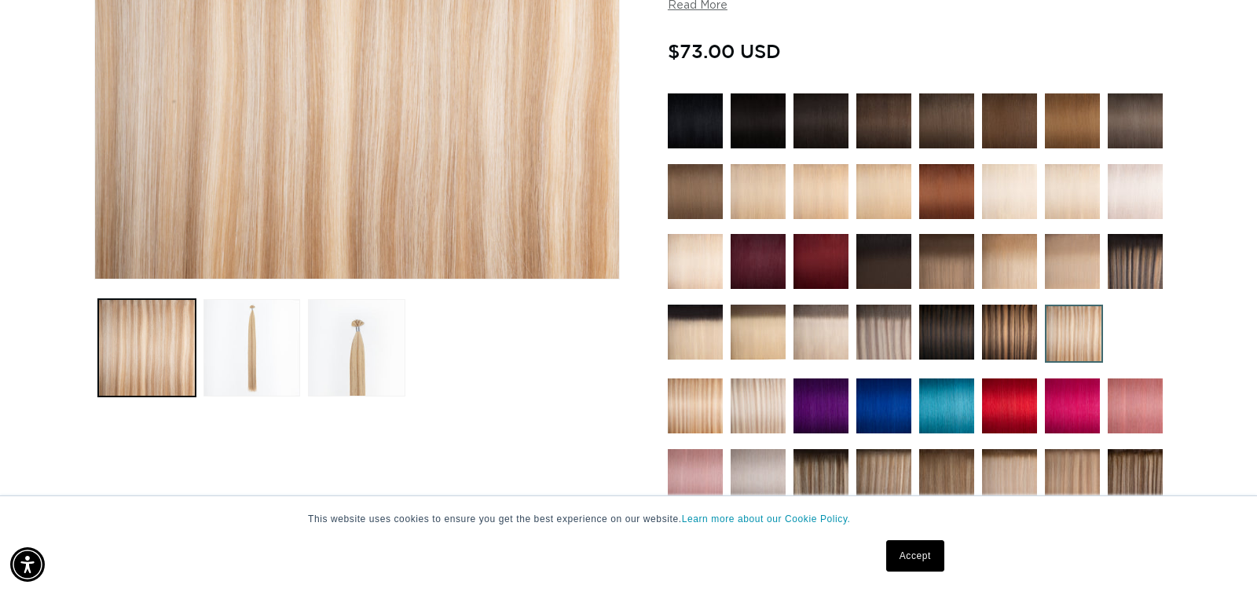
scroll to position [394, 0]
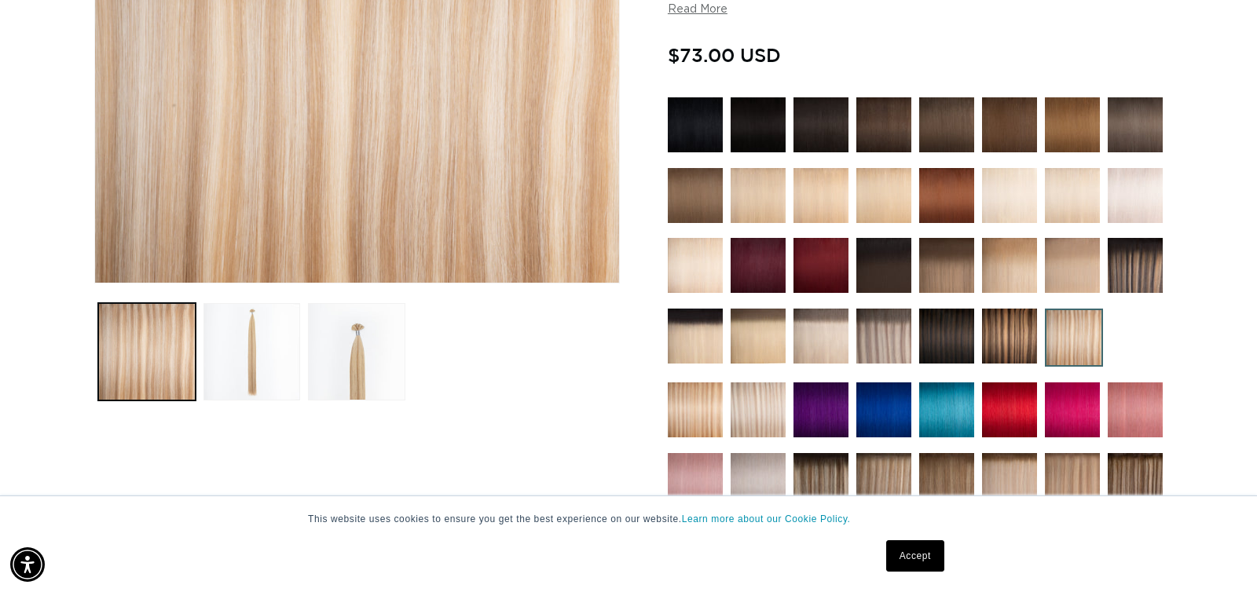
click at [764, 389] on img at bounding box center [758, 410] width 55 height 55
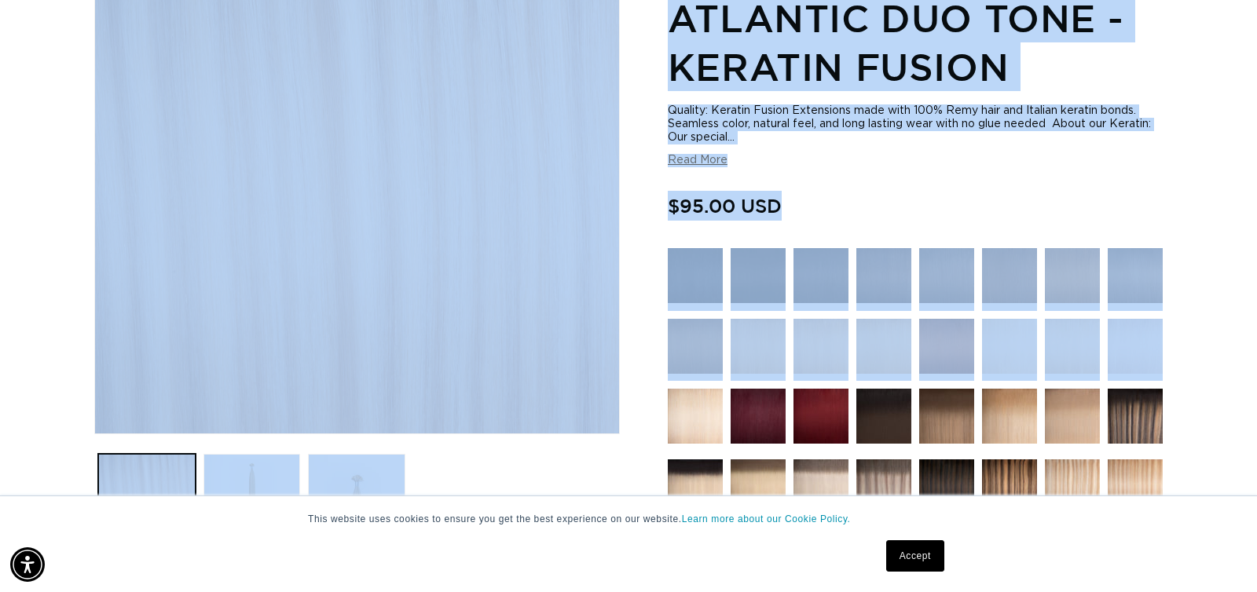
drag, startPoint x: 74, startPoint y: 93, endPoint x: 686, endPoint y: 418, distance: 692.7
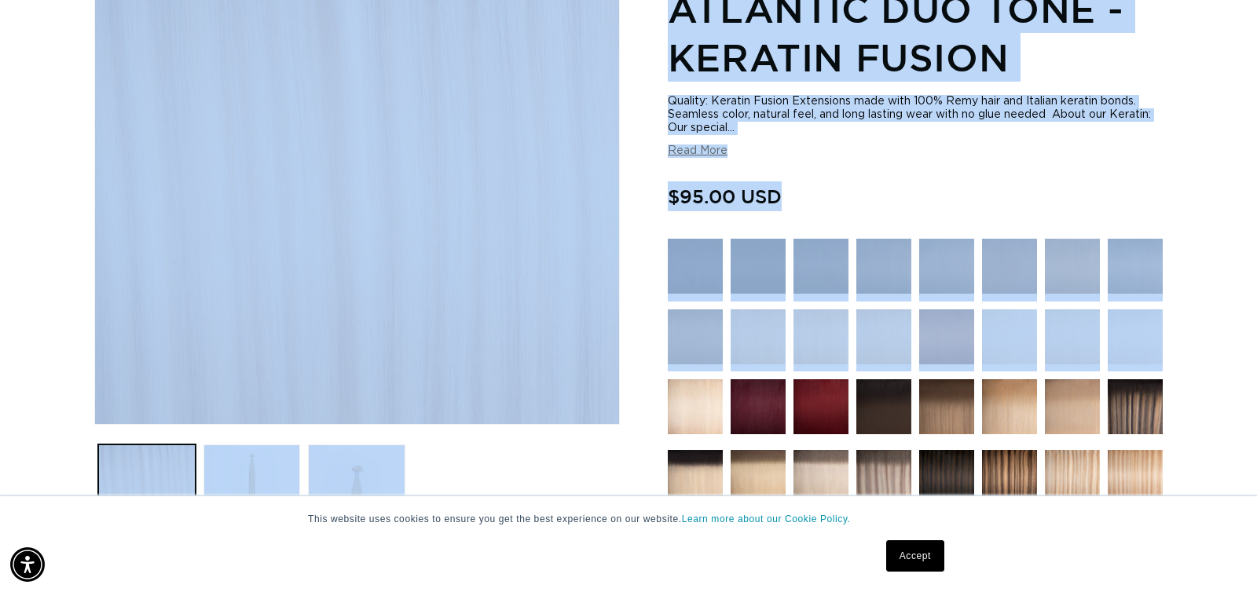
scroll to position [0, 2291]
drag, startPoint x: 420, startPoint y: 293, endPoint x: 844, endPoint y: 190, distance: 436.5
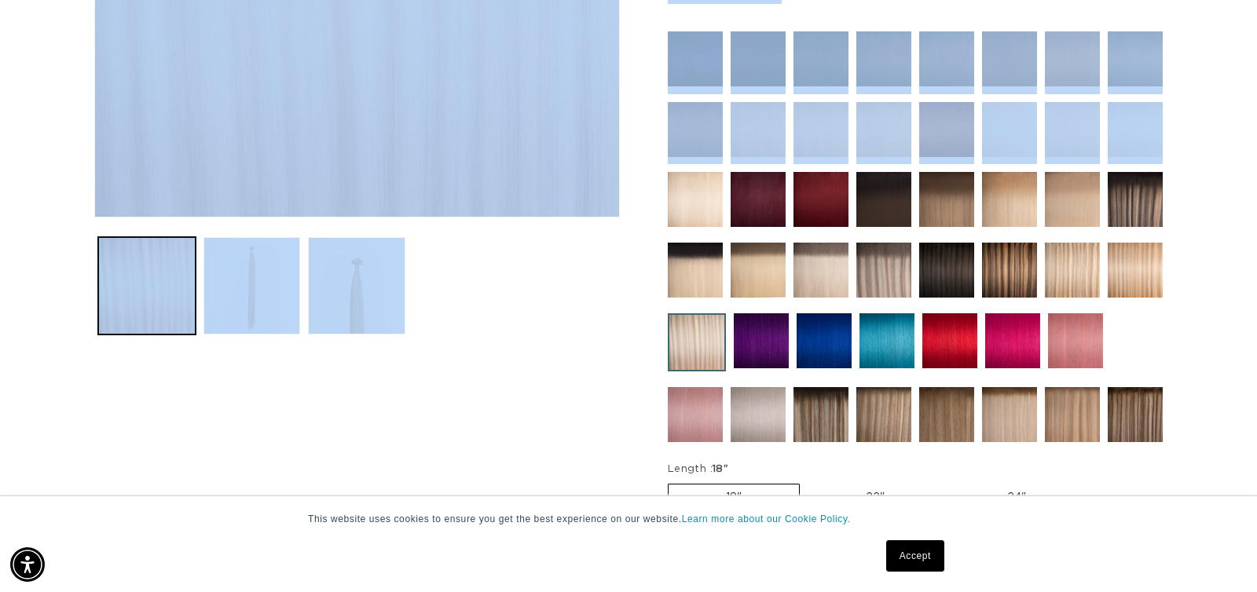
scroll to position [0, 0]
click at [1134, 262] on img at bounding box center [1135, 270] width 55 height 55
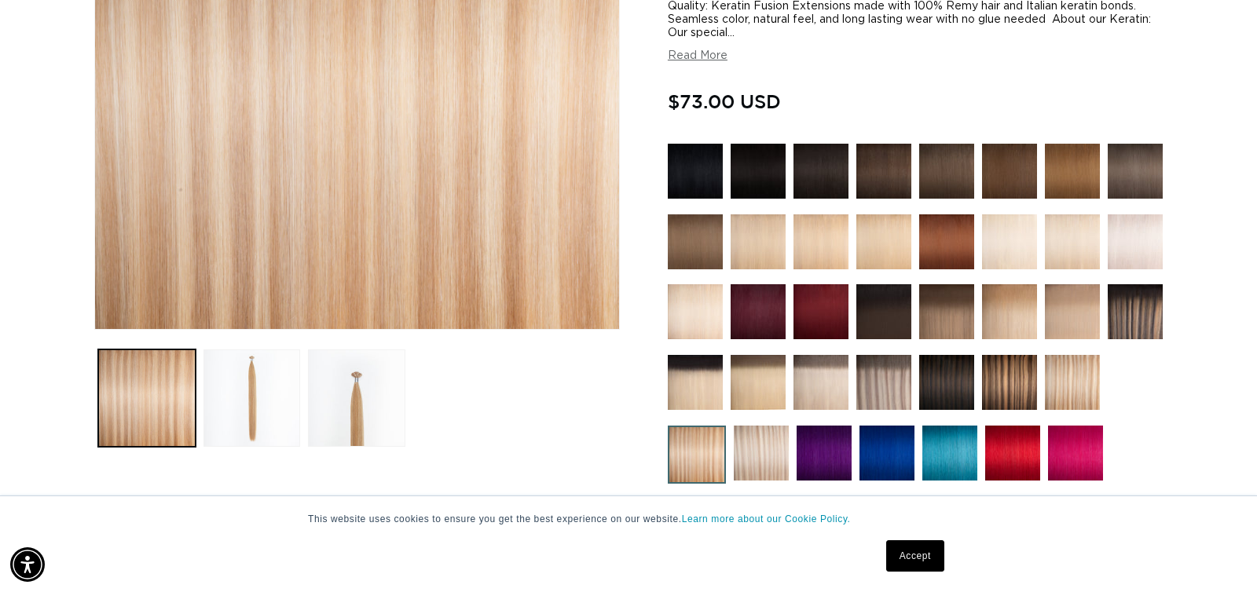
scroll to position [0, 1145]
click at [1065, 388] on img at bounding box center [1072, 382] width 55 height 55
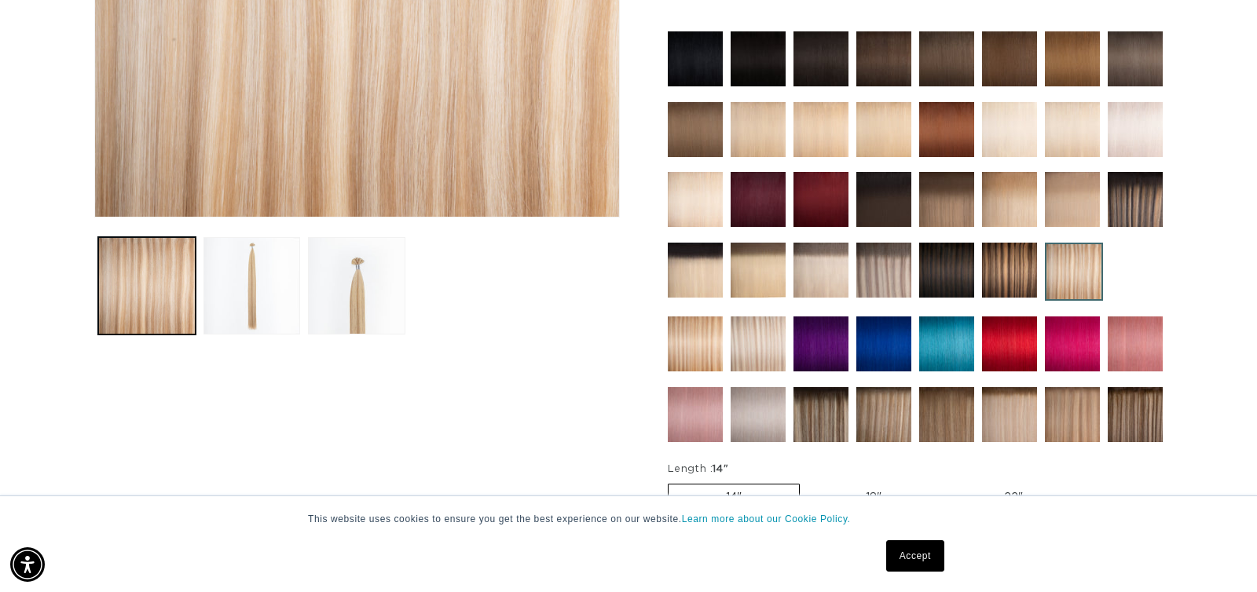
scroll to position [451, 0]
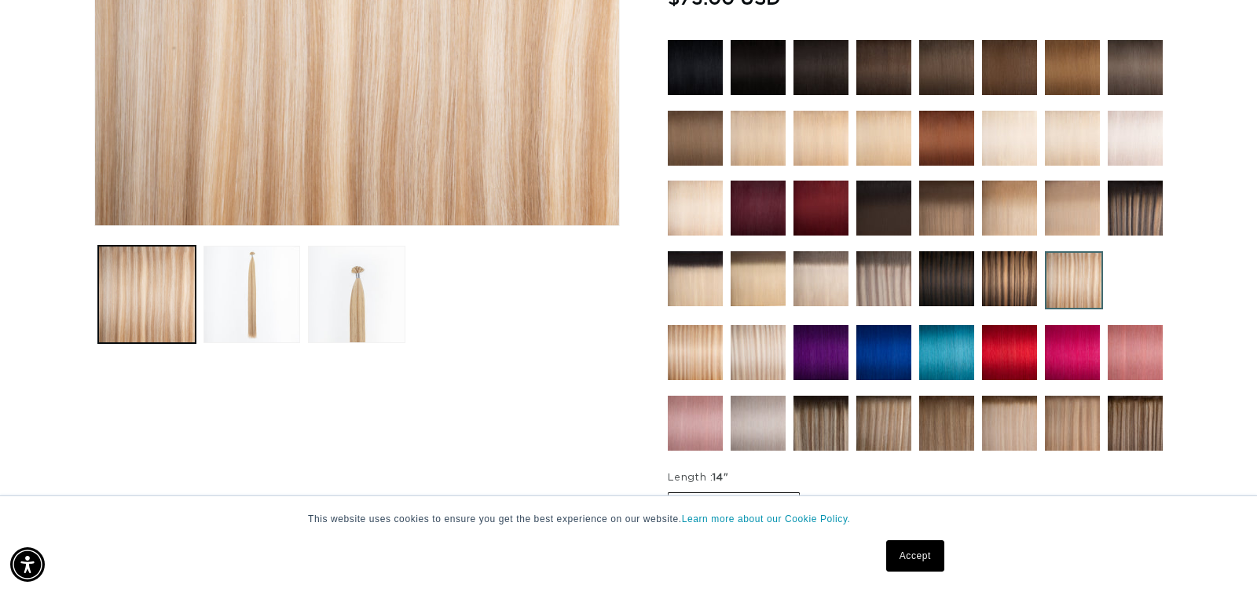
click at [747, 349] on img at bounding box center [758, 352] width 55 height 55
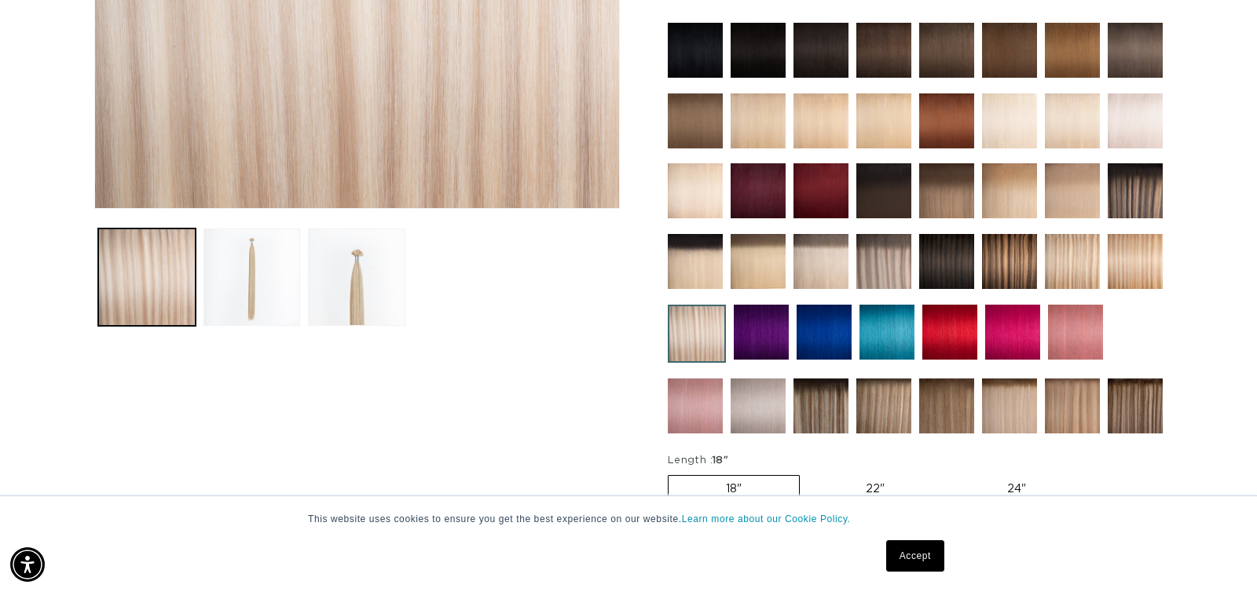
click at [1079, 266] on img at bounding box center [1072, 261] width 55 height 55
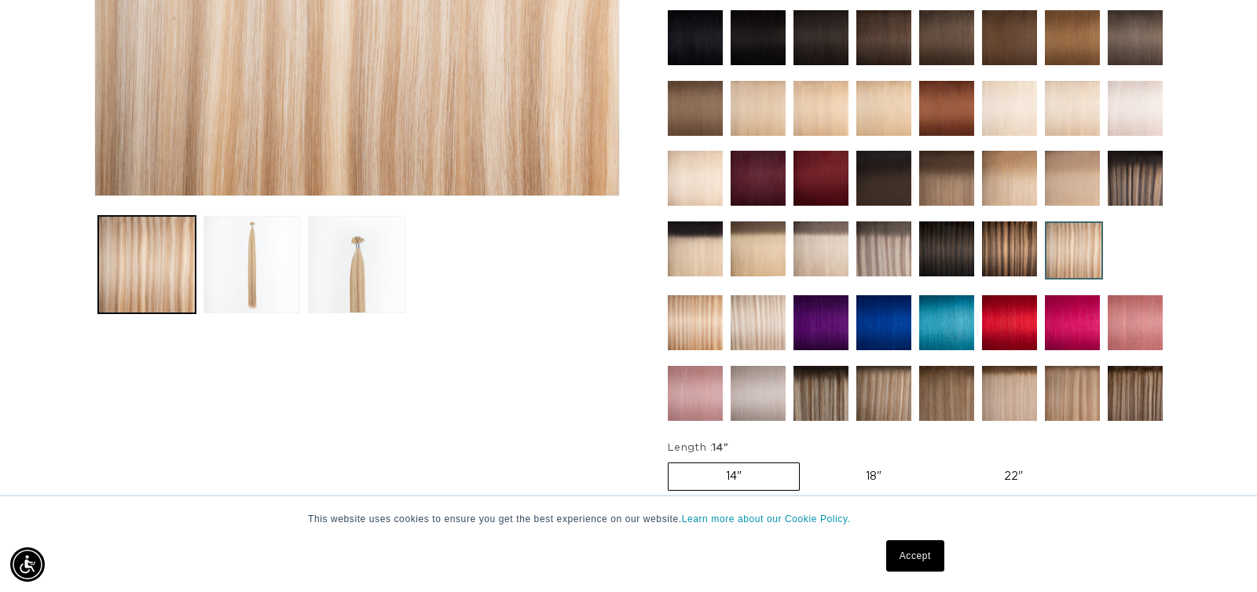
scroll to position [0, 2291]
click at [884, 471] on label "18" Variant sold out or unavailable" at bounding box center [873, 477] width 130 height 27
click at [808, 460] on input "18" Variant sold out or unavailable" at bounding box center [808, 460] width 1 height 1
radio input "true"
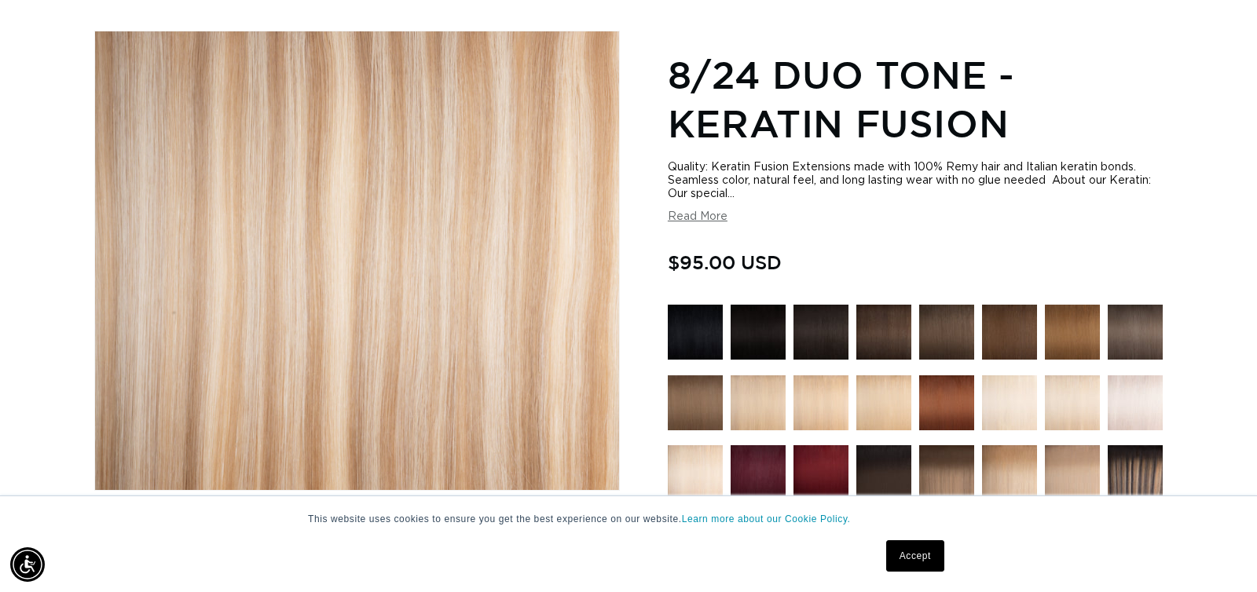
scroll to position [0, 2291]
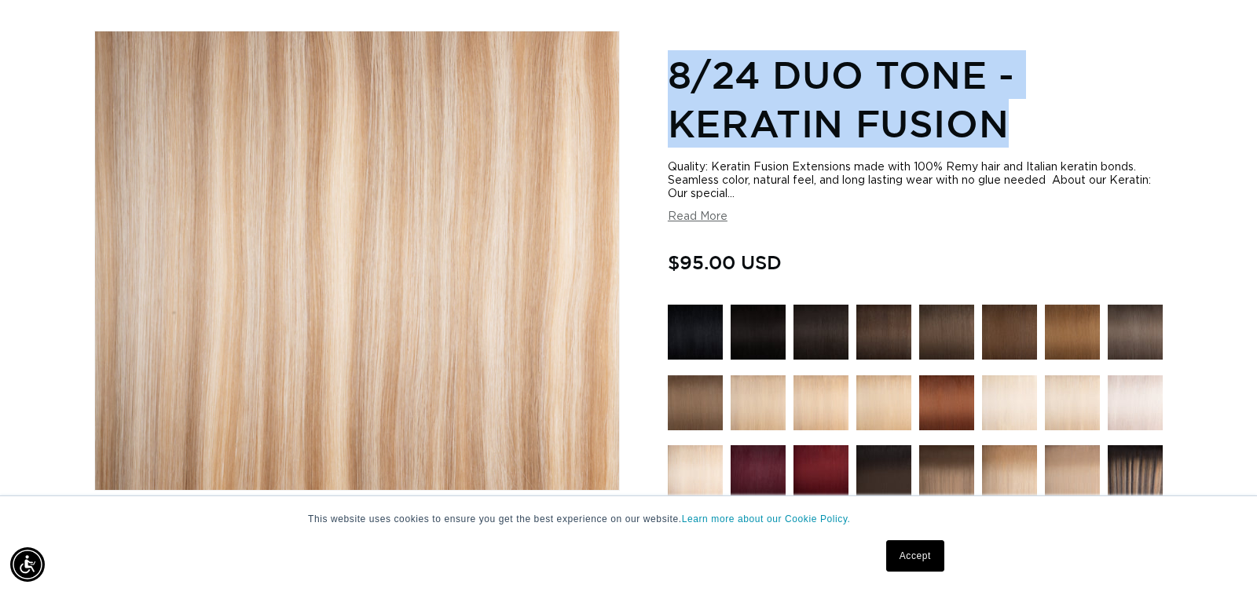
drag, startPoint x: 1010, startPoint y: 123, endPoint x: 662, endPoint y: 90, distance: 349.7
click at [660, 90] on div "Skip to product information Open media 1 in modal Open media 2 in modal Open me…" at bounding box center [628, 554] width 1068 height 1046
copy h1 "8/24 Duo Tone - Keratin Fusion"
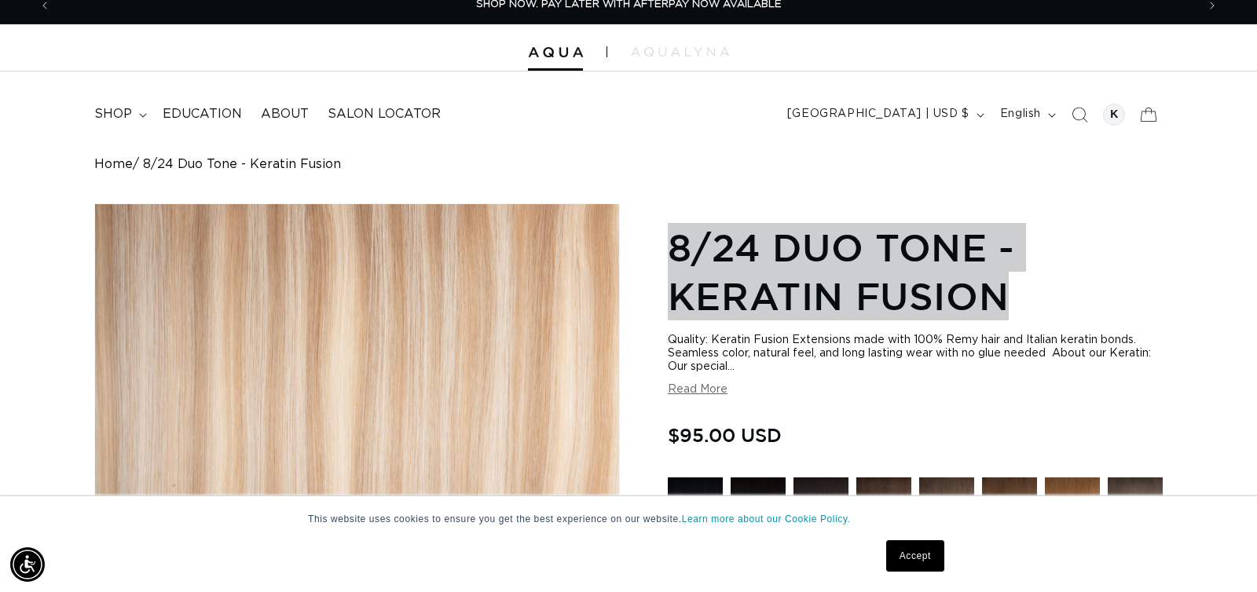
scroll to position [0, 0]
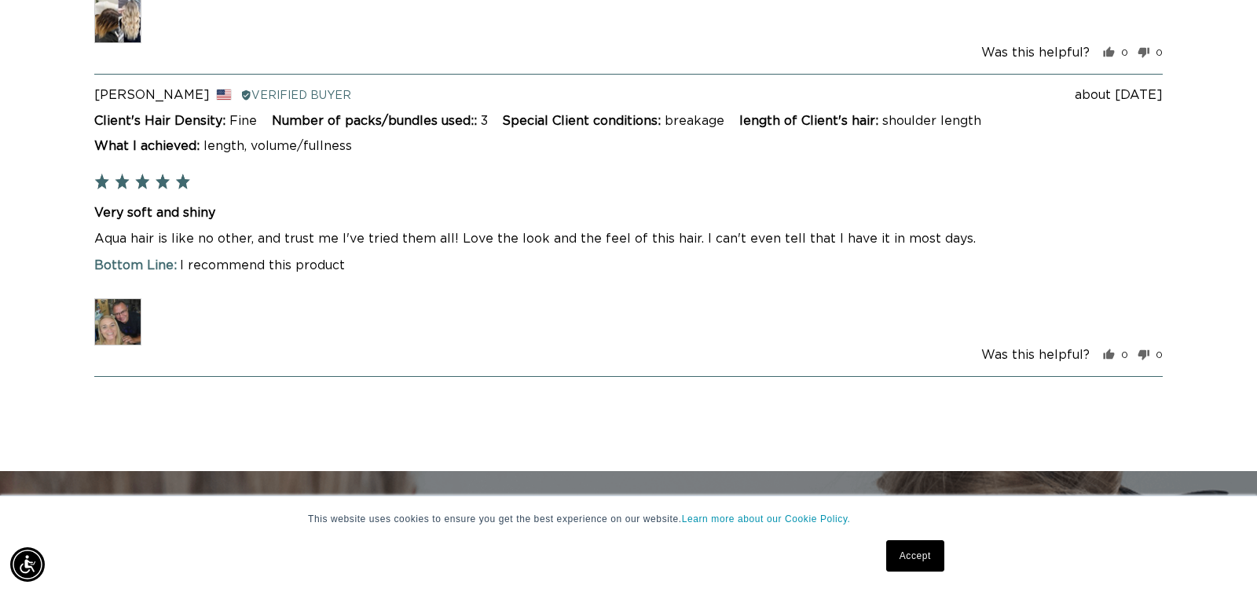
click at [123, 303] on img at bounding box center [117, 322] width 47 height 47
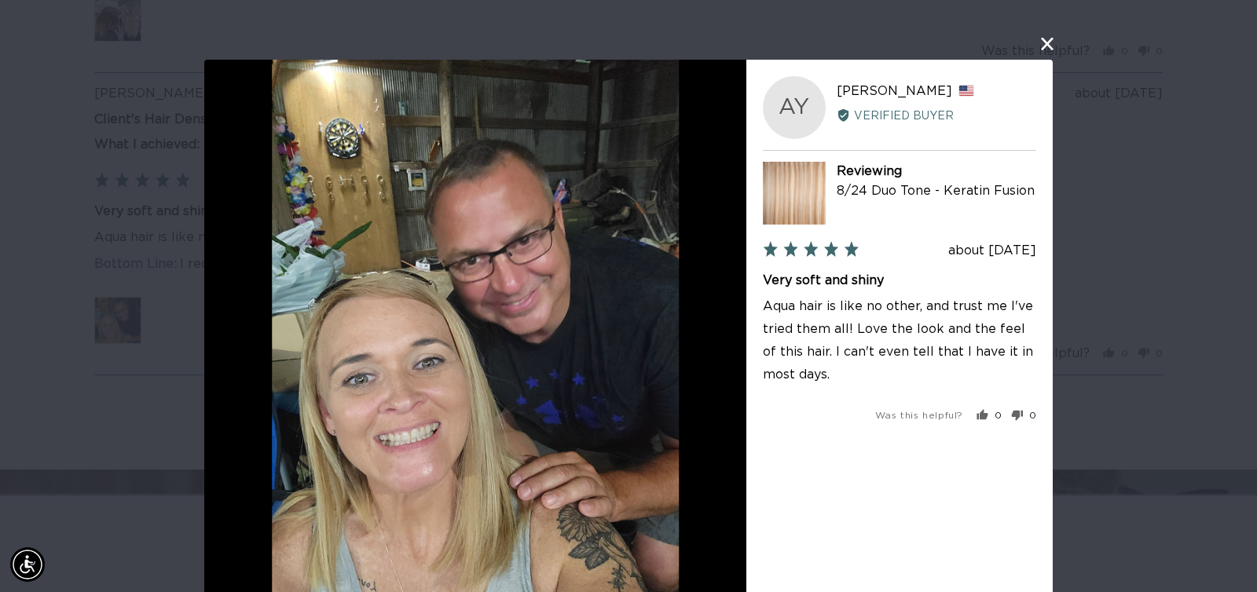
click at [1049, 58] on div "User-Uploaded Media Gallery AY Audrie Y. Reviewed by Audrie Y., from United Sta…" at bounding box center [628, 296] width 1257 height 592
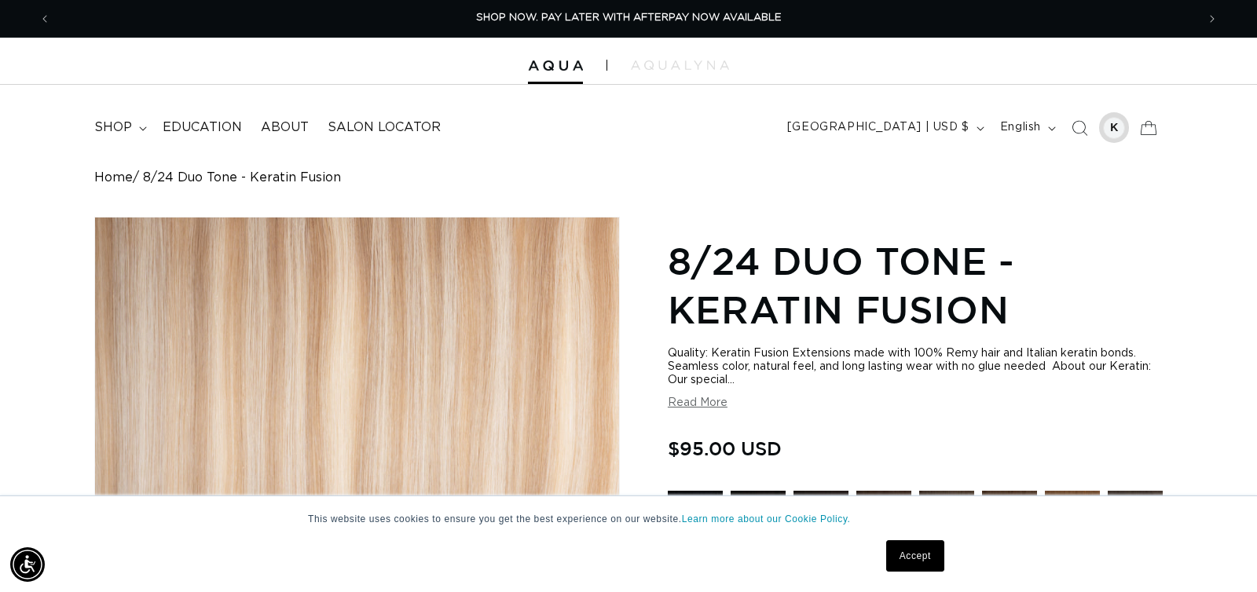
click at [1116, 128] on div at bounding box center [1114, 128] width 22 height 22
